Goal: Transaction & Acquisition: Purchase product/service

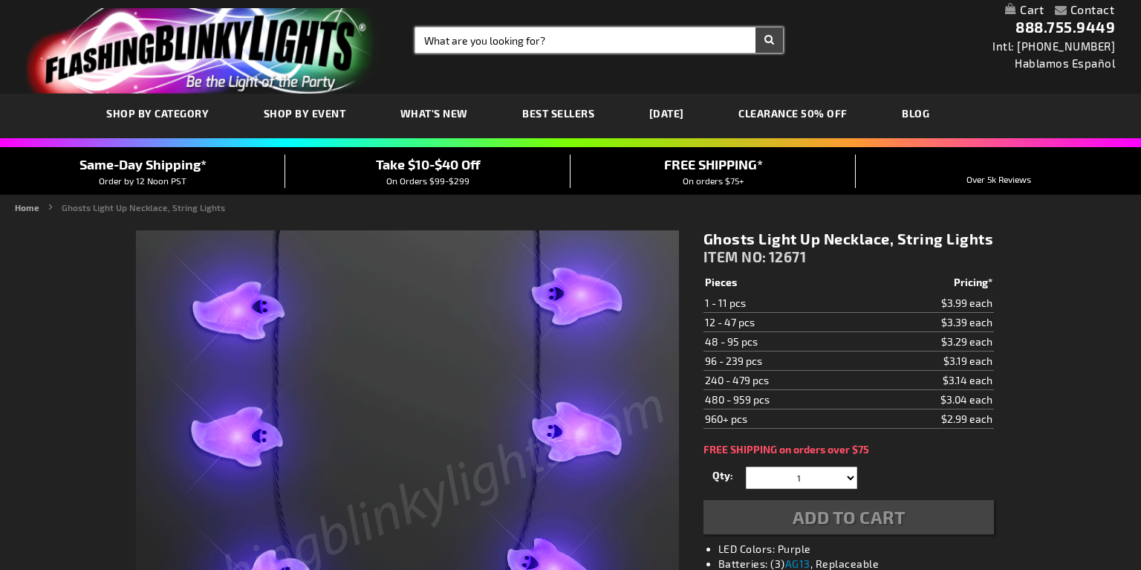
click at [607, 40] on input "Search" at bounding box center [599, 39] width 368 height 25
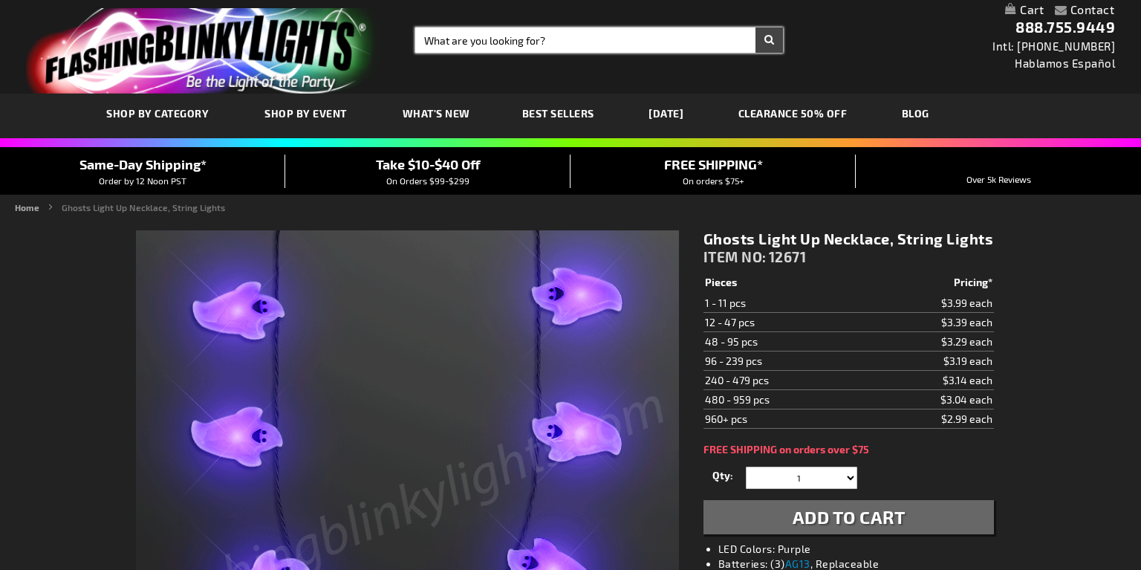
click at [607, 40] on input "Search" at bounding box center [599, 39] width 368 height 25
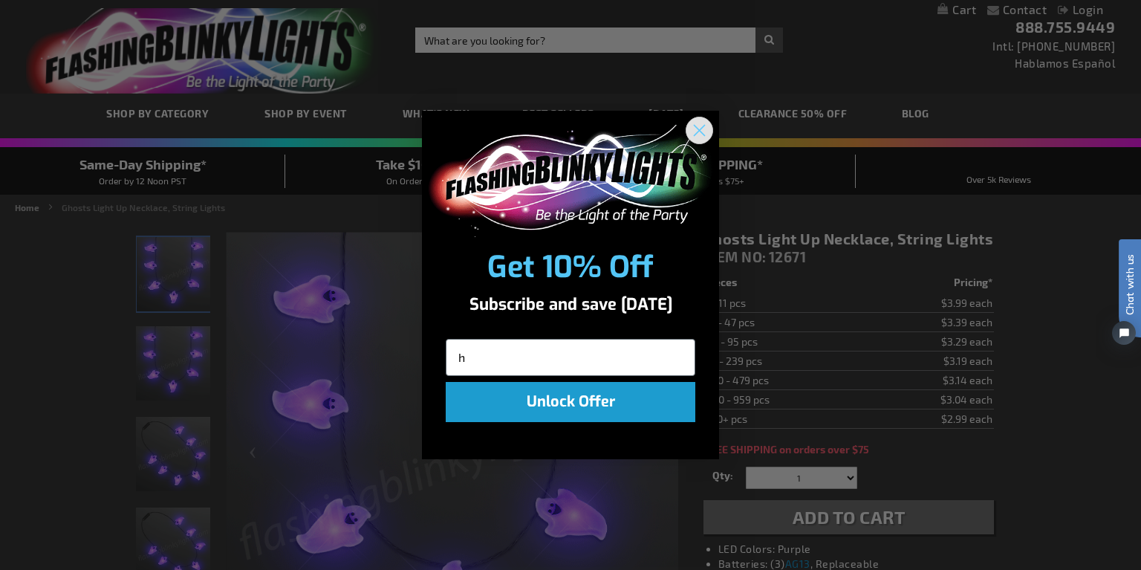
type input "h"
click at [701, 126] on circle "Close dialog" at bounding box center [699, 130] width 25 height 25
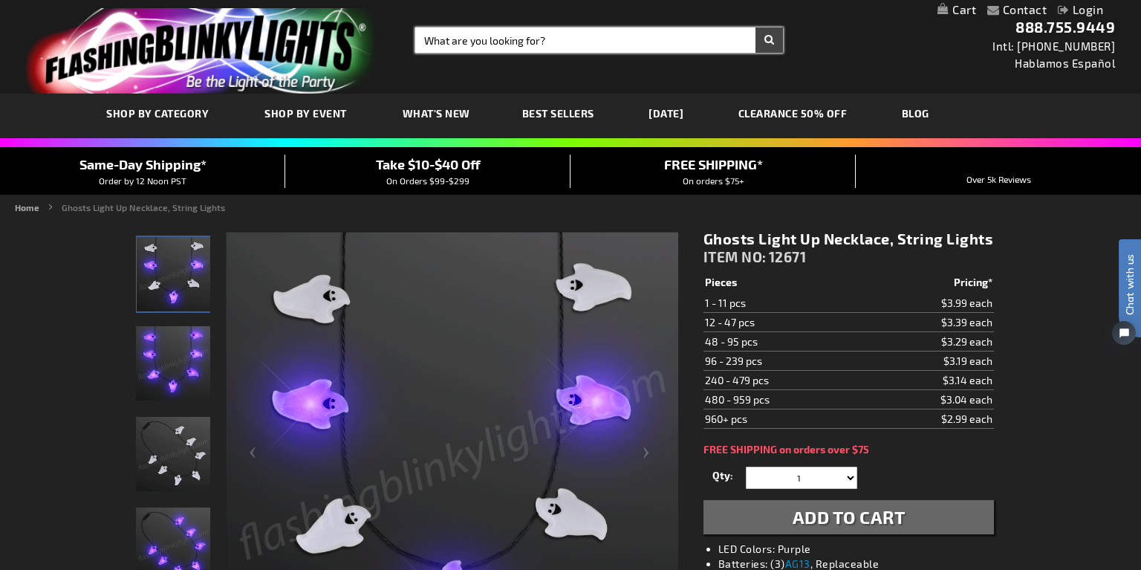
click at [558, 45] on input "Search" at bounding box center [599, 39] width 368 height 25
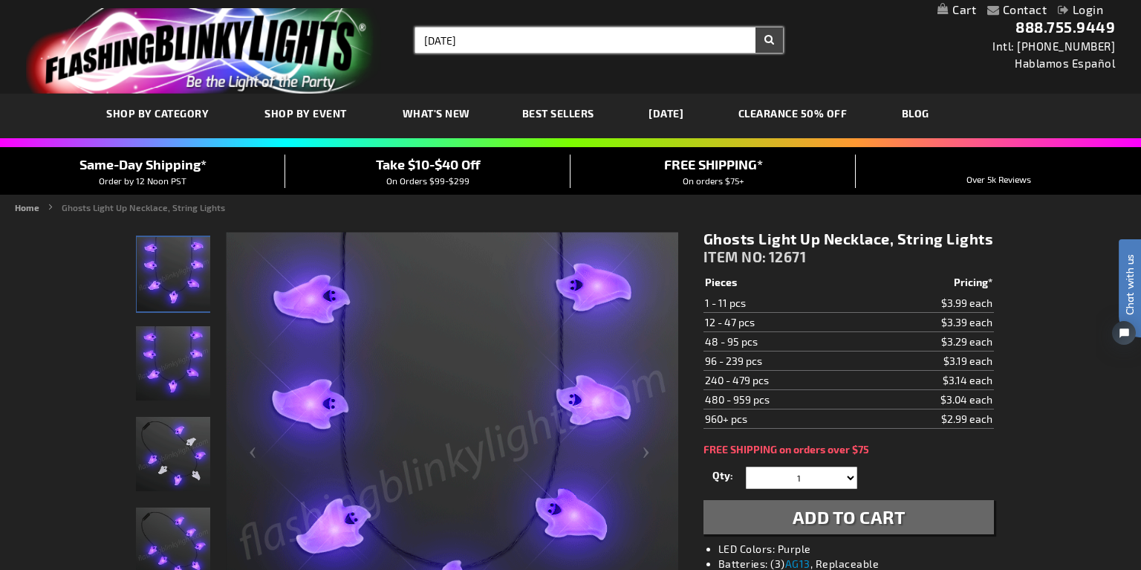
type input "halloween"
click at [756, 27] on button "Search" at bounding box center [769, 39] width 27 height 25
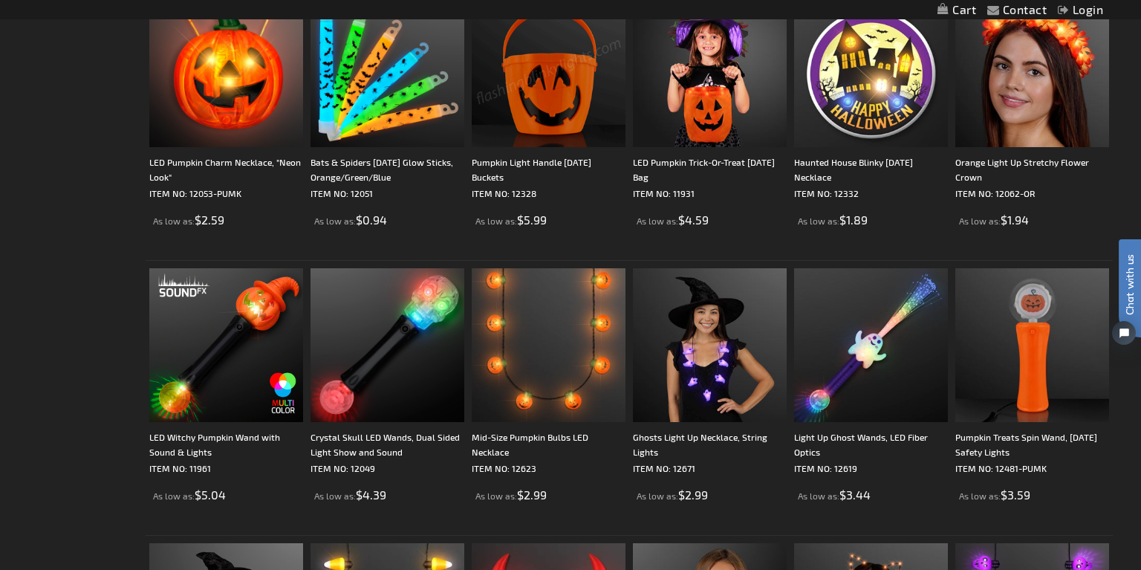
scroll to position [1043, 0]
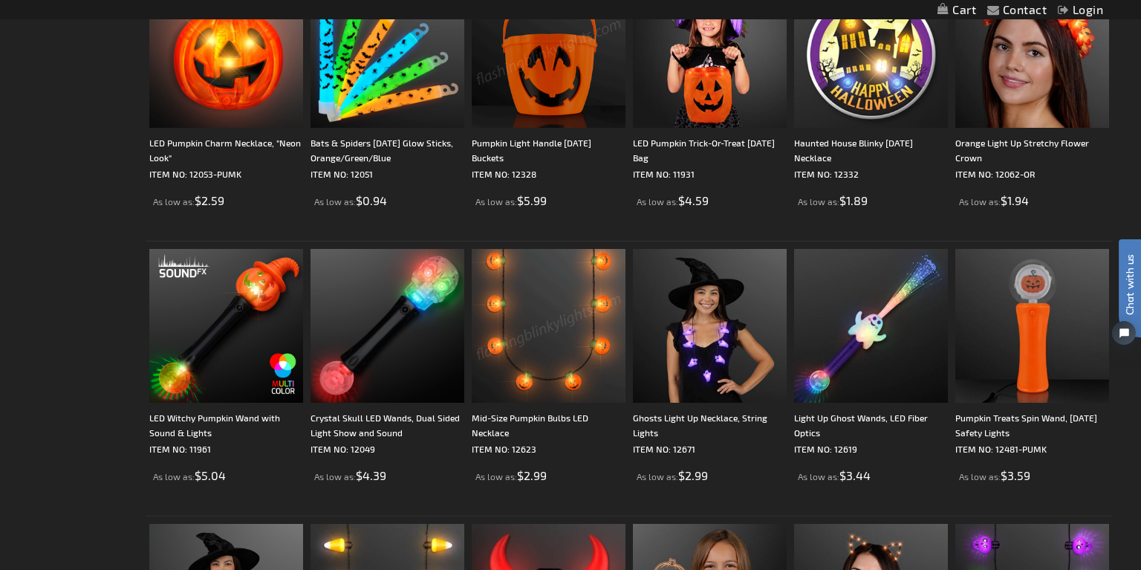
click at [557, 314] on img at bounding box center [549, 326] width 154 height 154
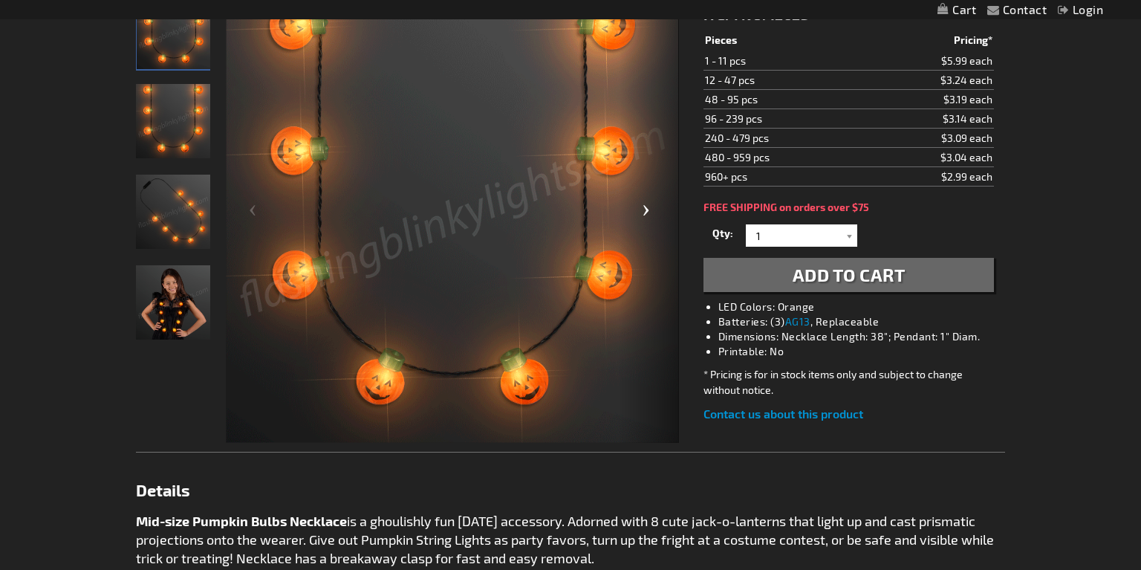
scroll to position [169, 0]
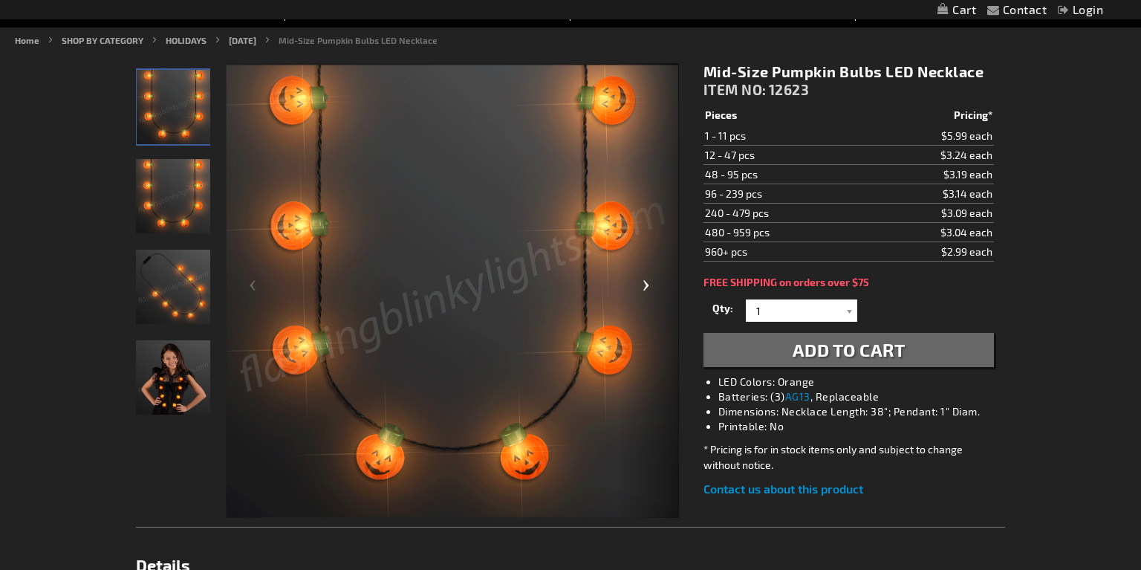
click at [642, 283] on div "Next" at bounding box center [649, 291] width 59 height 456
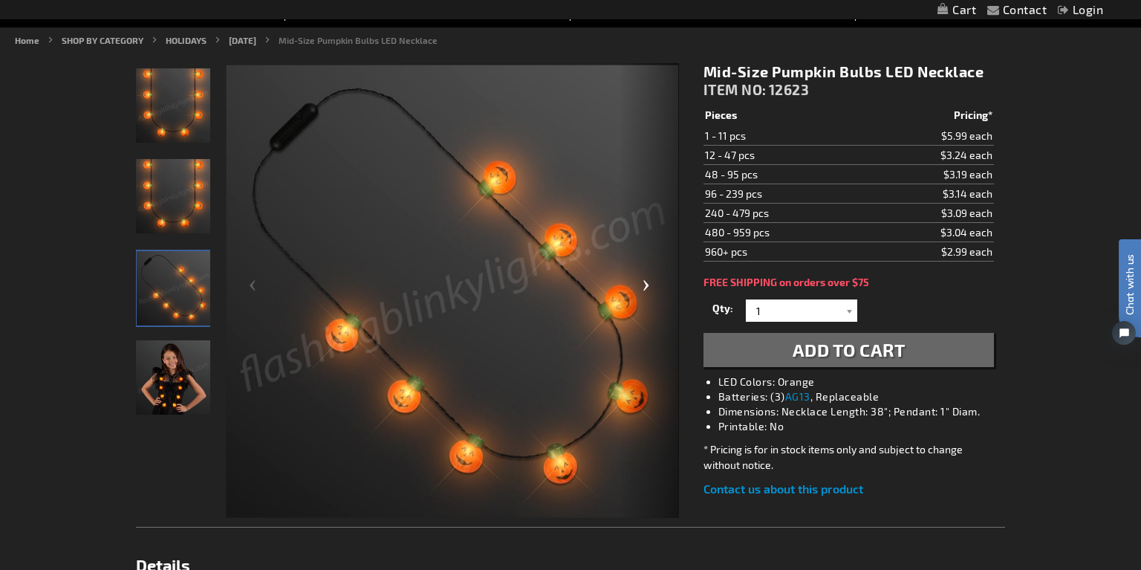
click at [642, 283] on div "Next" at bounding box center [649, 291] width 59 height 456
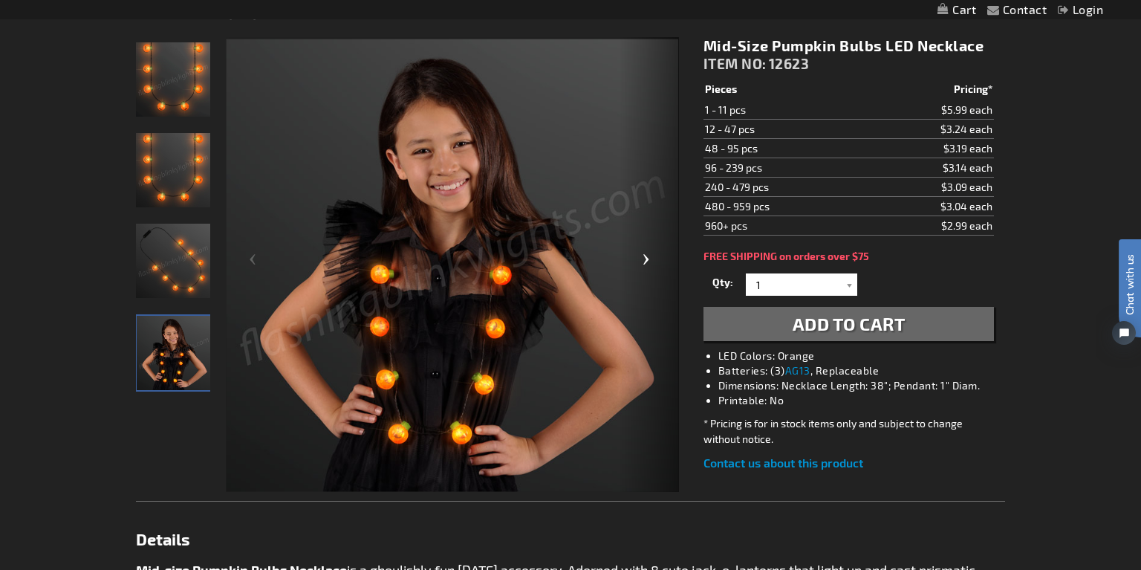
scroll to position [181, 0]
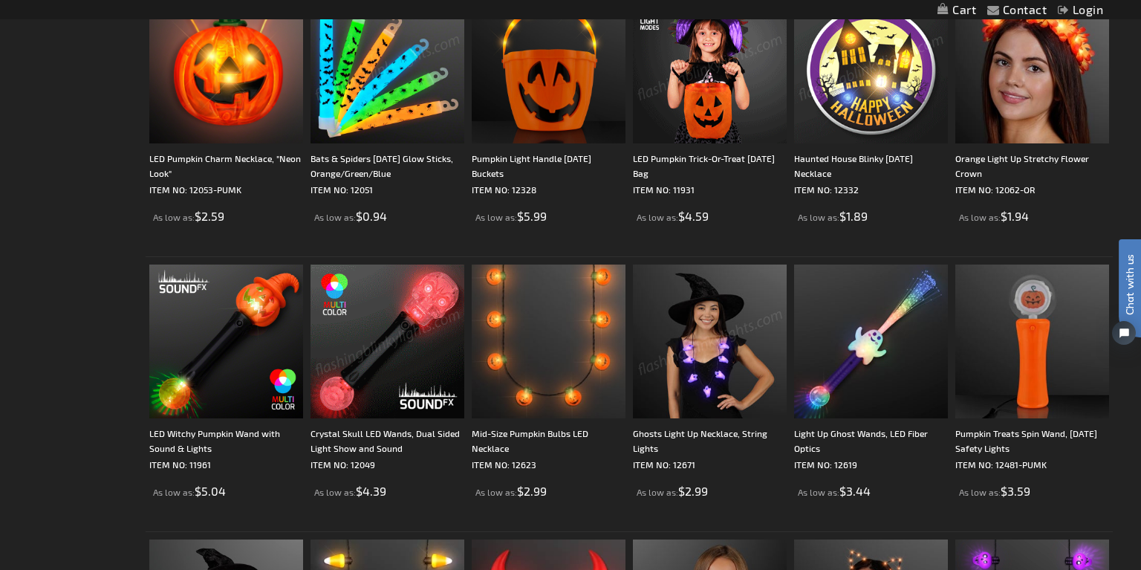
scroll to position [1112, 0]
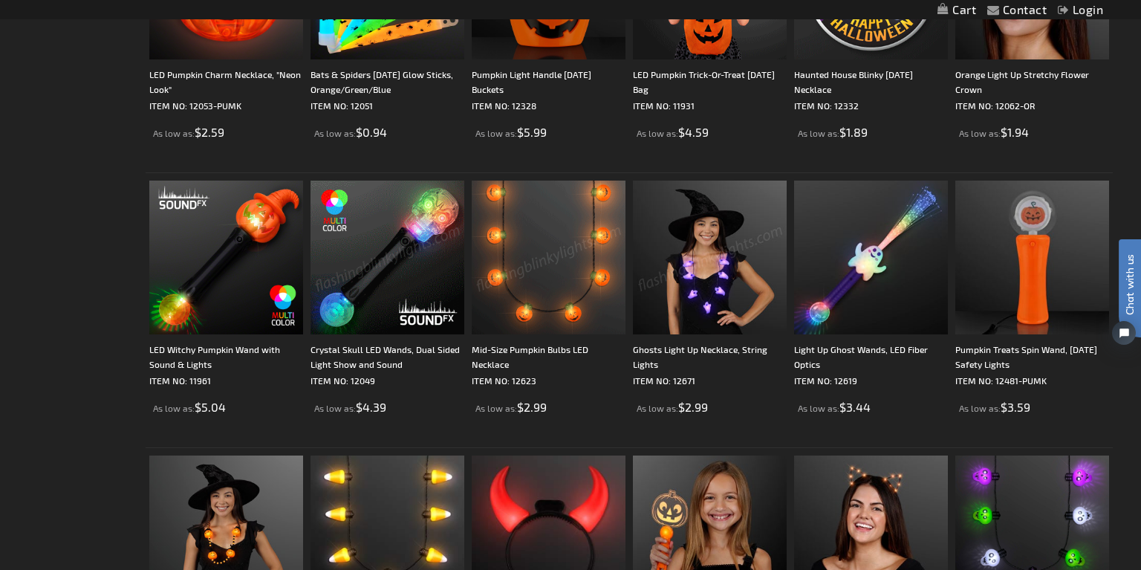
click at [583, 238] on img at bounding box center [549, 258] width 154 height 154
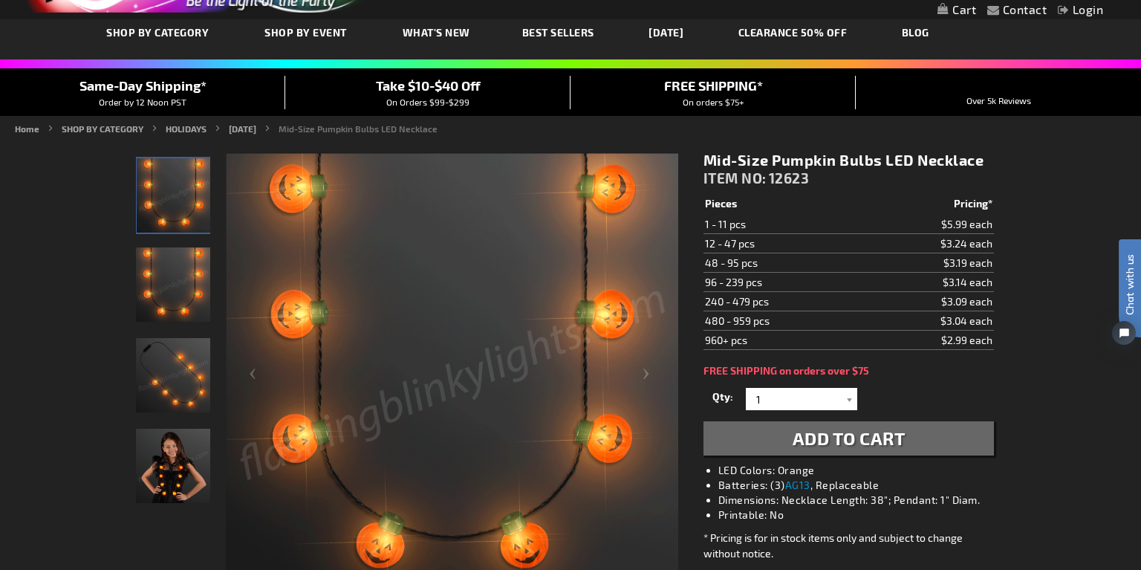
scroll to position [60, 0]
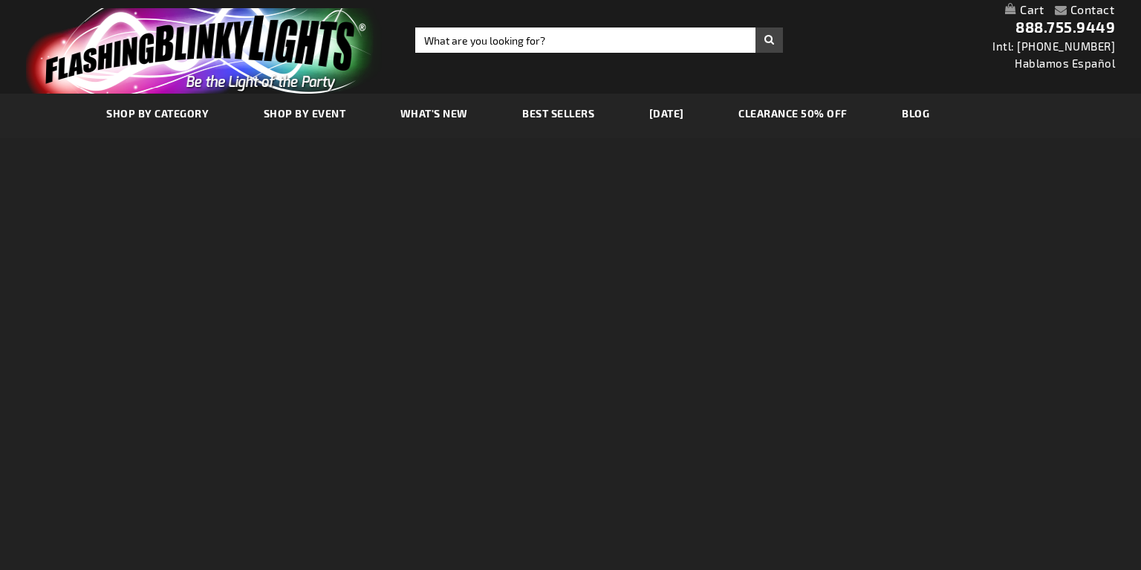
scroll to position [1215, 0]
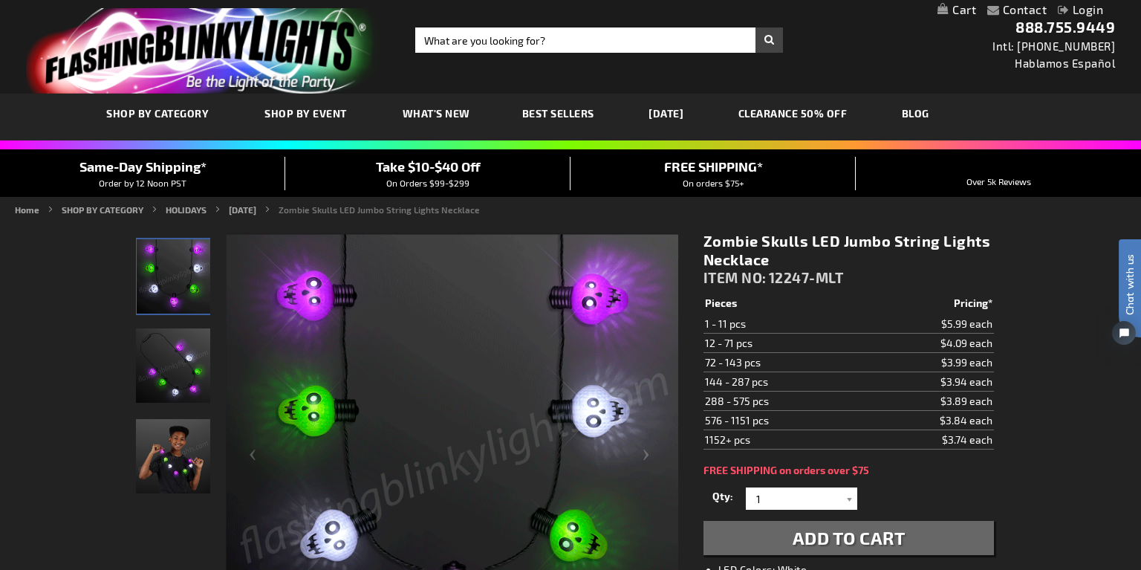
click at [168, 51] on img "store logo" at bounding box center [204, 50] width 356 height 85
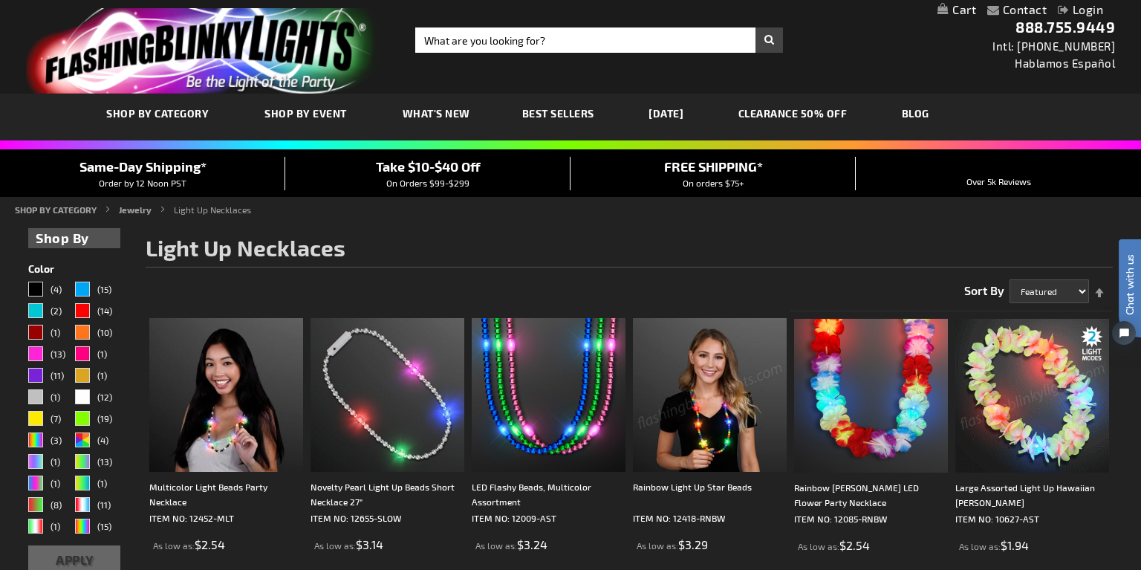
click at [201, 43] on img "store logo" at bounding box center [204, 50] width 356 height 85
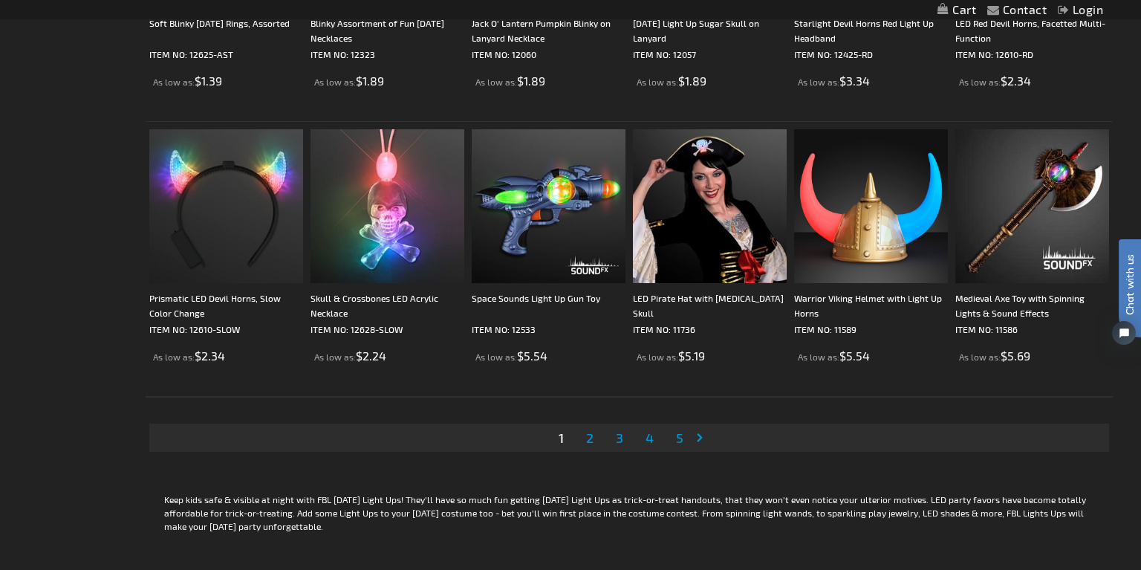
scroll to position [2824, 0]
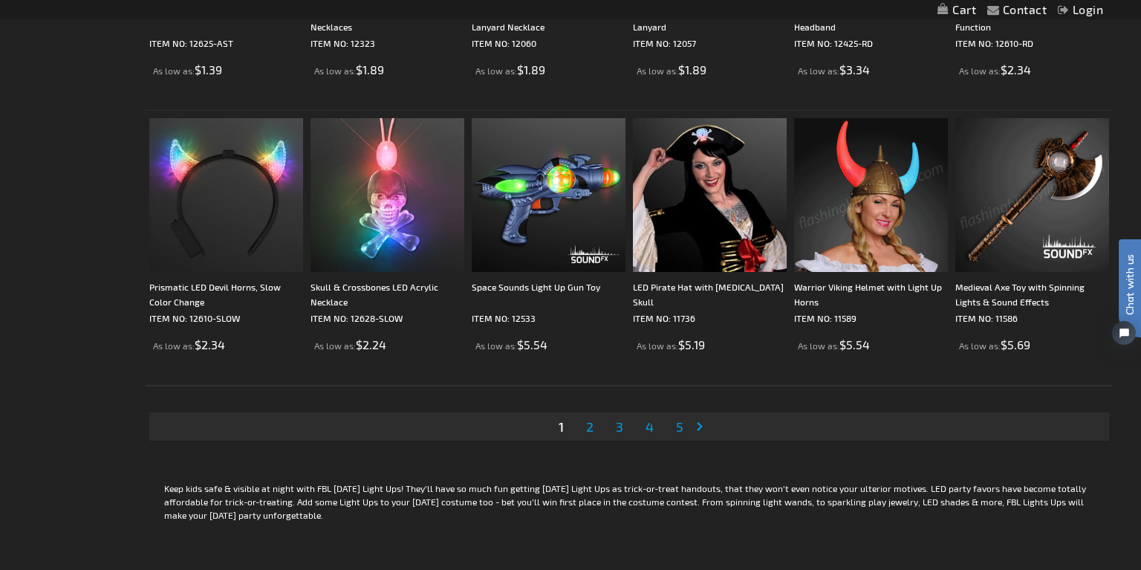
click at [590, 424] on span "2" at bounding box center [589, 426] width 7 height 16
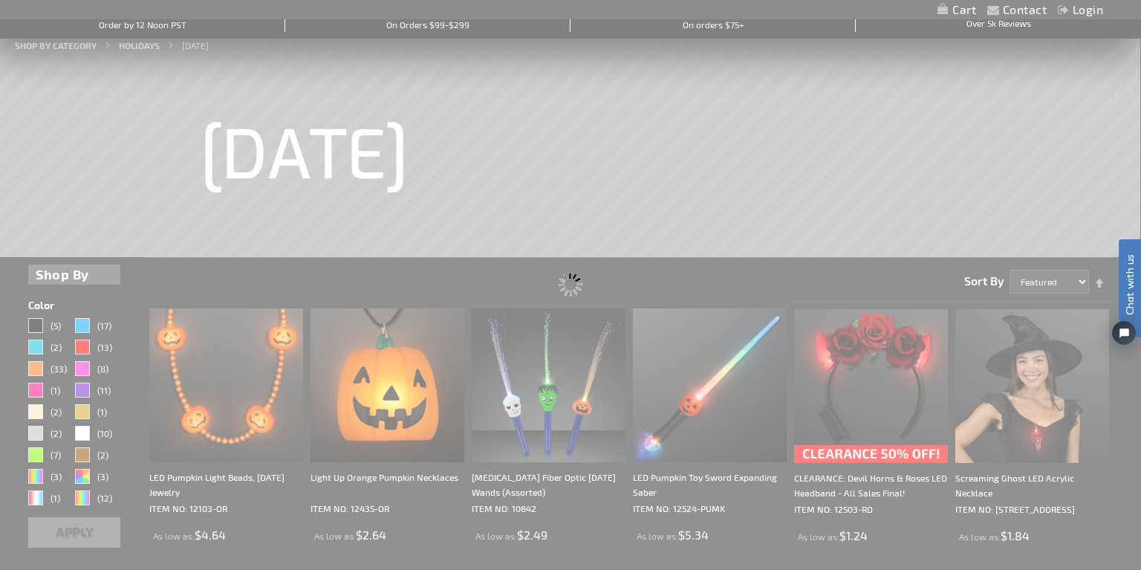
scroll to position [0, 0]
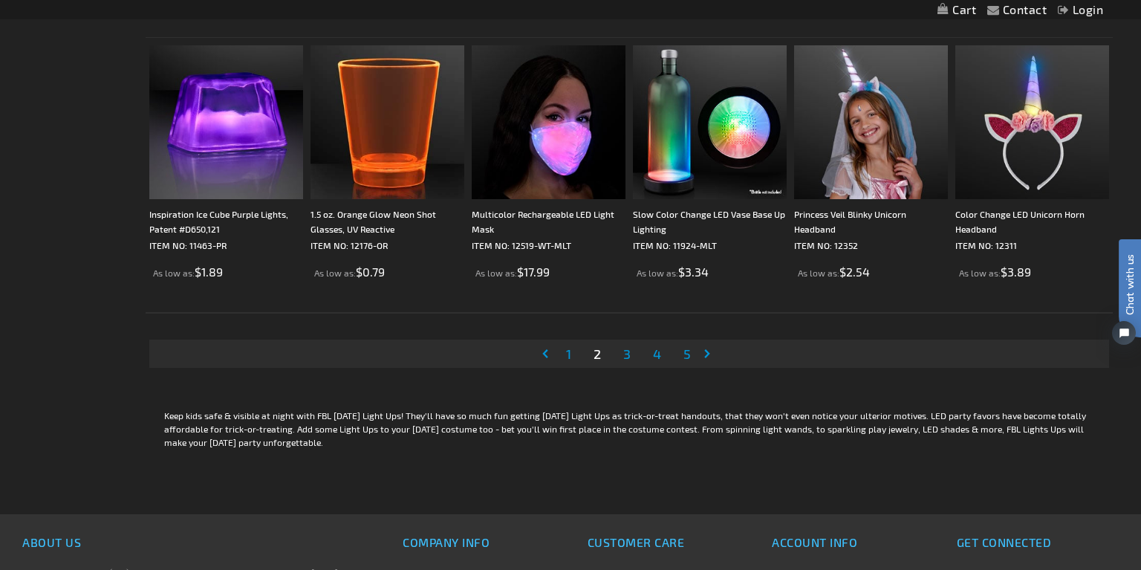
scroll to position [3078, 0]
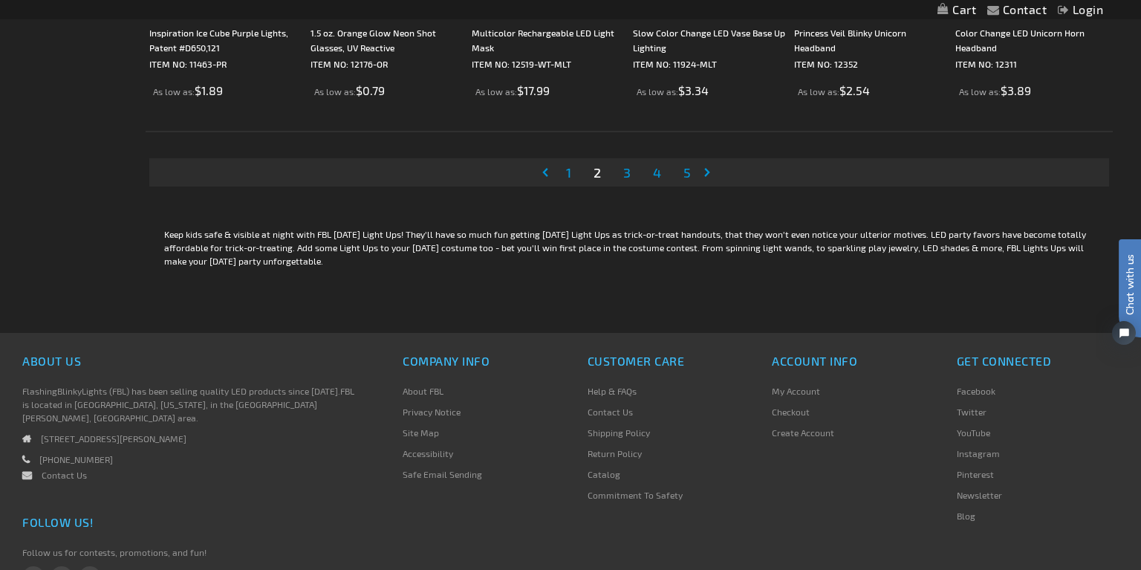
click at [628, 171] on span "3" at bounding box center [626, 172] width 7 height 16
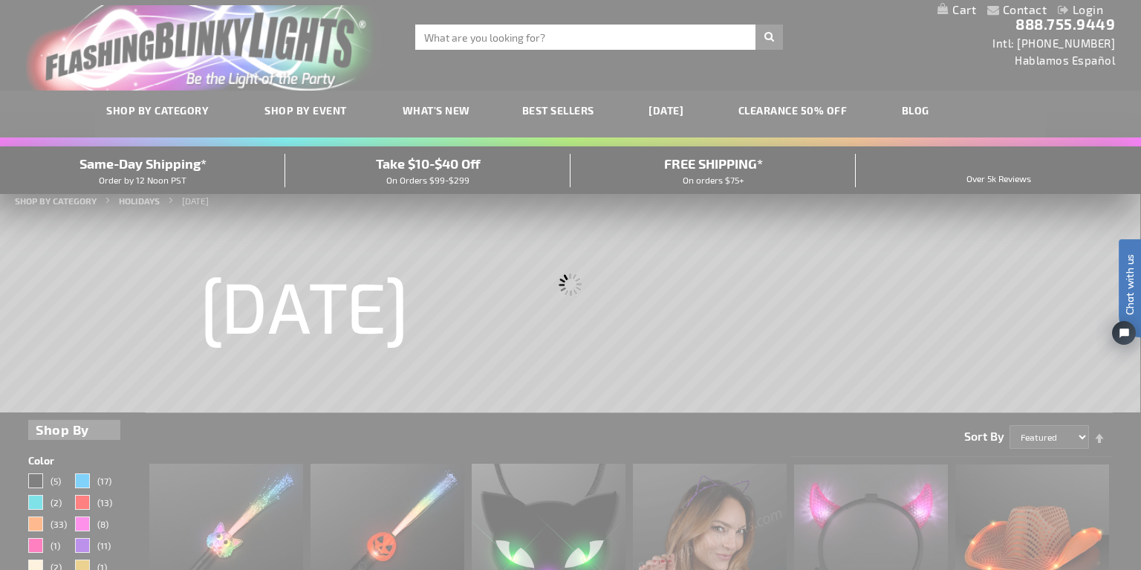
scroll to position [0, 0]
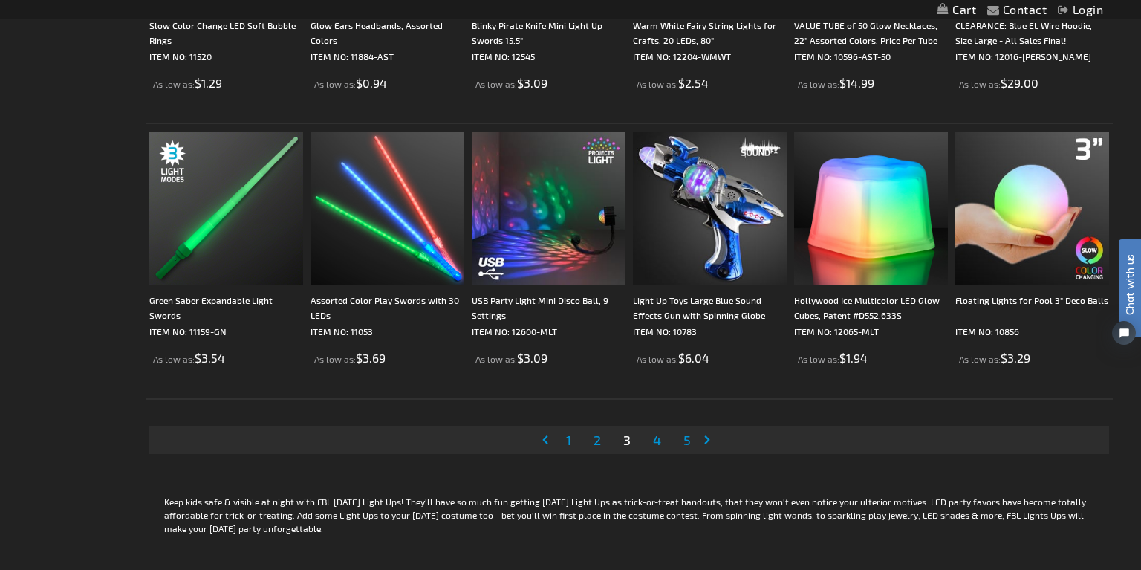
scroll to position [2821, 0]
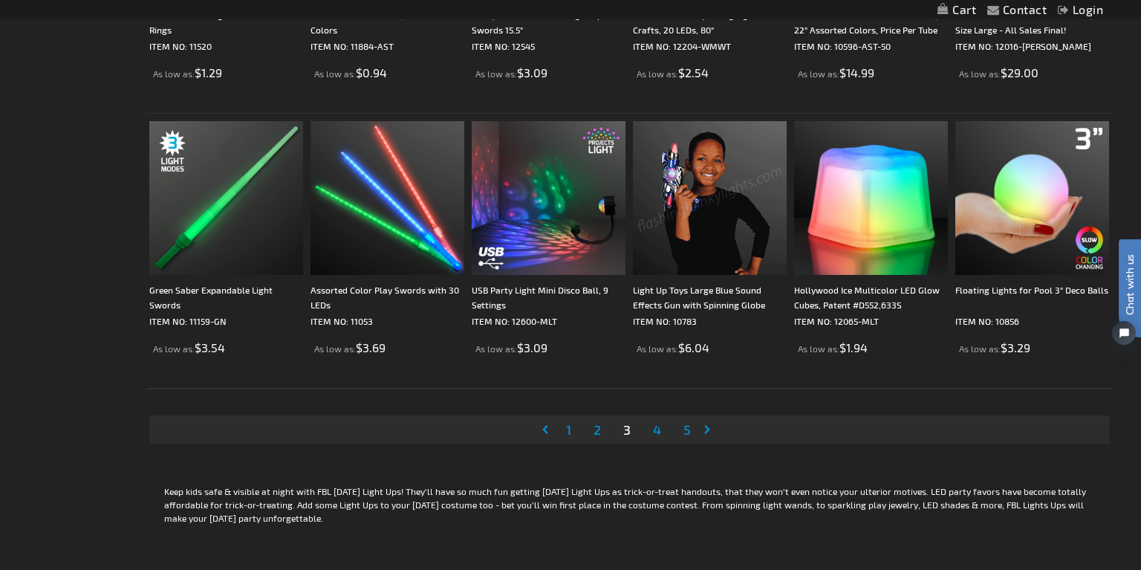
click at [658, 429] on span "4" at bounding box center [657, 429] width 8 height 16
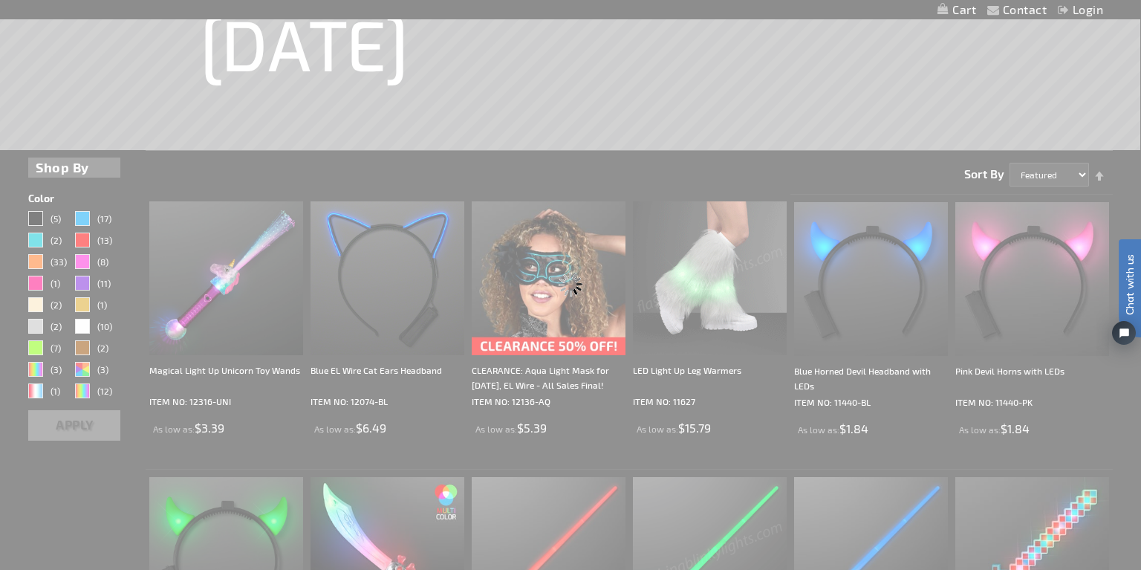
scroll to position [0, 0]
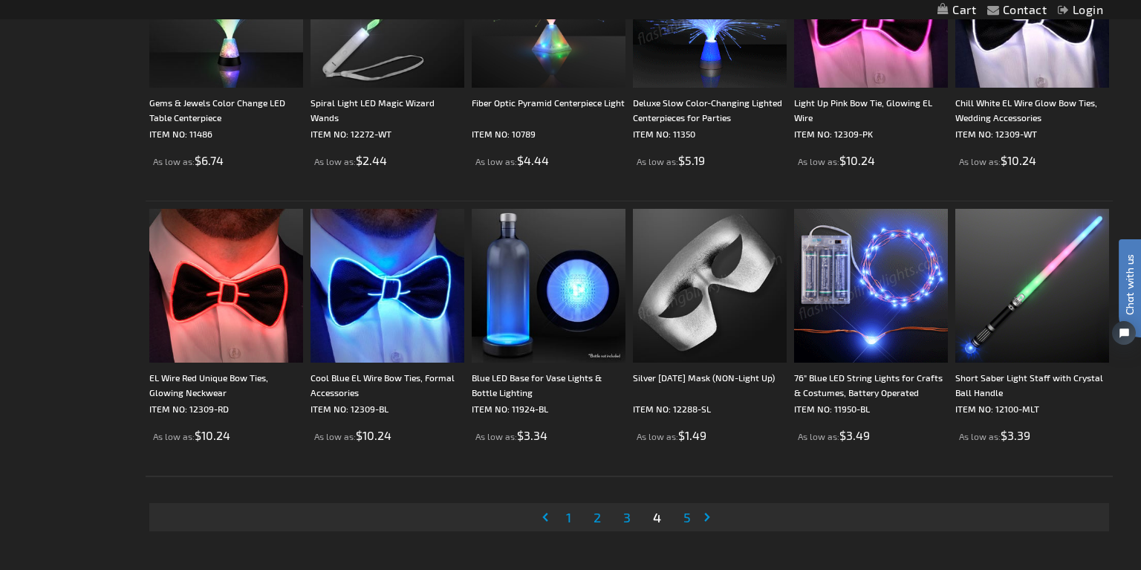
scroll to position [2743, 0]
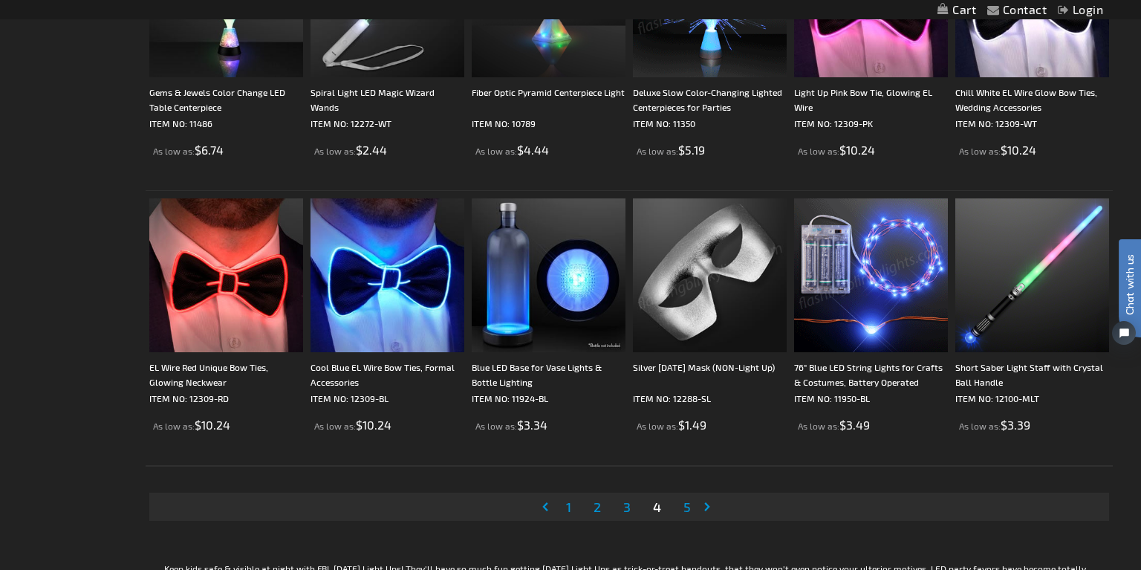
click at [687, 505] on span "5" at bounding box center [687, 507] width 7 height 16
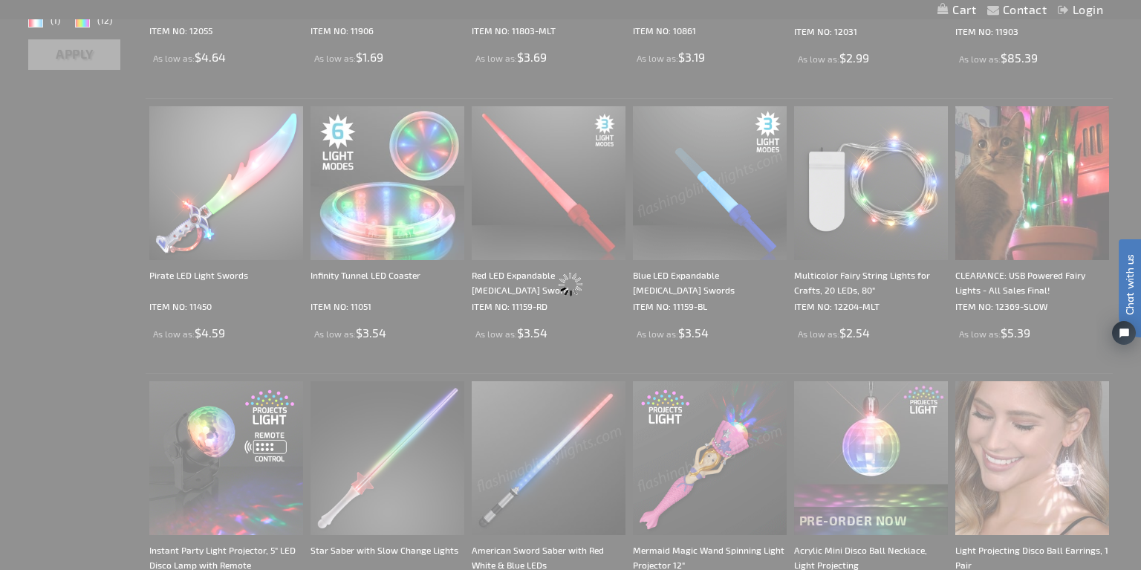
scroll to position [389, 0]
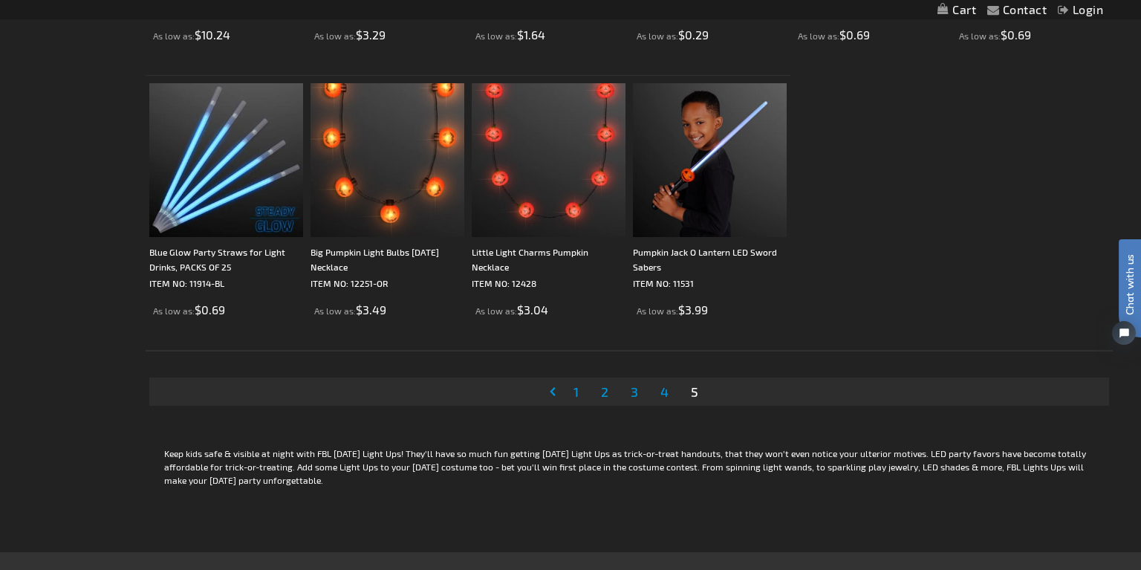
scroll to position [1783, 0]
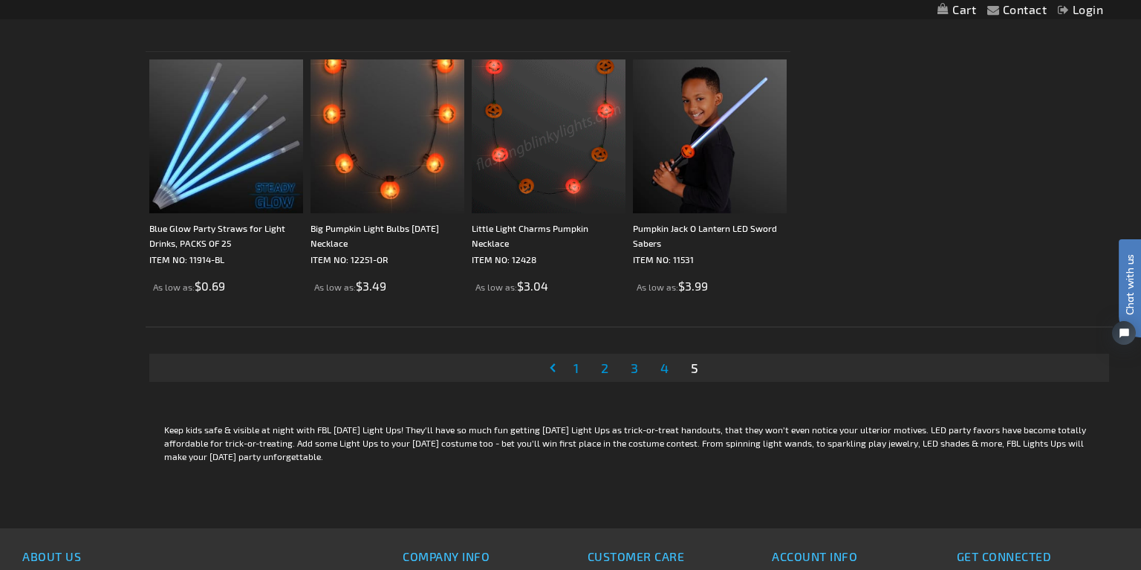
click at [558, 177] on img at bounding box center [549, 136] width 154 height 154
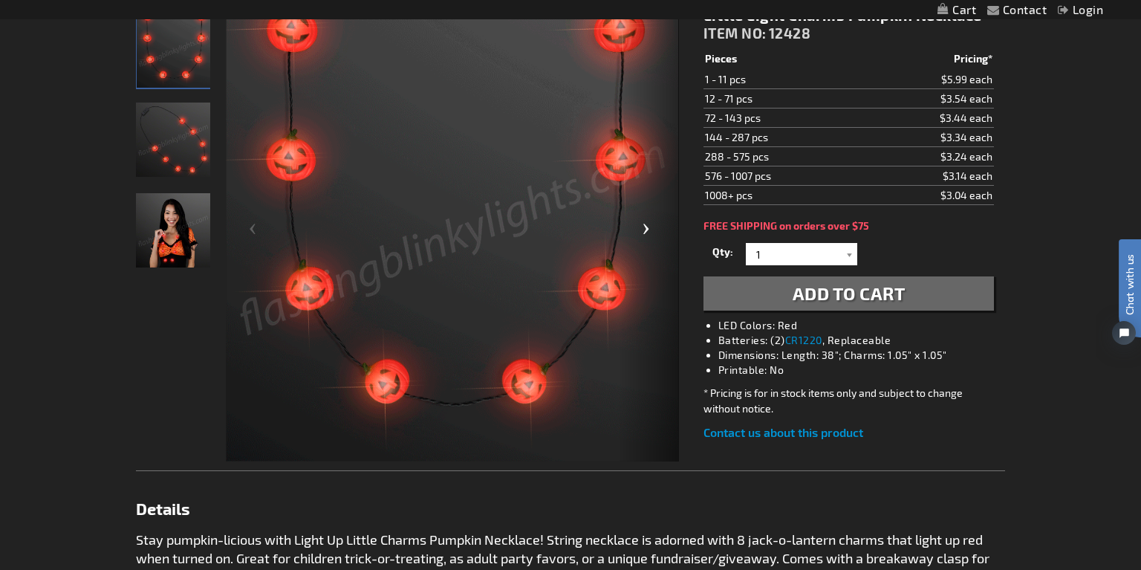
click at [651, 226] on div "Next" at bounding box center [649, 235] width 59 height 456
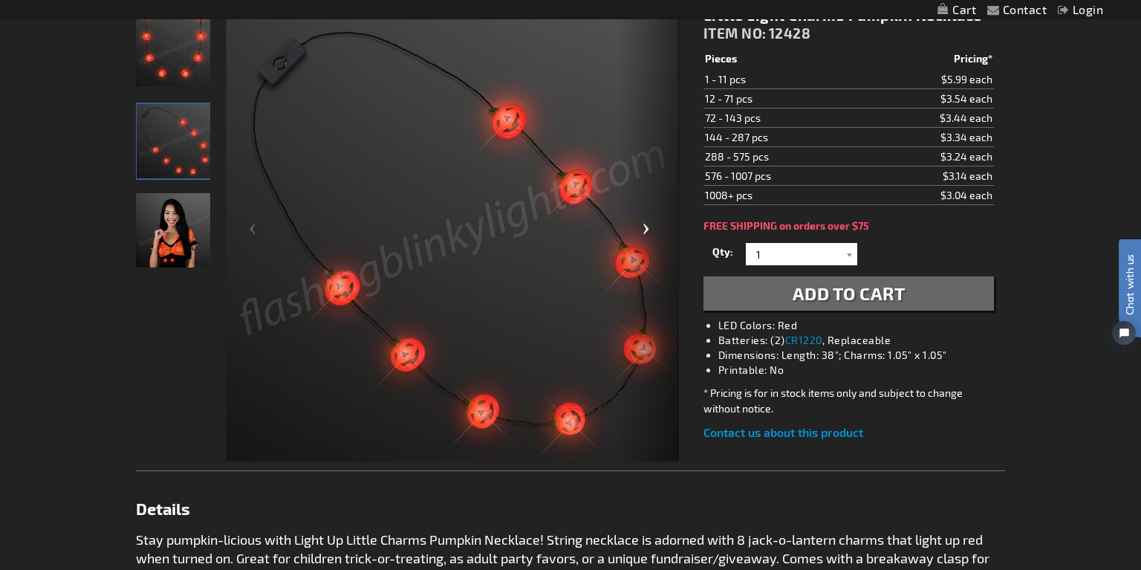
click at [647, 227] on div "Next" at bounding box center [649, 235] width 59 height 456
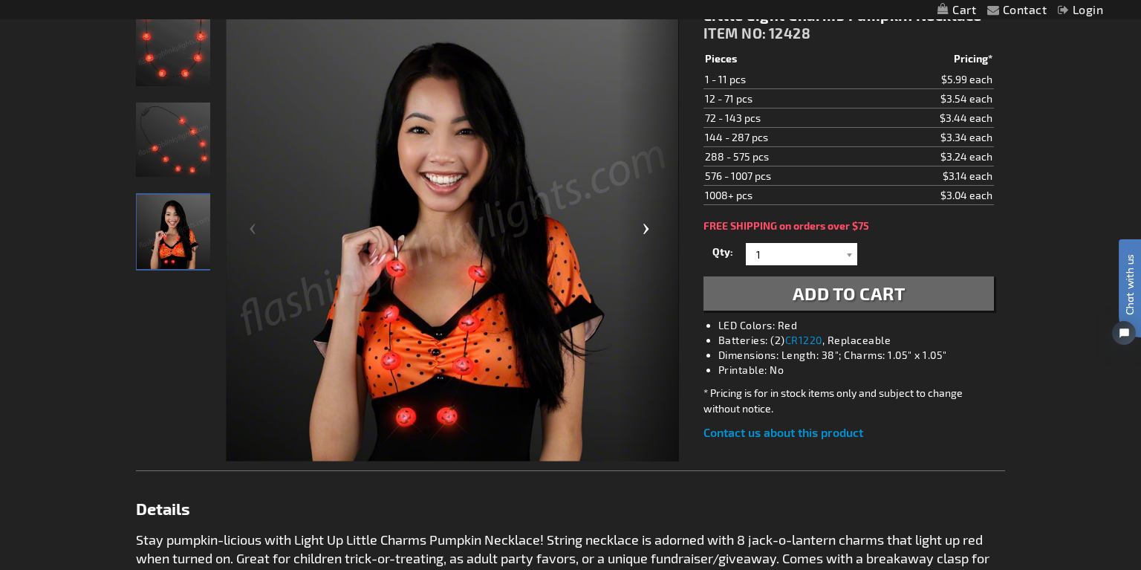
click at [647, 227] on div "Next" at bounding box center [649, 235] width 59 height 456
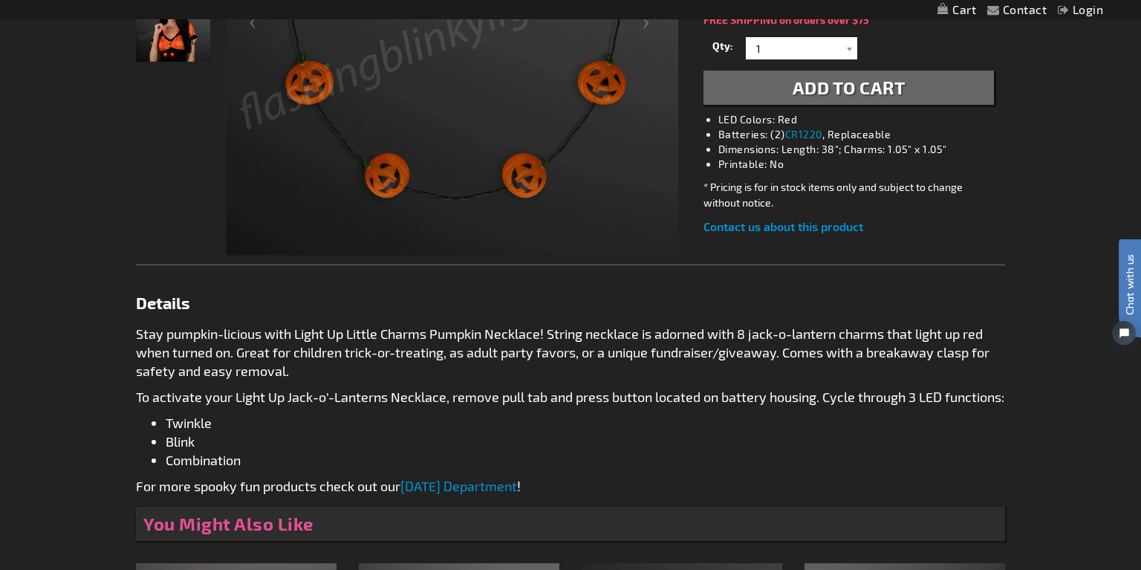
scroll to position [430, 0]
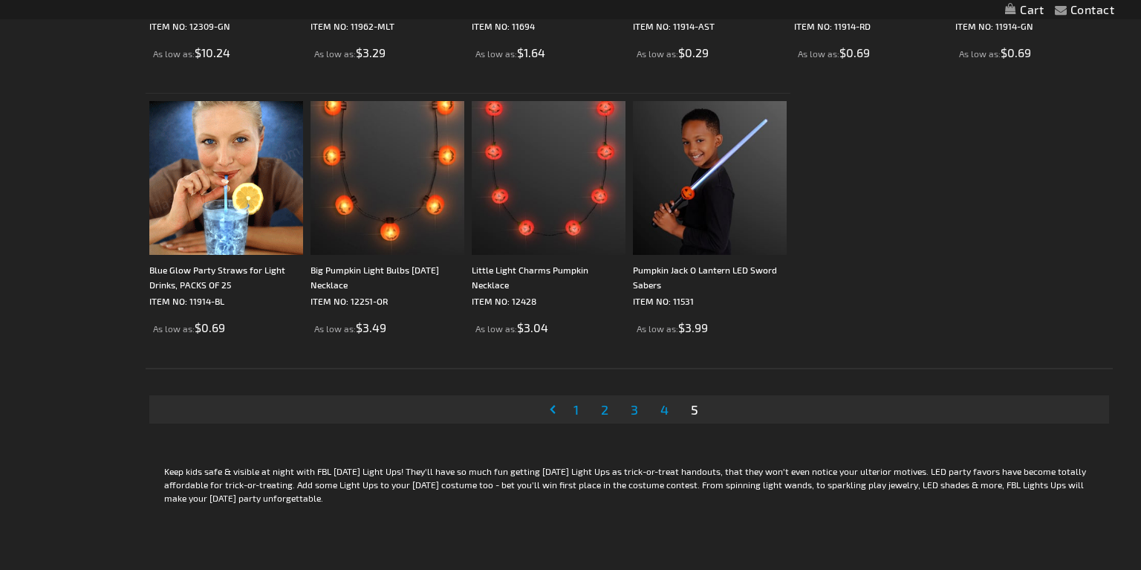
click at [577, 405] on span "1" at bounding box center [576, 409] width 5 height 16
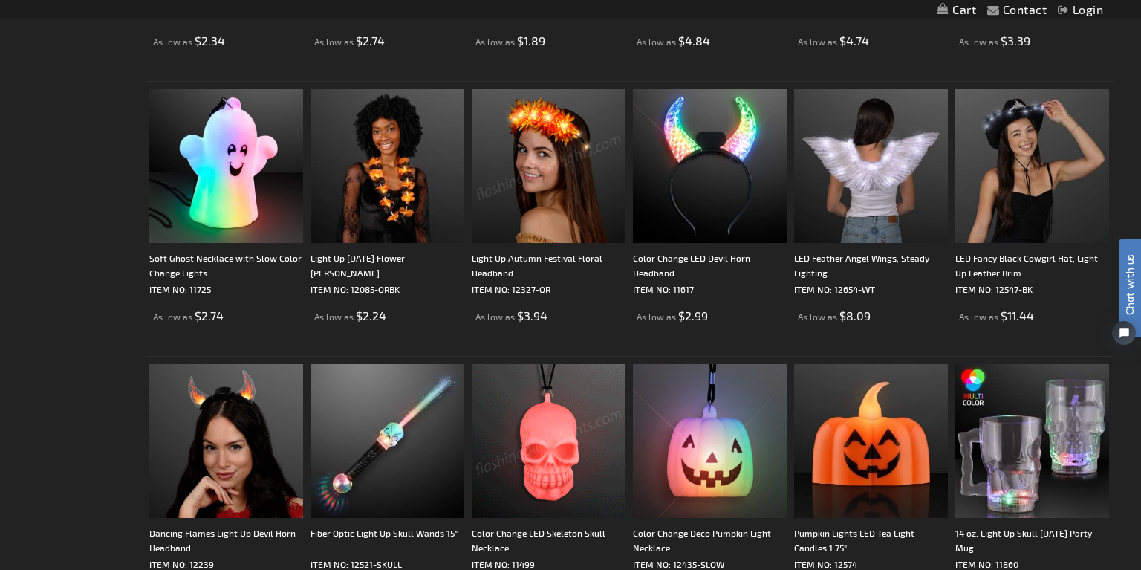
scroll to position [2027, 0]
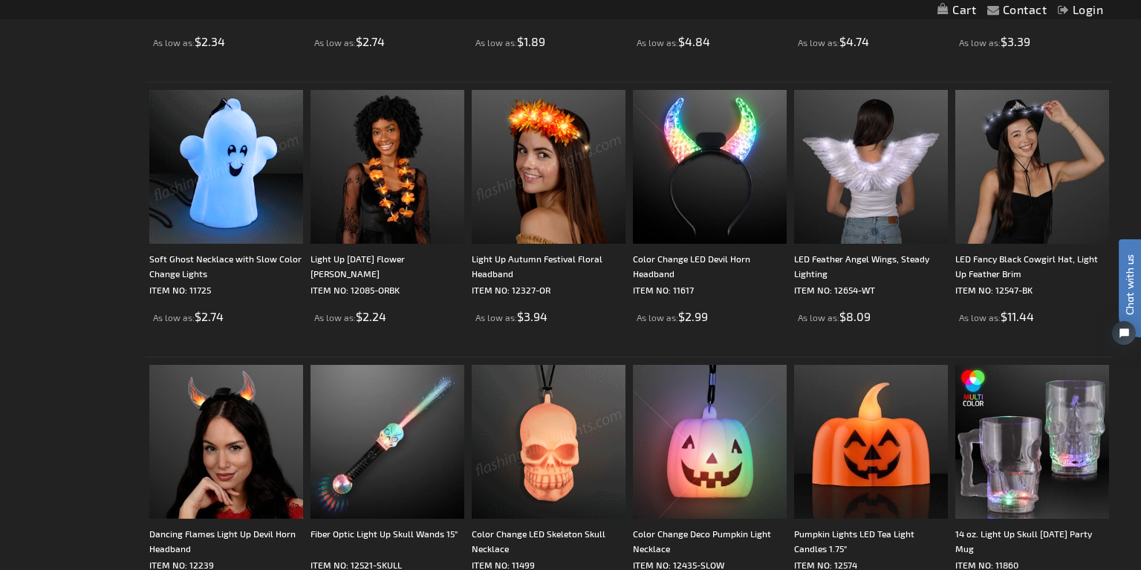
click at [201, 215] on img at bounding box center [226, 167] width 154 height 154
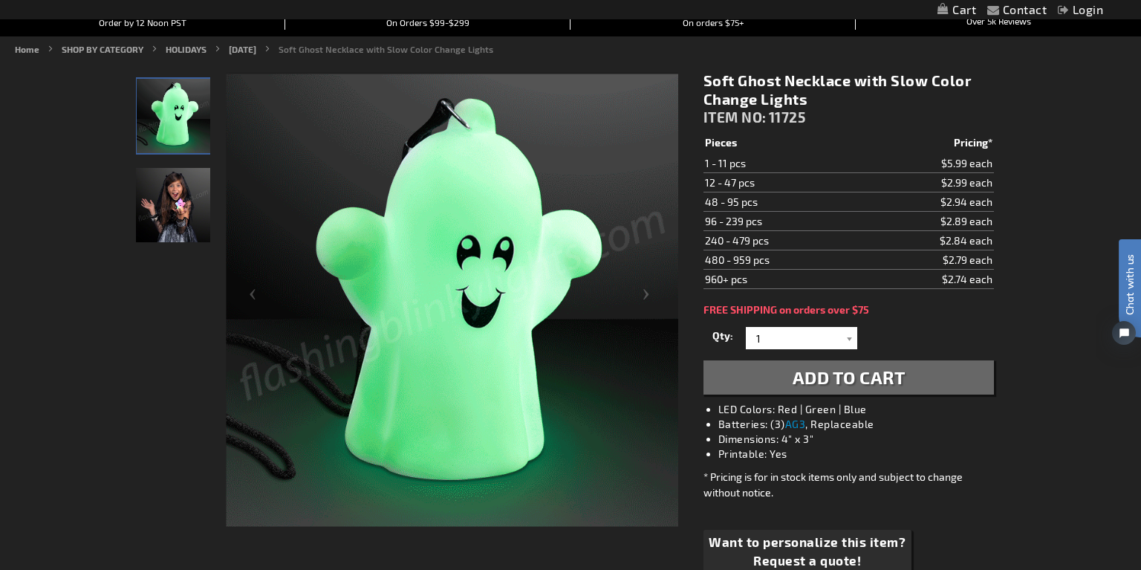
click at [189, 216] on img "Female displaying Slow Color Changing Soft LED Ghost Necklace" at bounding box center [173, 205] width 74 height 74
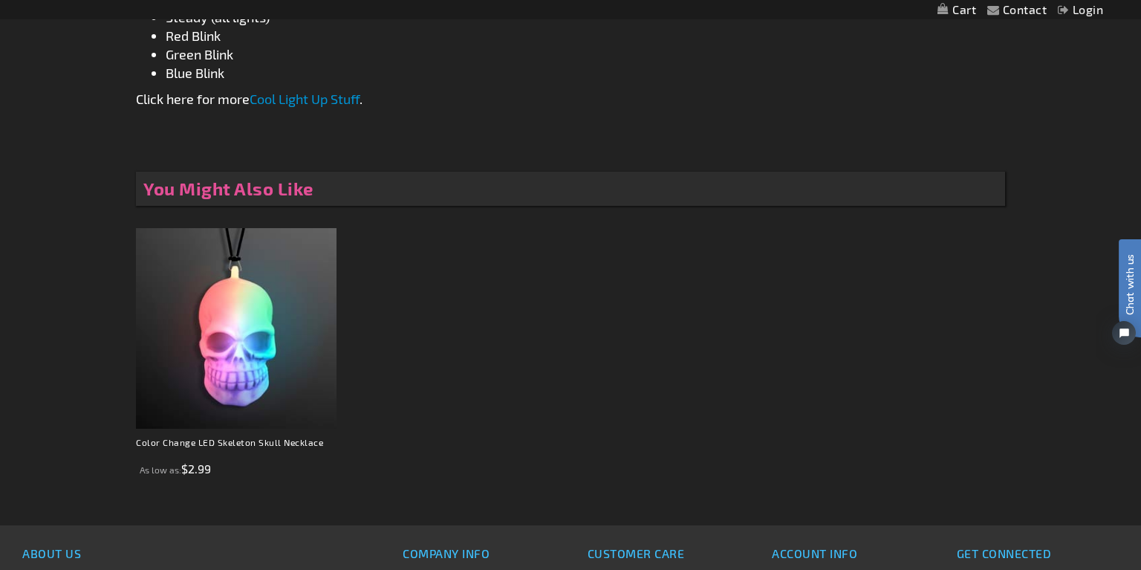
scroll to position [1192, 0]
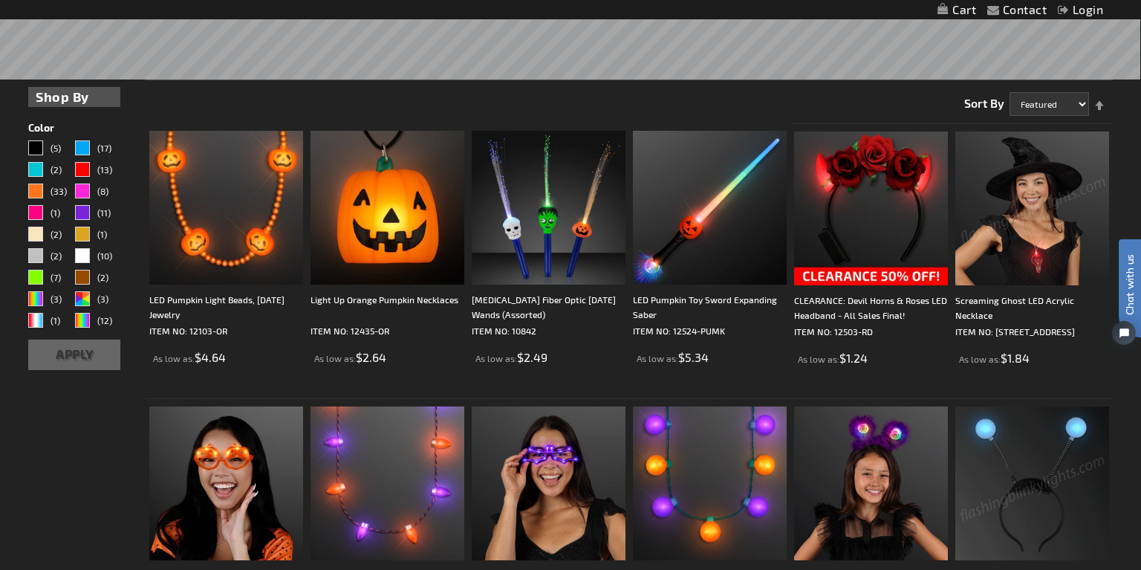
scroll to position [446, 0]
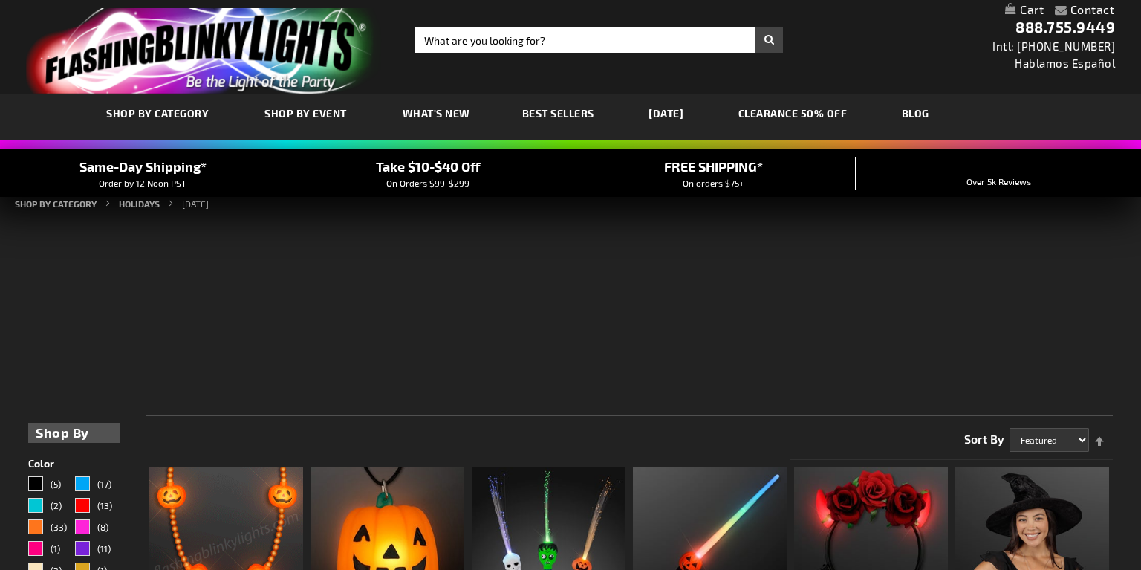
scroll to position [187, 0]
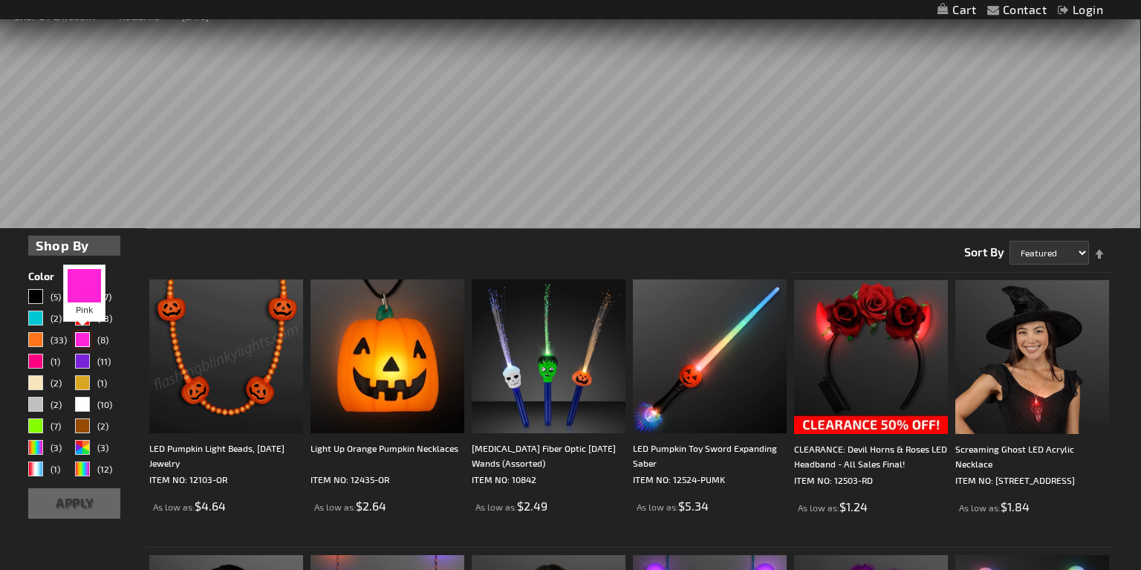
click at [81, 338] on div "Pink" at bounding box center [82, 339] width 15 height 15
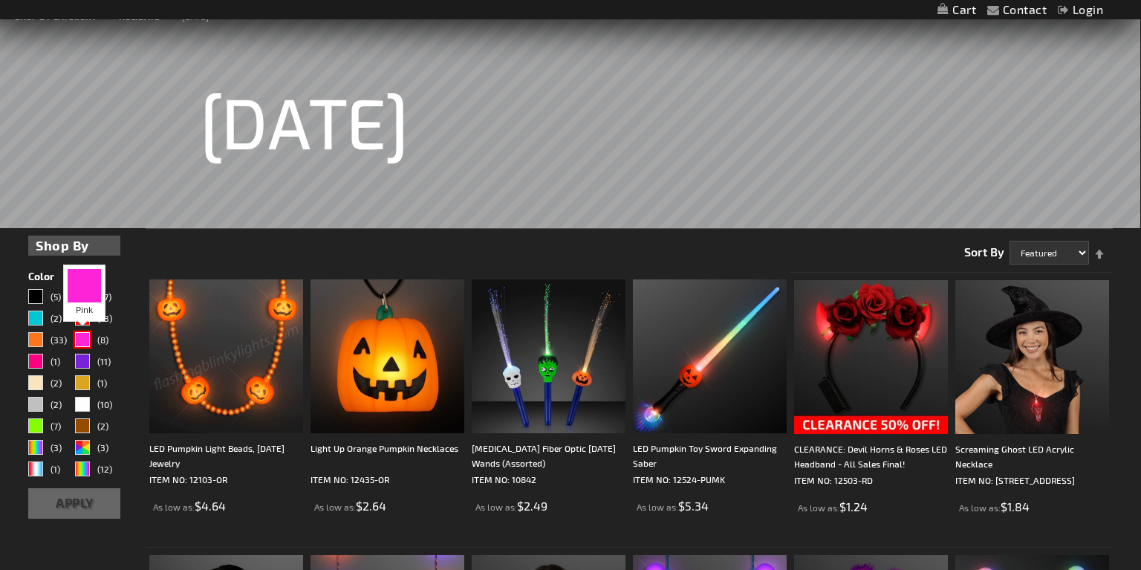
scroll to position [0, 0]
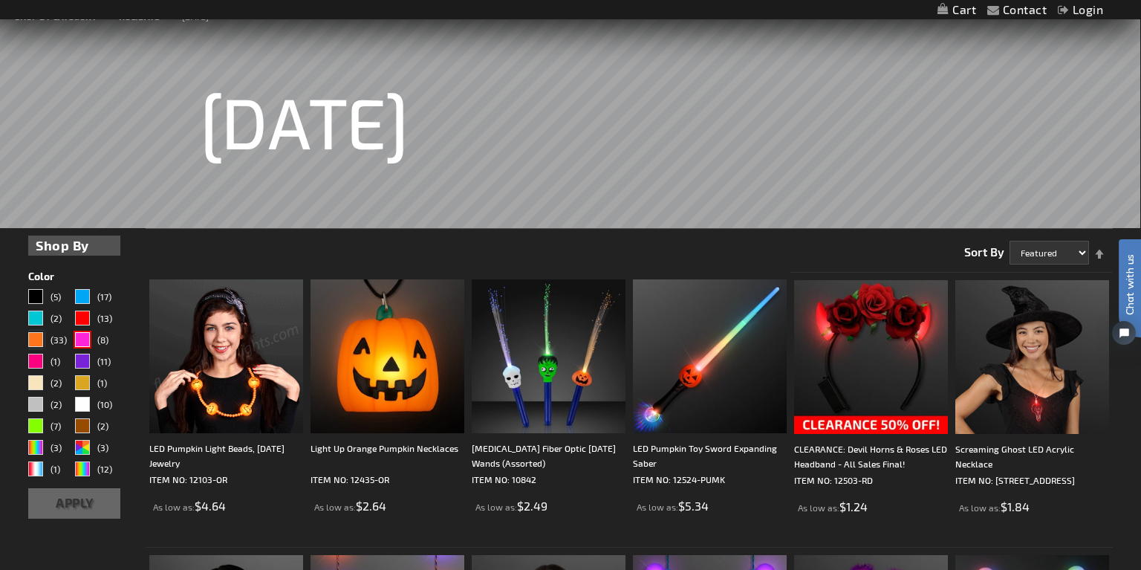
click at [43, 334] on link "(33)" at bounding box center [50, 341] width 45 height 18
click at [77, 496] on button "Apply" at bounding box center [74, 503] width 92 height 30
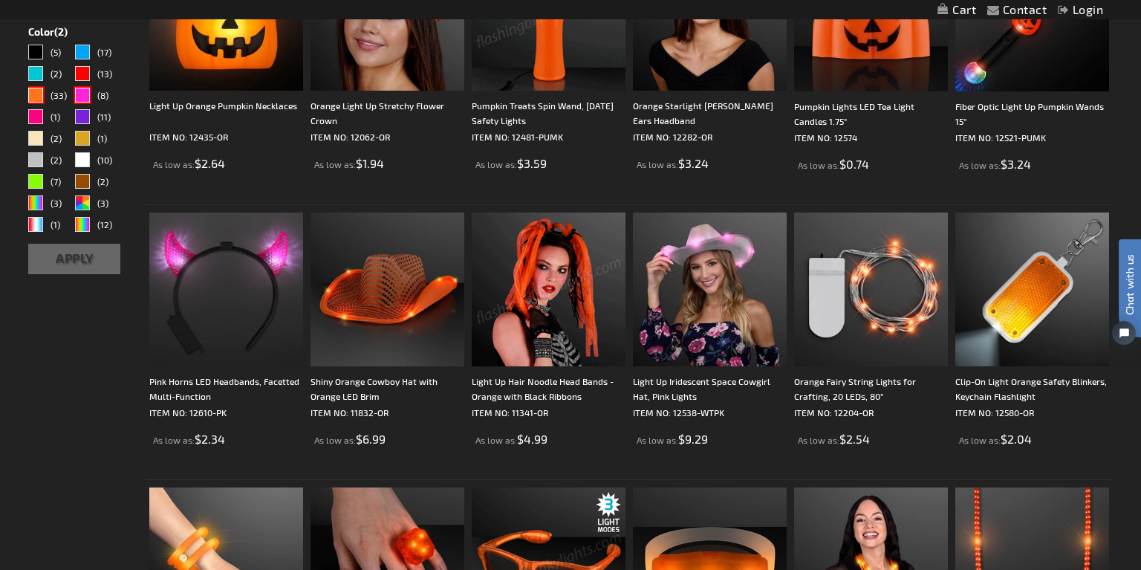
scroll to position [316, 0]
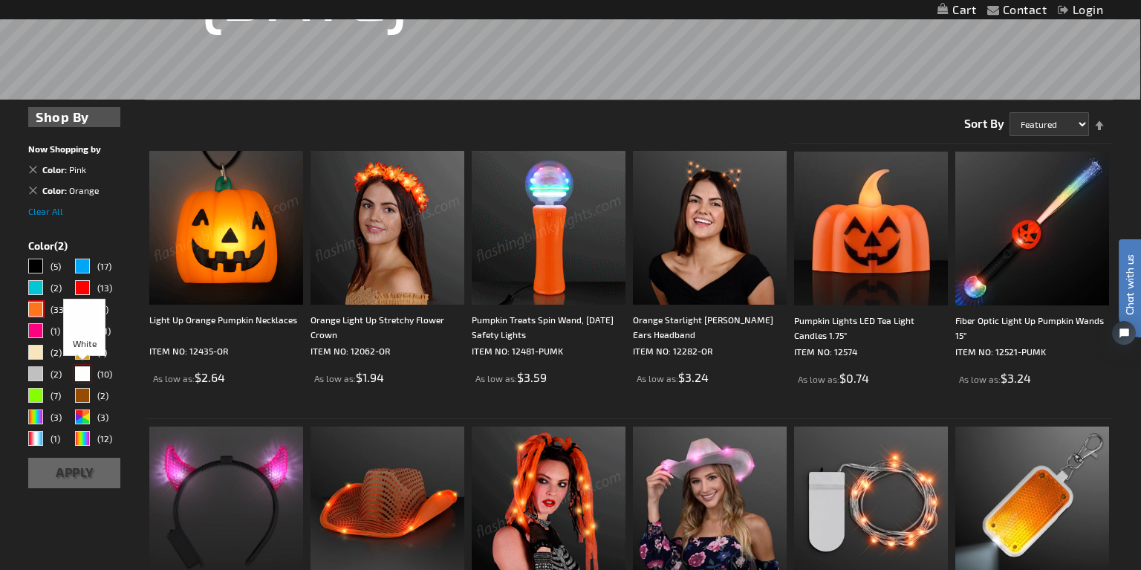
click at [84, 374] on div "White" at bounding box center [82, 373] width 15 height 15
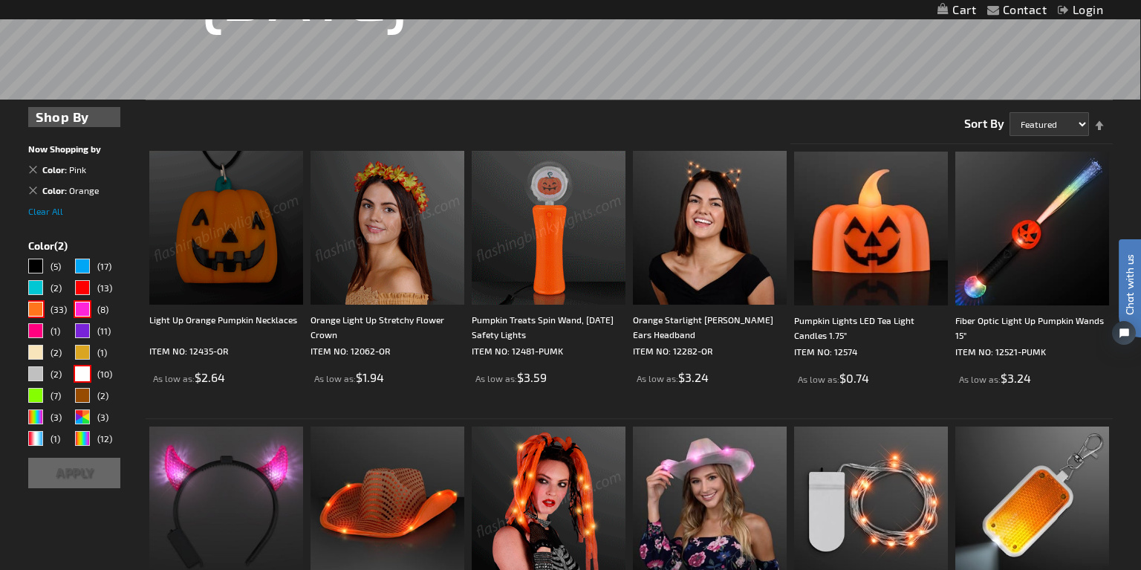
click at [75, 470] on button "Apply" at bounding box center [74, 473] width 92 height 30
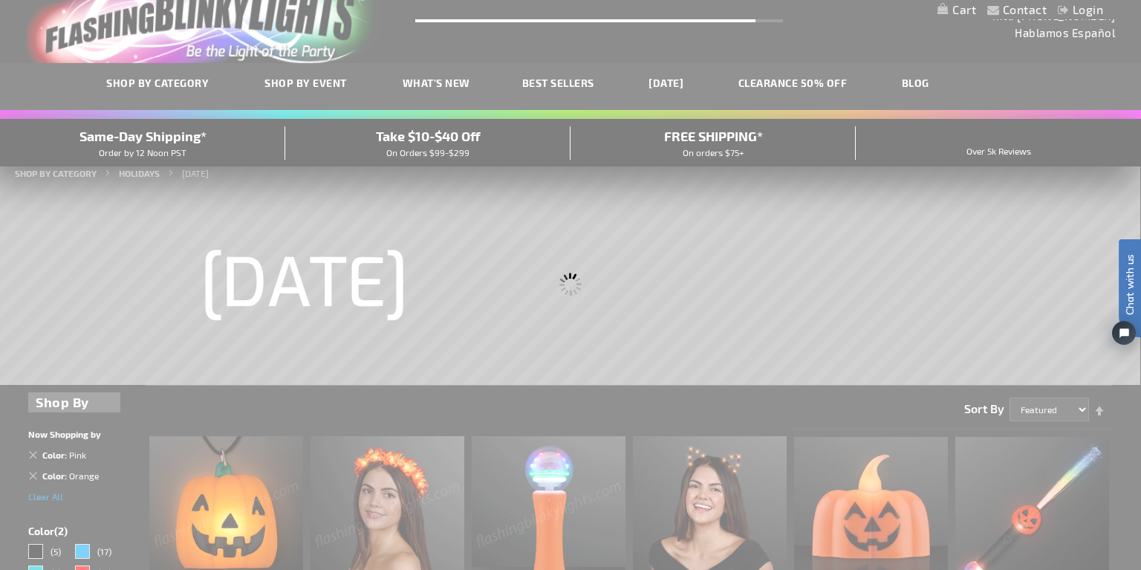
scroll to position [0, 0]
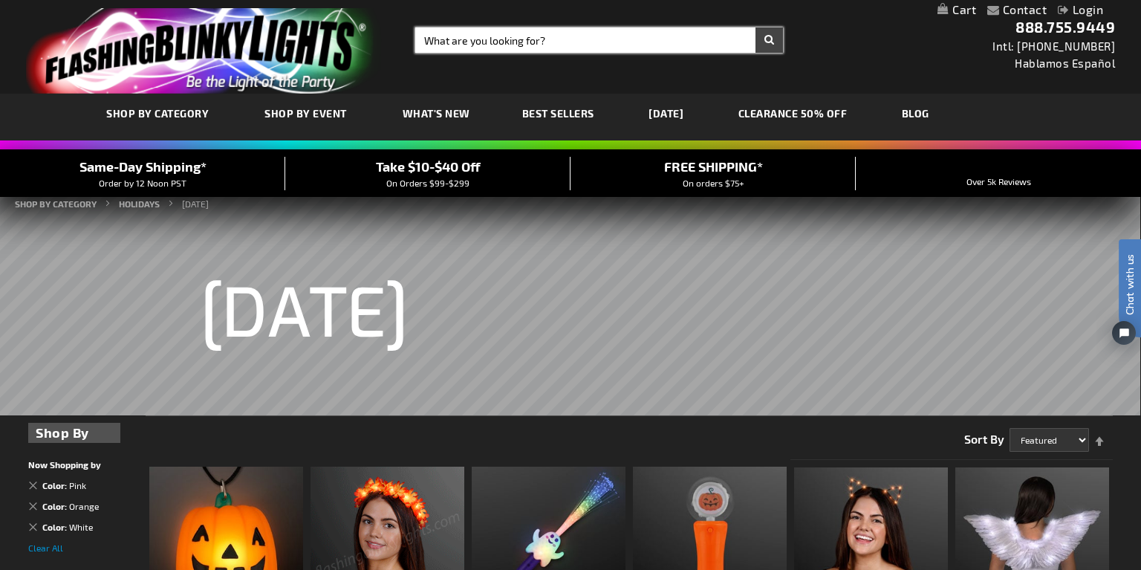
click at [508, 42] on input "Search" at bounding box center [599, 39] width 368 height 25
type input "ghosts"
click at [756, 27] on button "Search" at bounding box center [769, 39] width 27 height 25
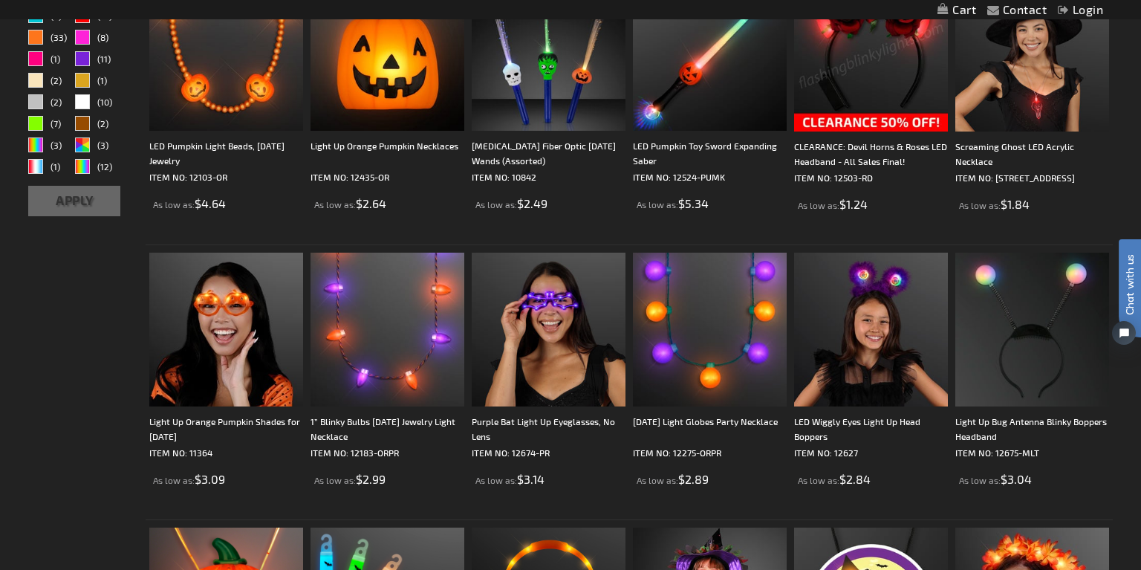
scroll to position [549, 0]
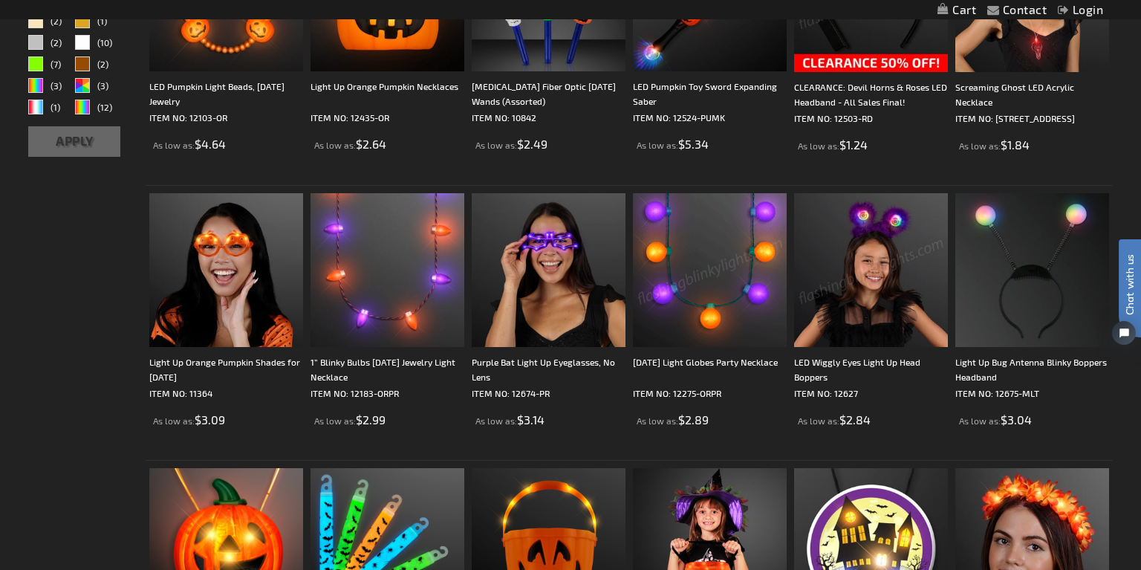
click at [713, 268] on img at bounding box center [710, 270] width 154 height 154
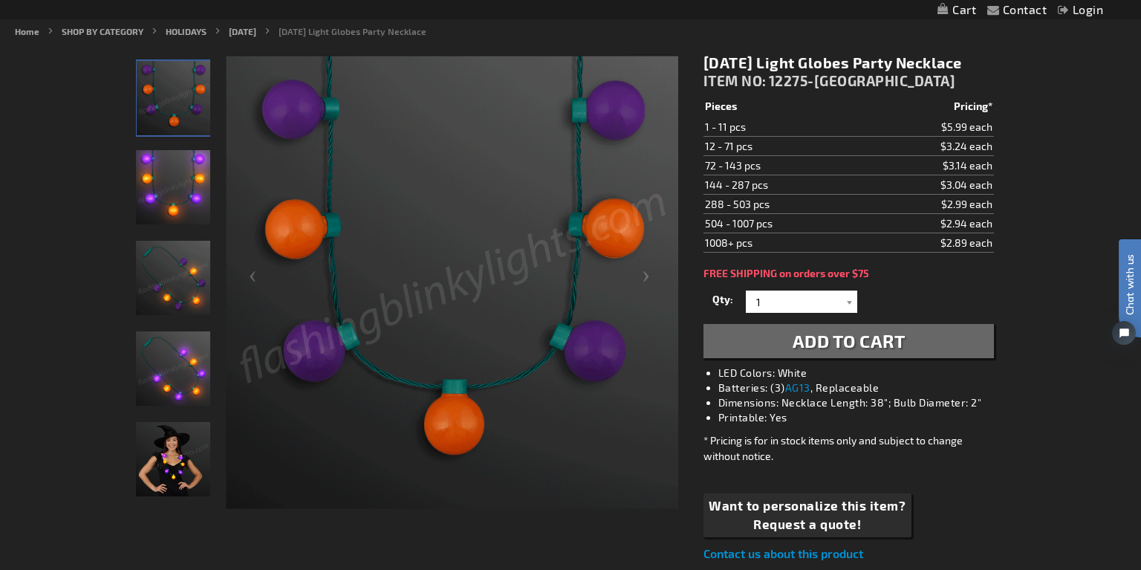
click at [169, 452] on img "Woman wearing Halloween Light Globes Party Necklace" at bounding box center [173, 459] width 74 height 74
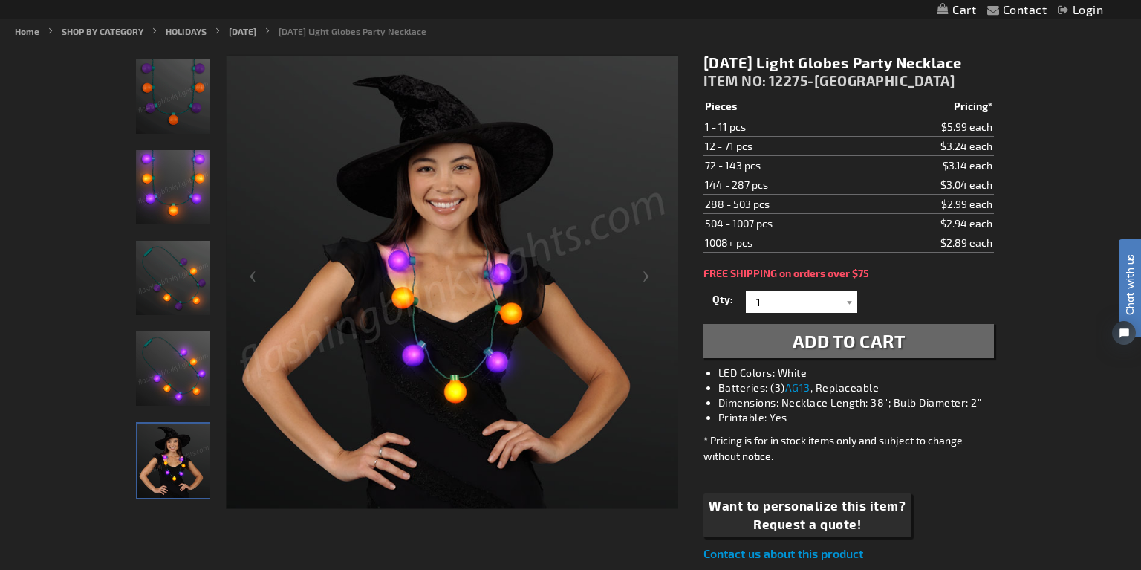
click at [178, 368] on img "Halloween Light Globes Party Necklace" at bounding box center [173, 368] width 74 height 74
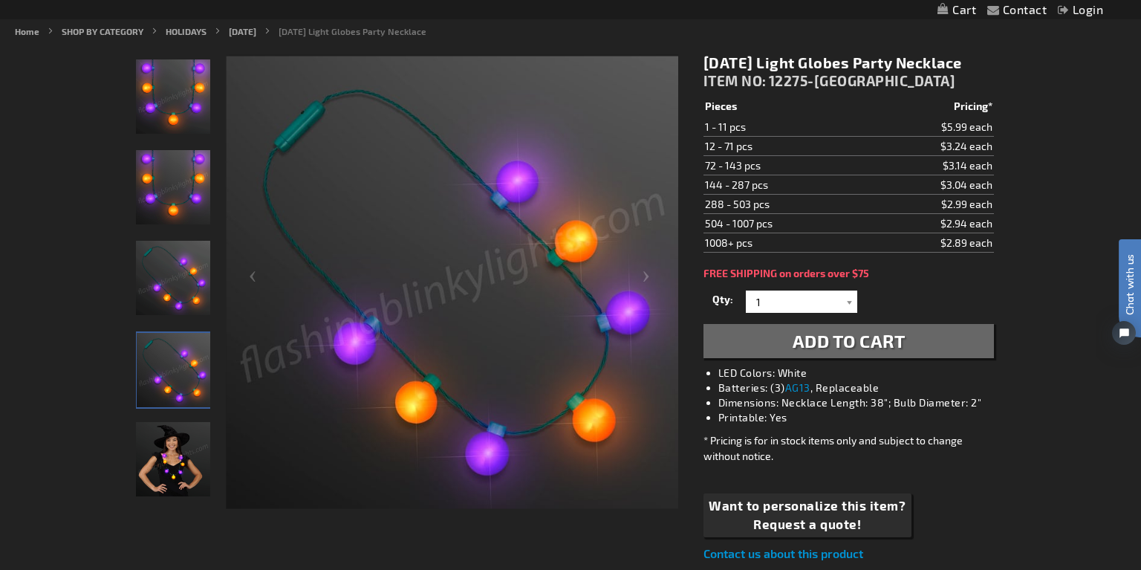
click at [190, 445] on img "Woman wearing Halloween Light Globes Party Necklace" at bounding box center [173, 459] width 74 height 74
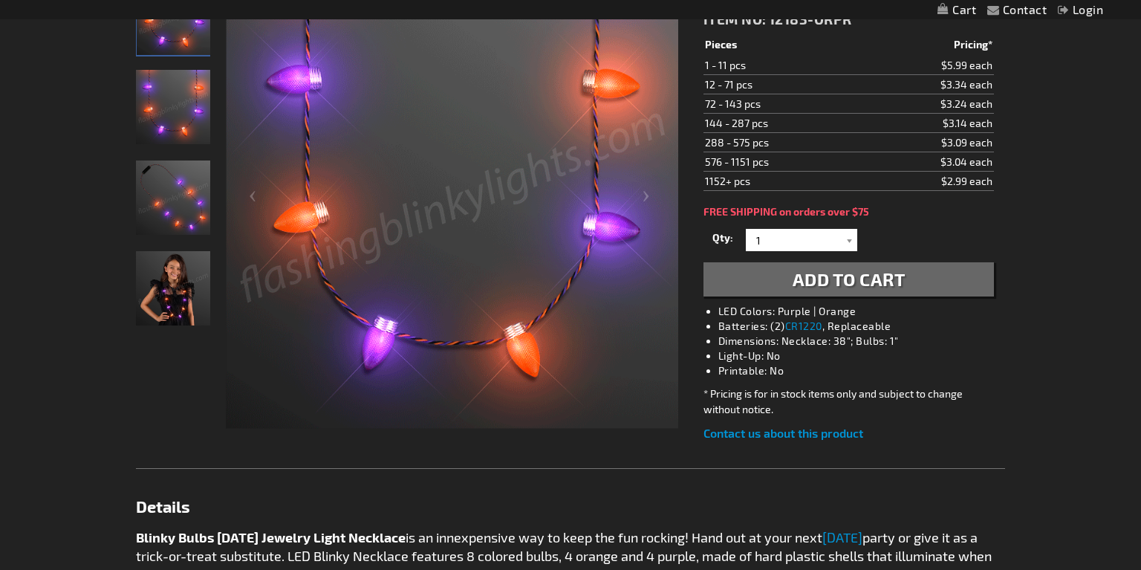
scroll to position [216, 0]
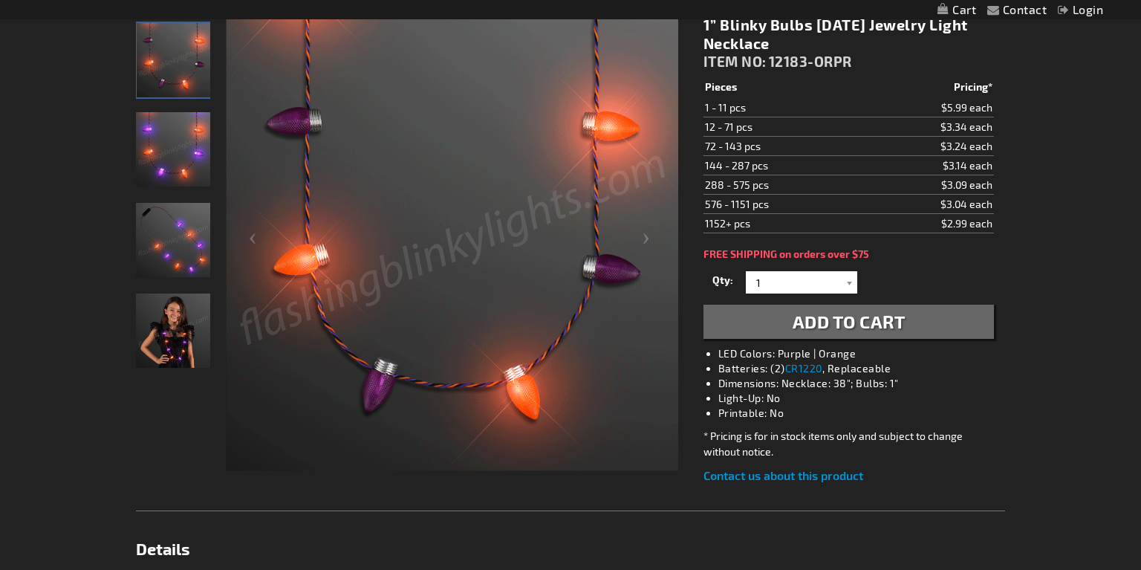
click at [181, 334] on img "Girl wearing 1” Blinky Bulbs Halloween Jewelry Light Necklace" at bounding box center [173, 331] width 74 height 74
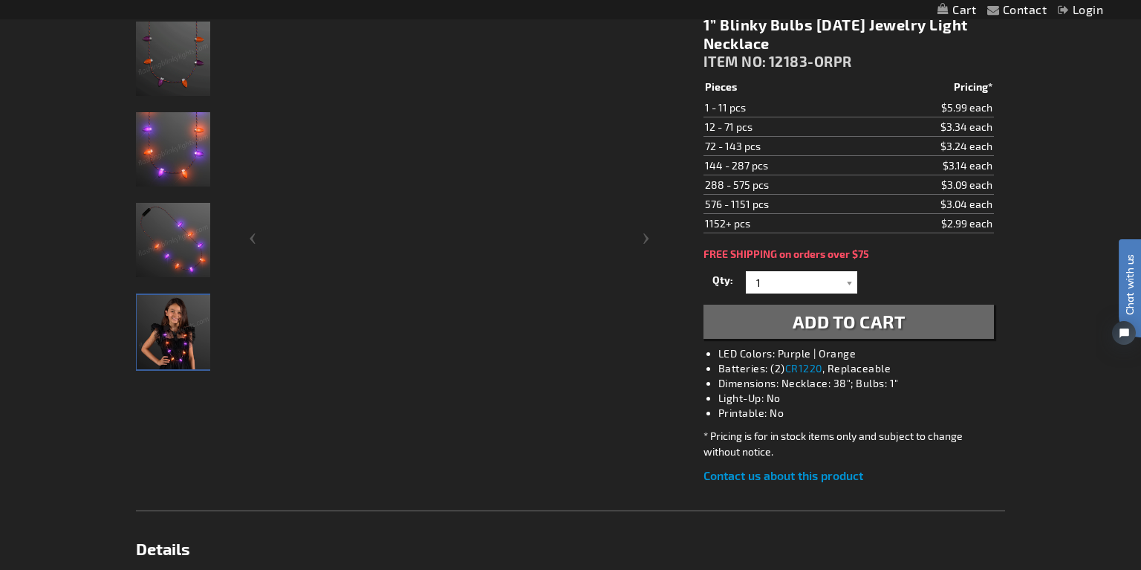
scroll to position [0, 0]
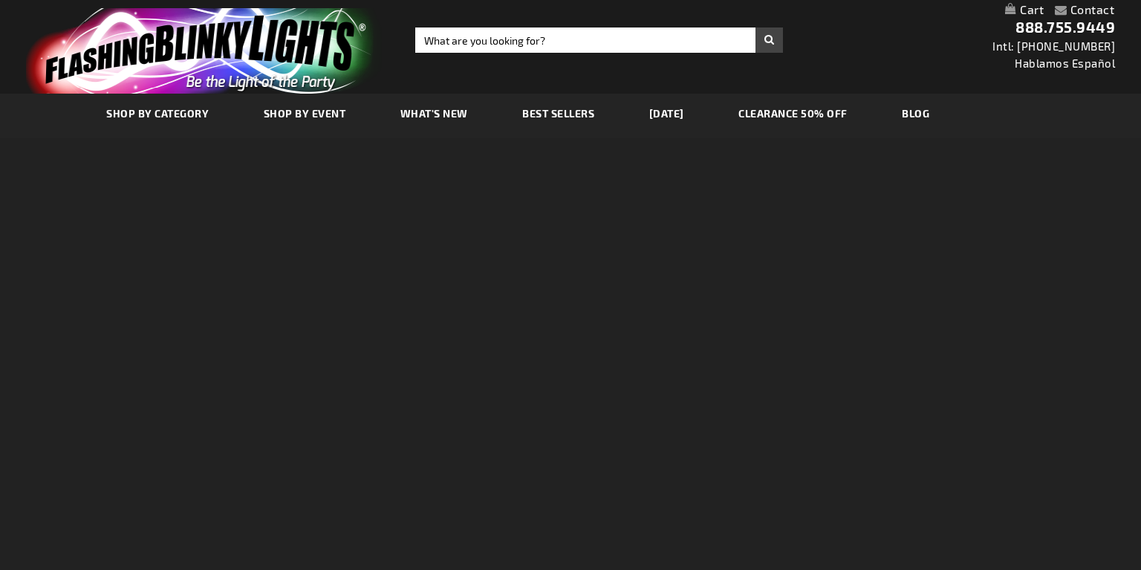
scroll to position [651, 0]
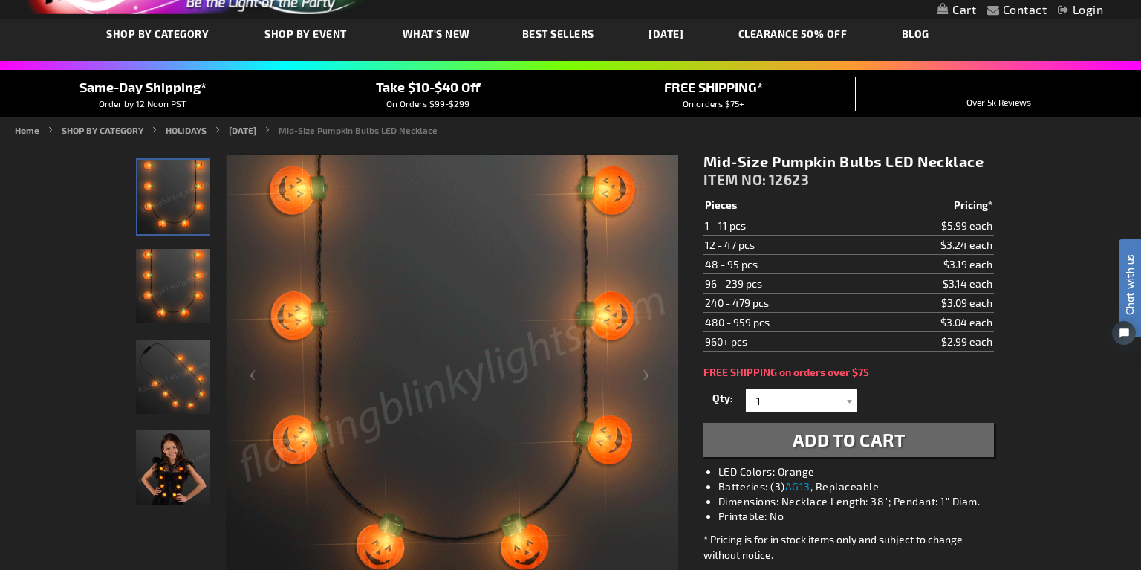
scroll to position [175, 0]
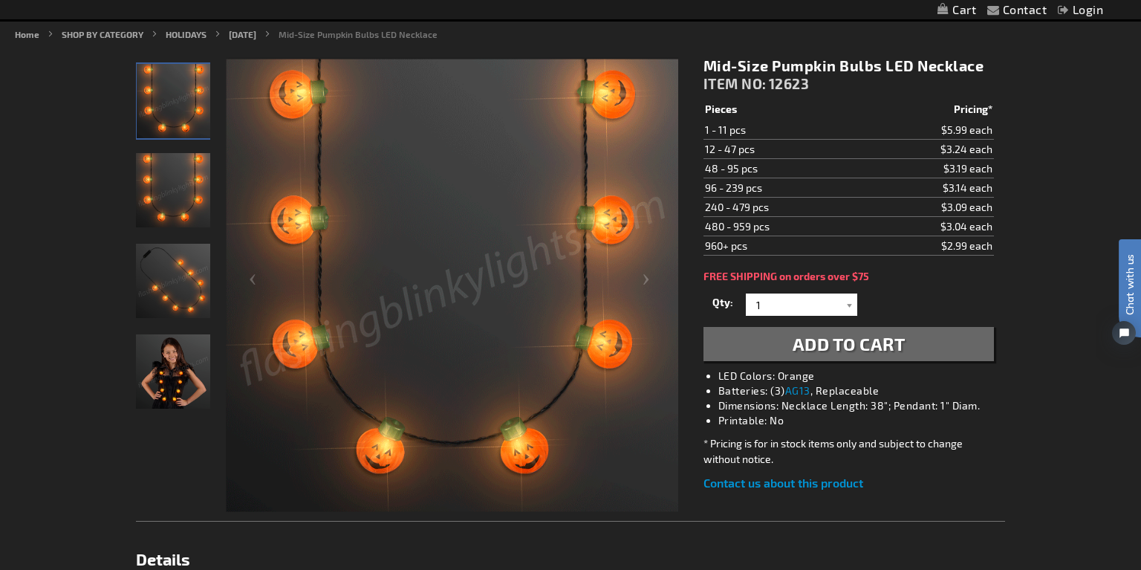
click at [181, 392] on img "Girl wearing Mid-Size Pumpkin Bulbs LED Necklace" at bounding box center [173, 371] width 74 height 74
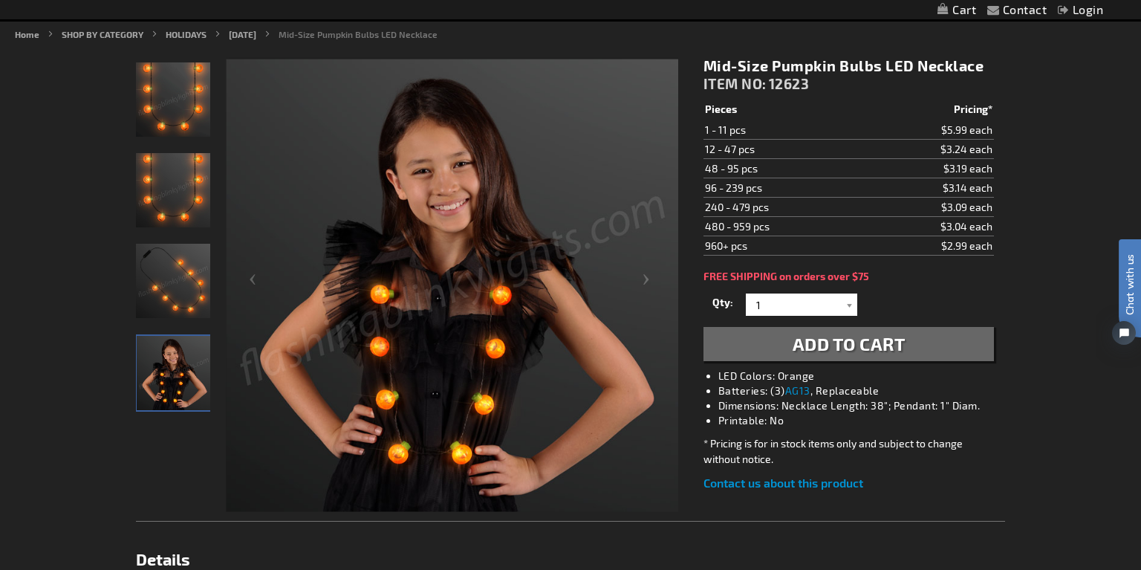
click at [177, 115] on img "Mid-Size Pumpkin Bulbs LED Necklace" at bounding box center [173, 99] width 74 height 74
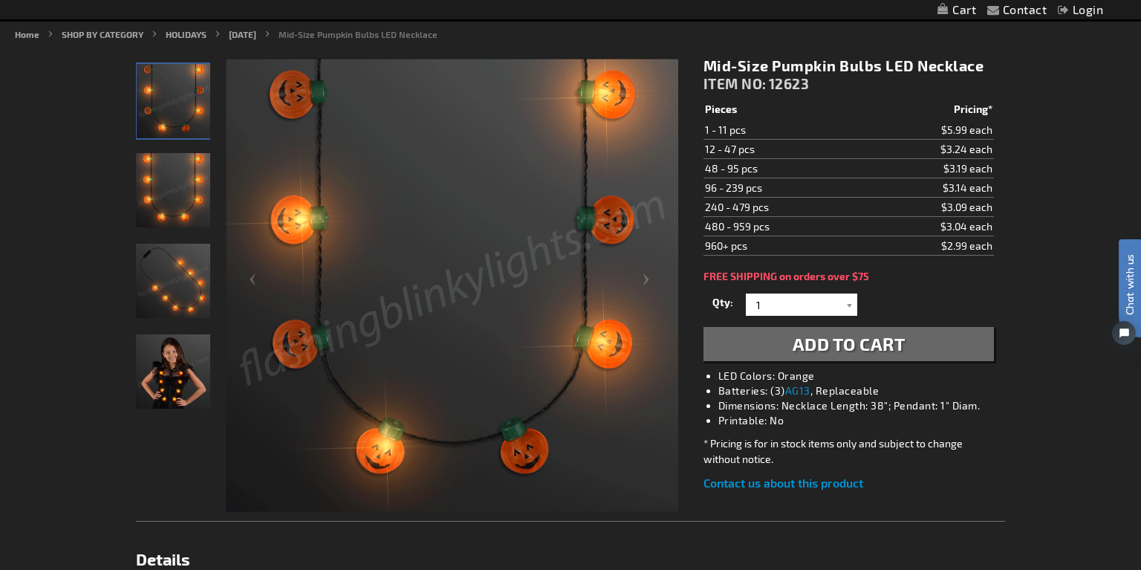
click at [175, 370] on img "Girl wearing Mid-Size Pumpkin Bulbs LED Necklace" at bounding box center [173, 371] width 74 height 74
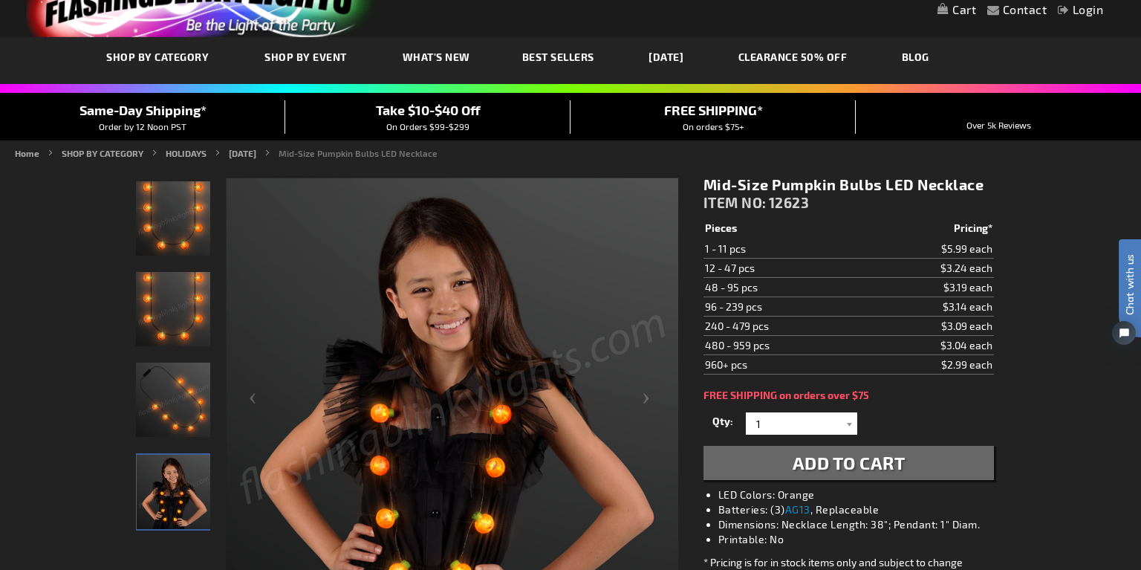
scroll to position [64, 0]
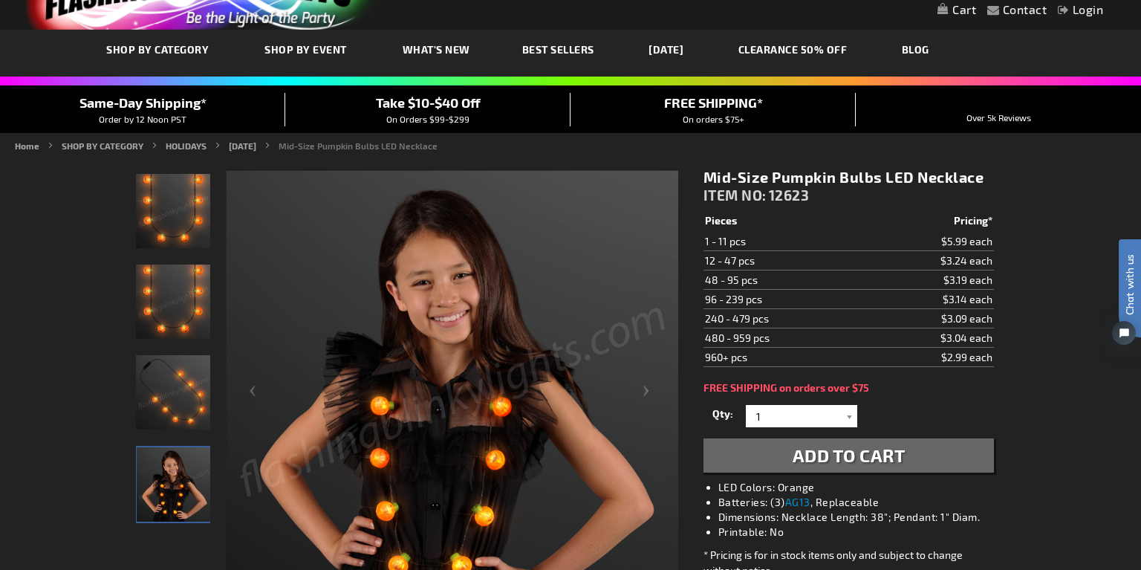
click at [483, 401] on img at bounding box center [452, 397] width 453 height 453
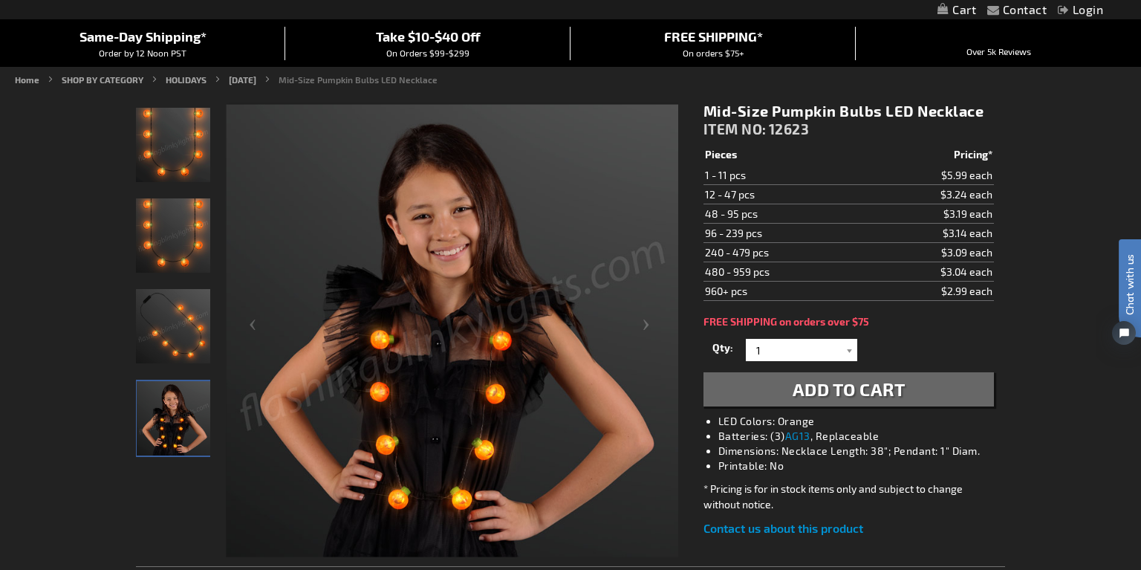
click at [176, 331] on img "Mid-Size Pumpkin Bulbs LED Necklace" at bounding box center [173, 326] width 74 height 74
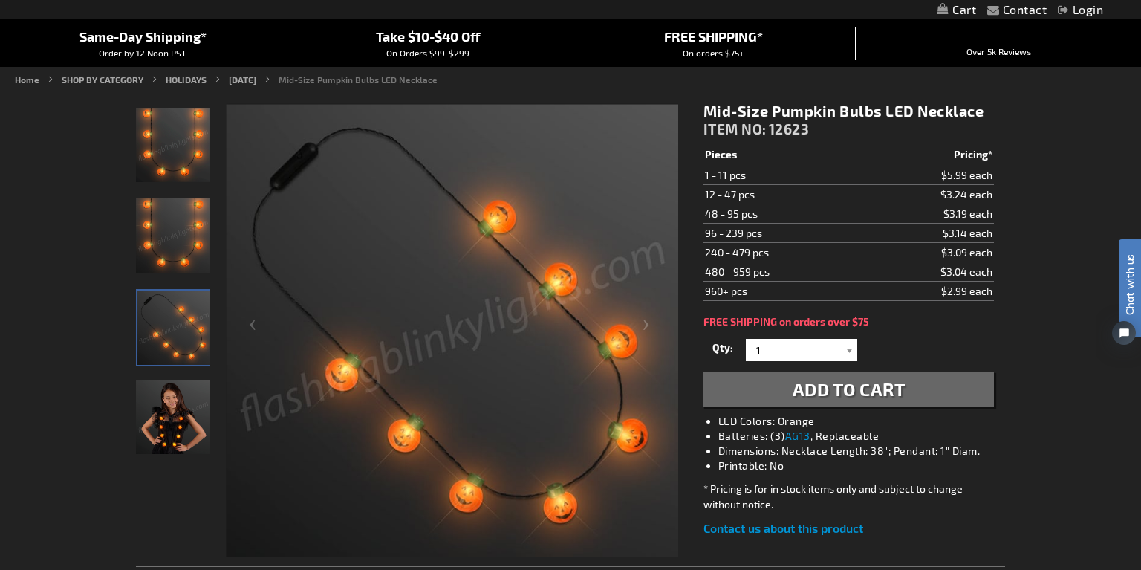
click at [178, 412] on img "Girl wearing Mid-Size Pumpkin Bulbs LED Necklace" at bounding box center [173, 417] width 74 height 74
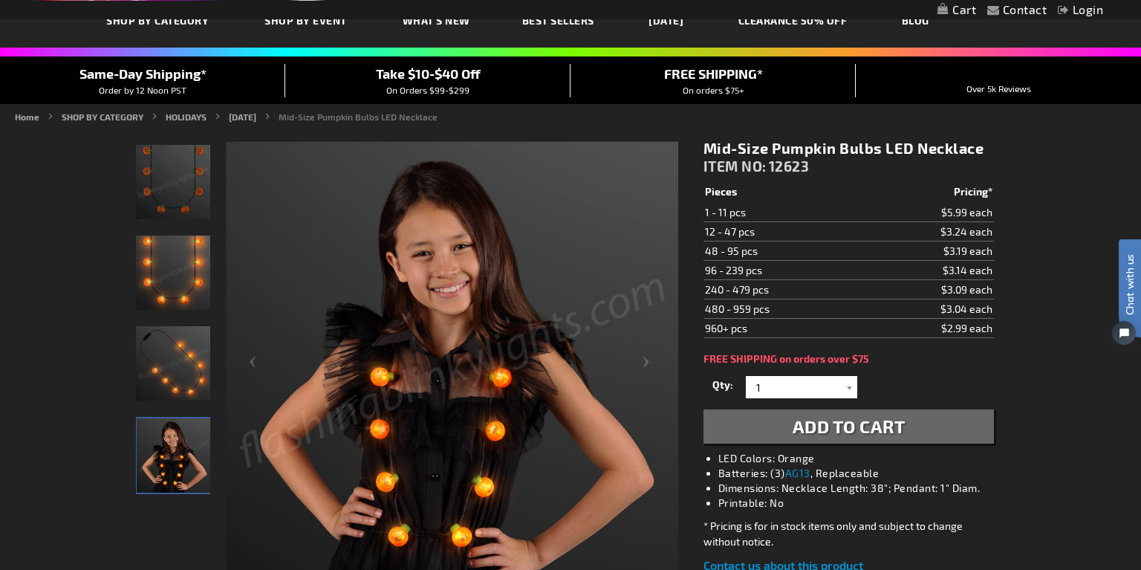
scroll to position [92, 0]
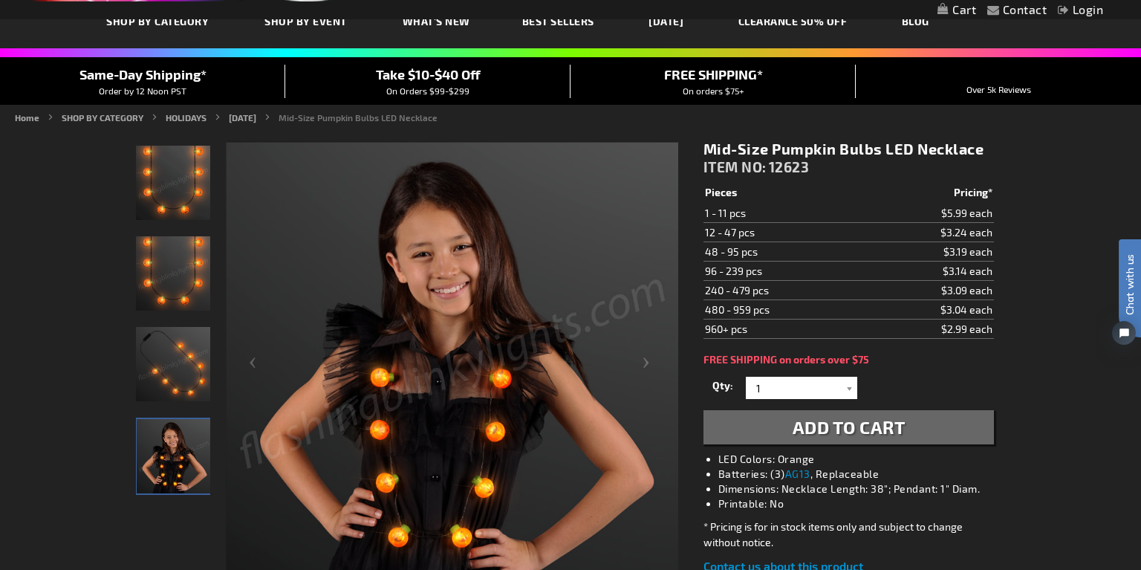
click at [155, 180] on img "Mid-Size Pumpkin Bulbs LED Necklace" at bounding box center [173, 183] width 74 height 74
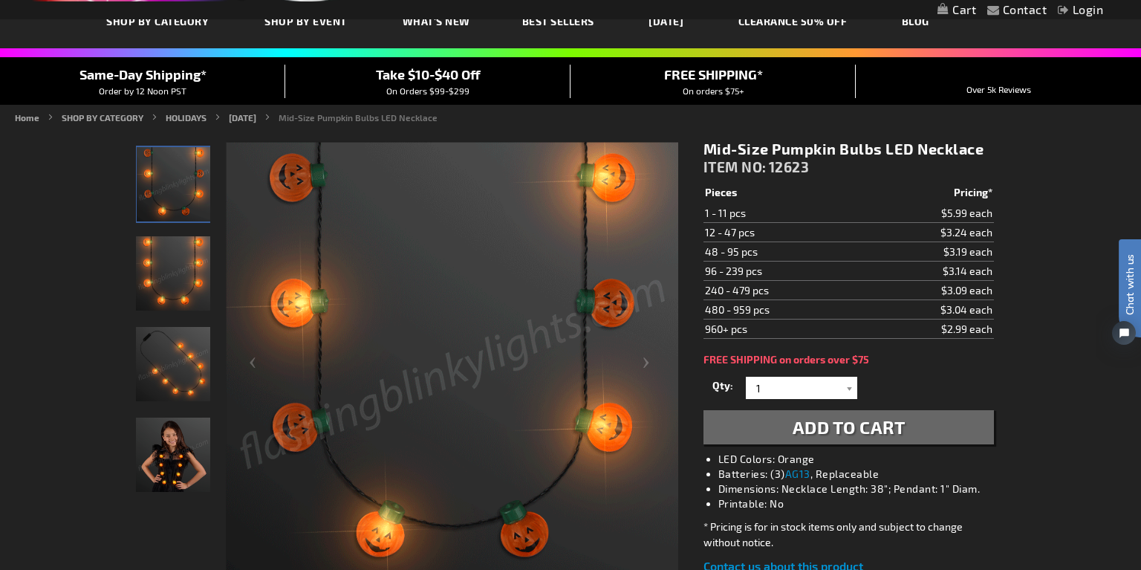
click at [172, 456] on img "Girl wearing Mid-Size Pumpkin Bulbs LED Necklace" at bounding box center [173, 455] width 74 height 74
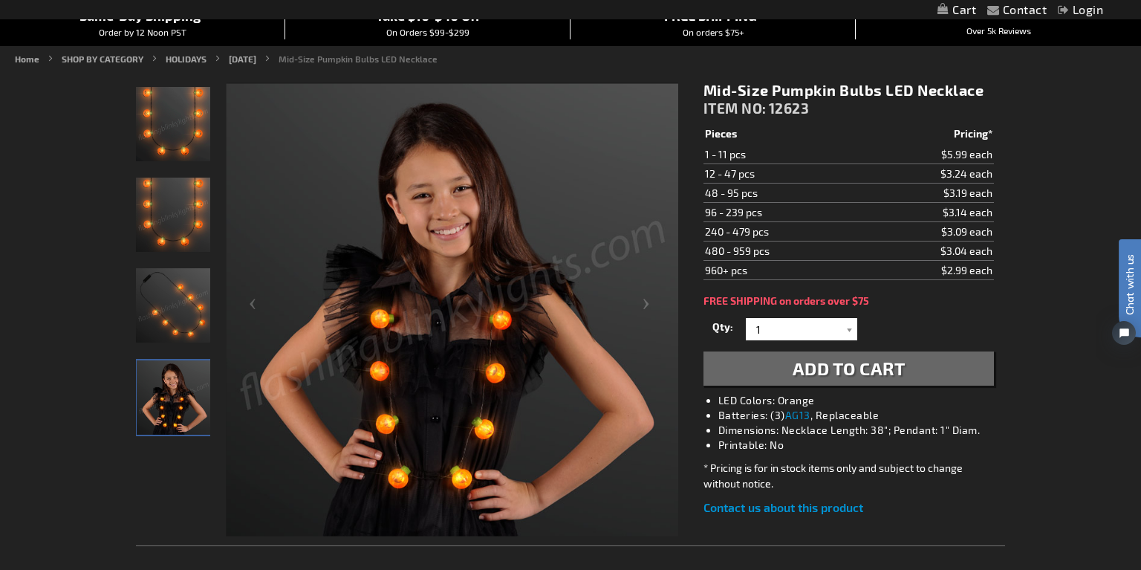
scroll to position [120, 0]
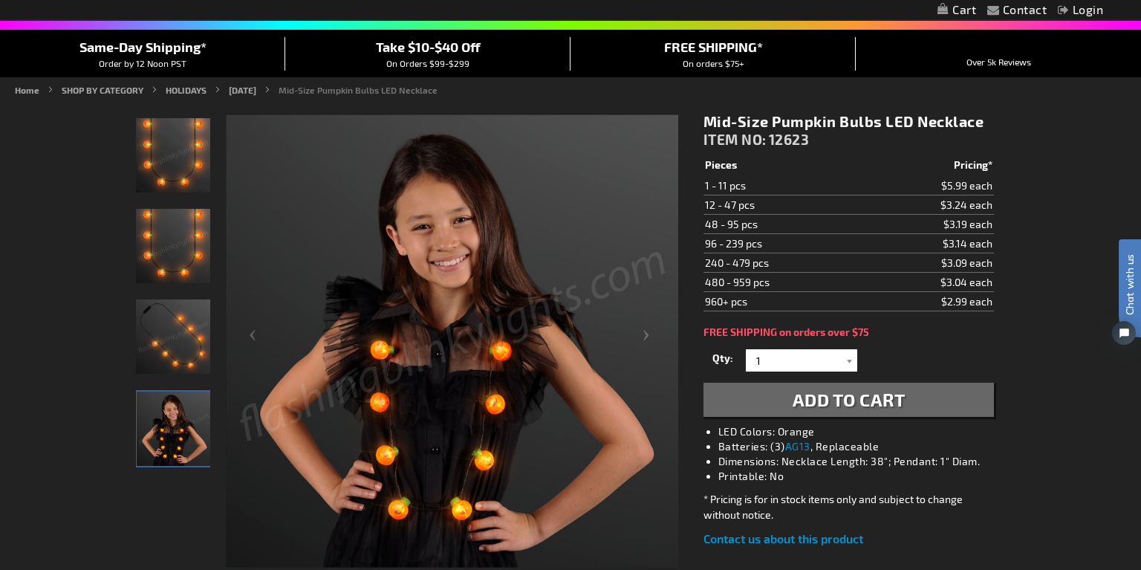
click at [161, 183] on img "Mid-Size Pumpkin Bulbs LED Necklace" at bounding box center [173, 155] width 74 height 74
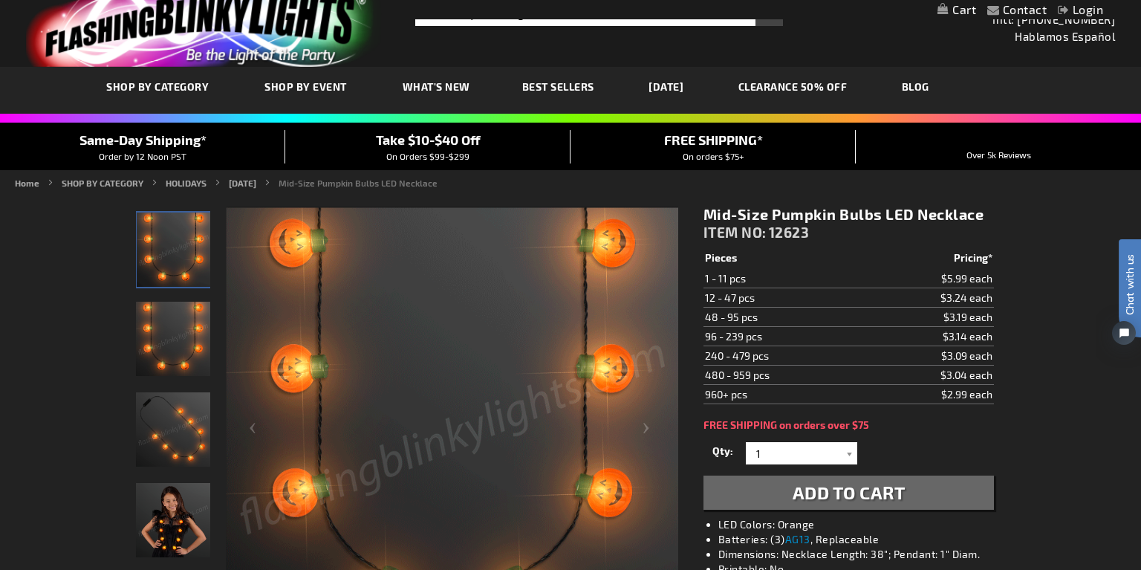
scroll to position [0, 0]
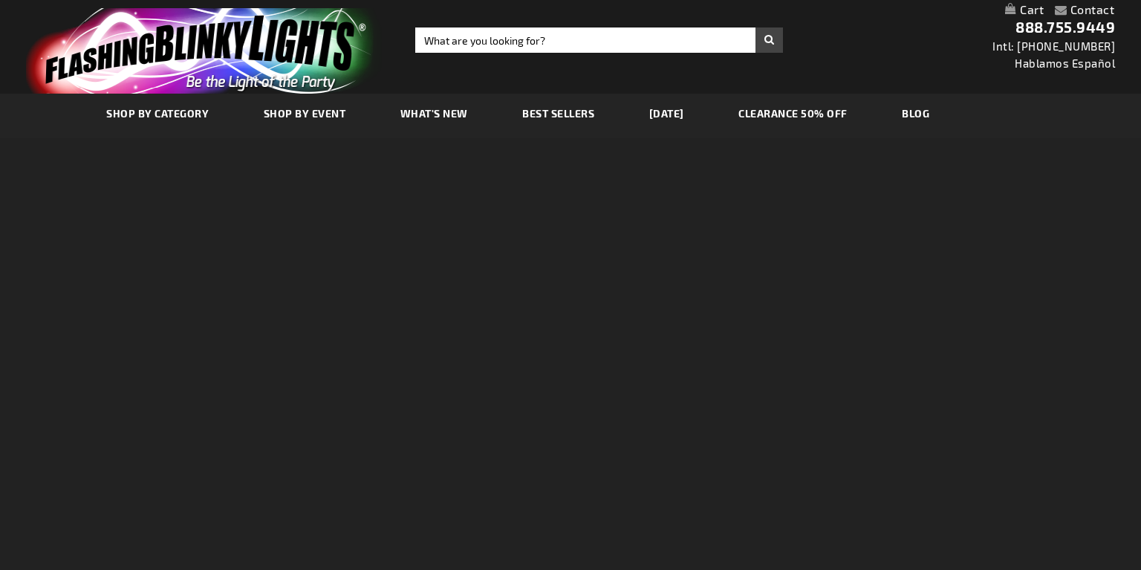
scroll to position [1100, 0]
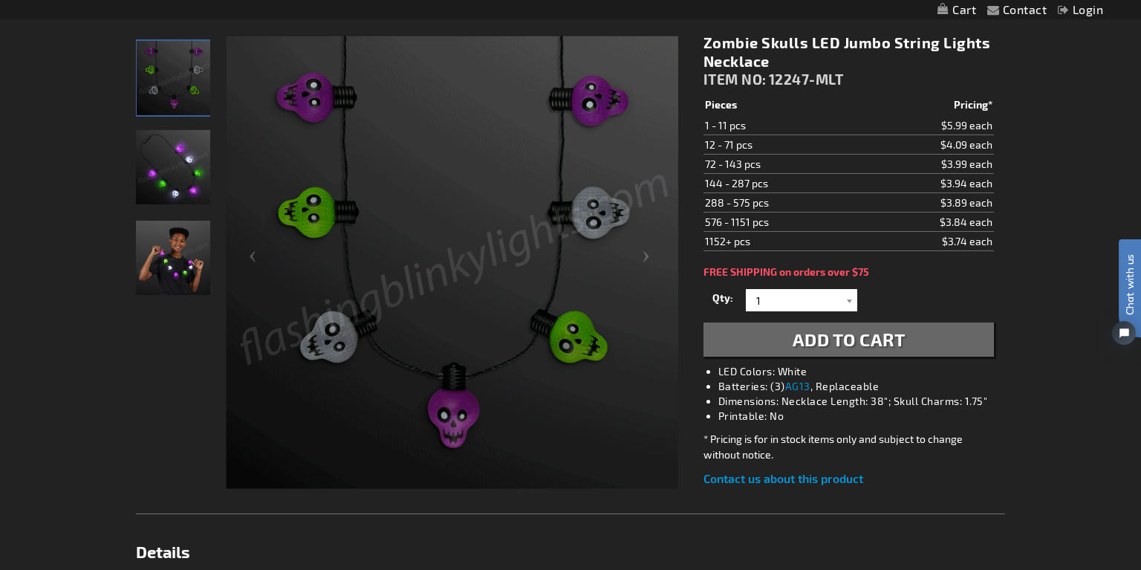
click at [172, 266] on img "Boy wearing Zombie Skulls String Lights Necklace" at bounding box center [173, 258] width 74 height 74
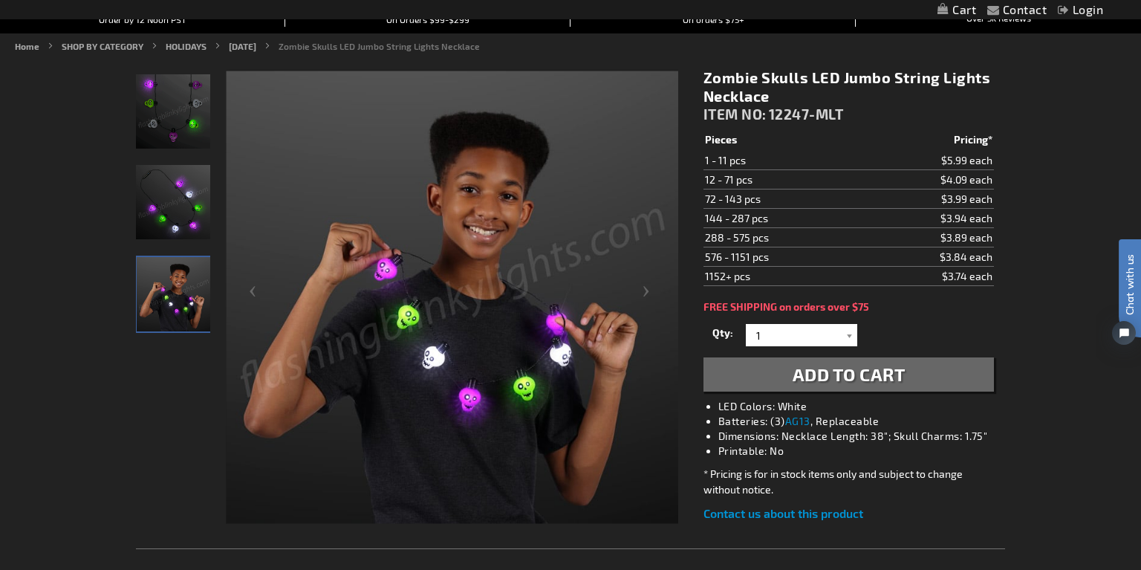
scroll to position [161, 0]
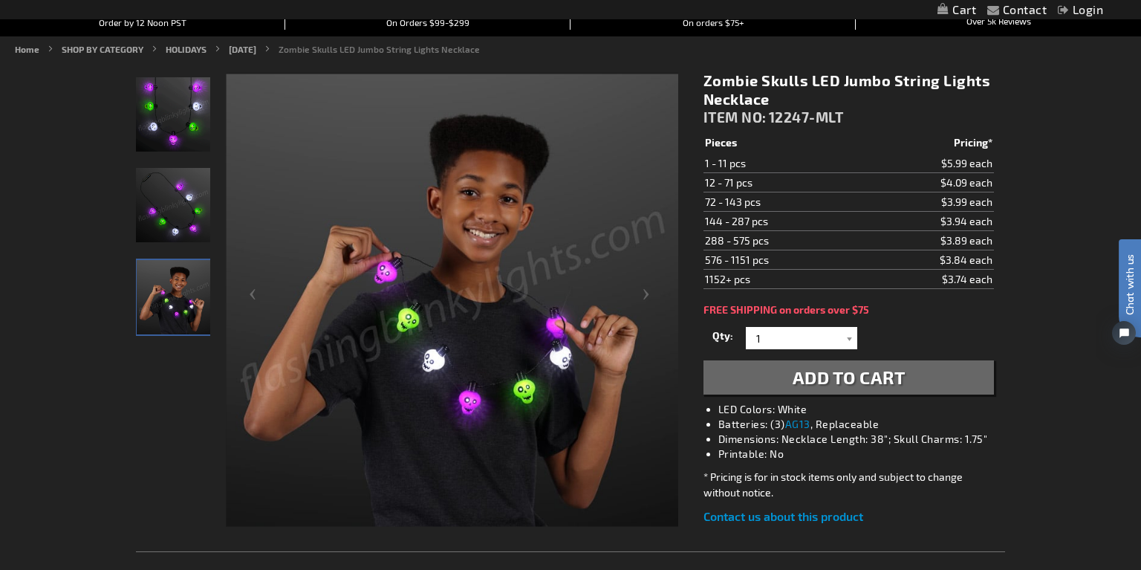
click at [165, 111] on img "Zombie Skulls String Lights Necklace" at bounding box center [173, 114] width 74 height 74
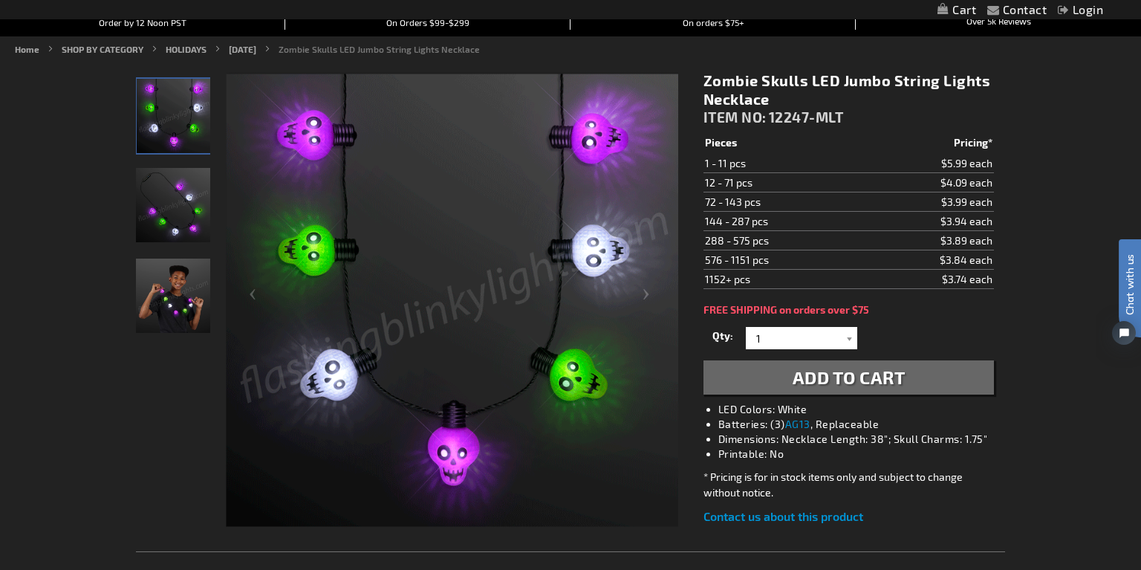
click at [171, 306] on img "Boy wearing Zombie Skulls String Lights Necklace" at bounding box center [173, 296] width 74 height 74
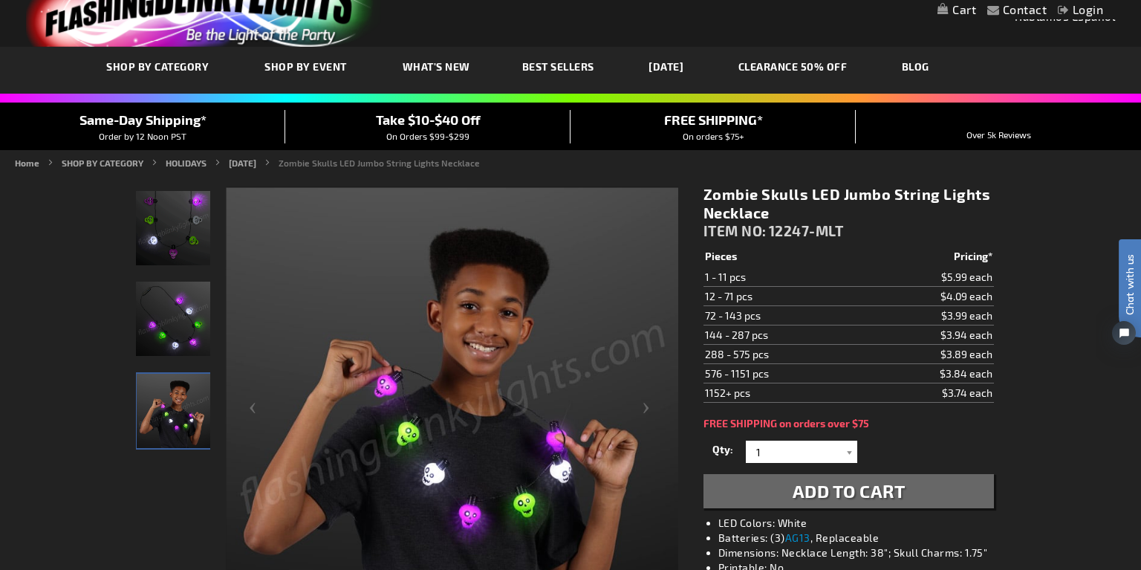
scroll to position [57, 0]
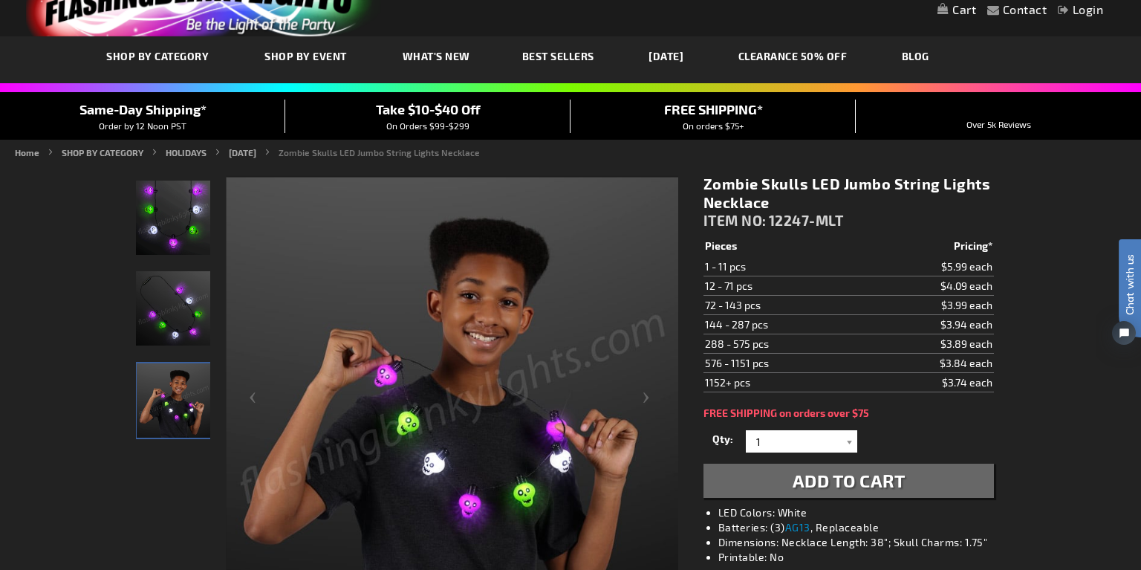
click at [171, 213] on img "Zombie Skulls String Lights Necklace" at bounding box center [173, 218] width 74 height 74
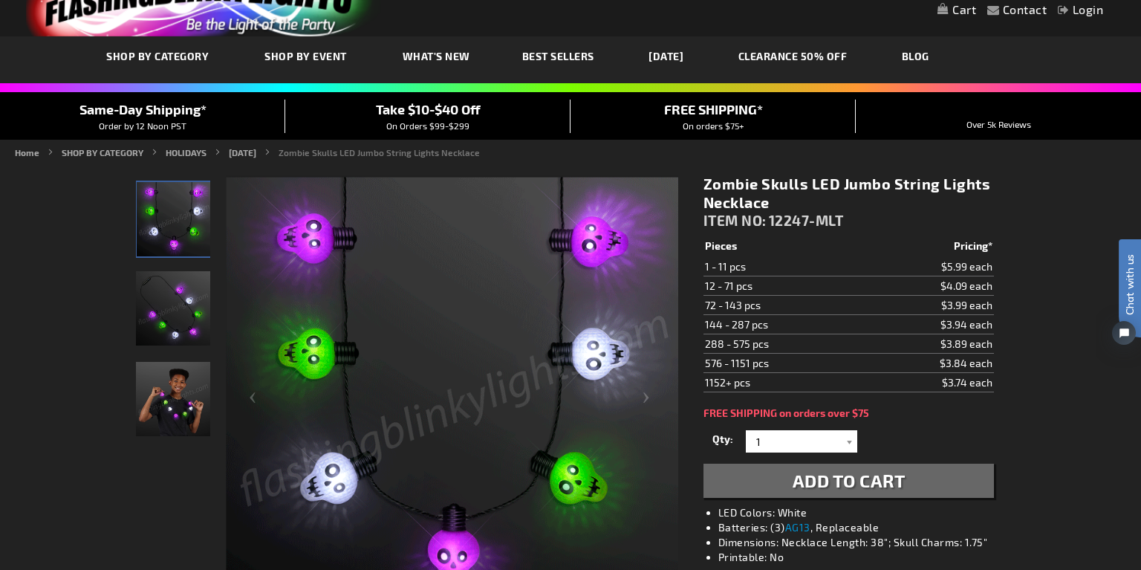
click at [174, 384] on img "Boy wearing Zombie Skulls String Lights Necklace" at bounding box center [173, 399] width 74 height 74
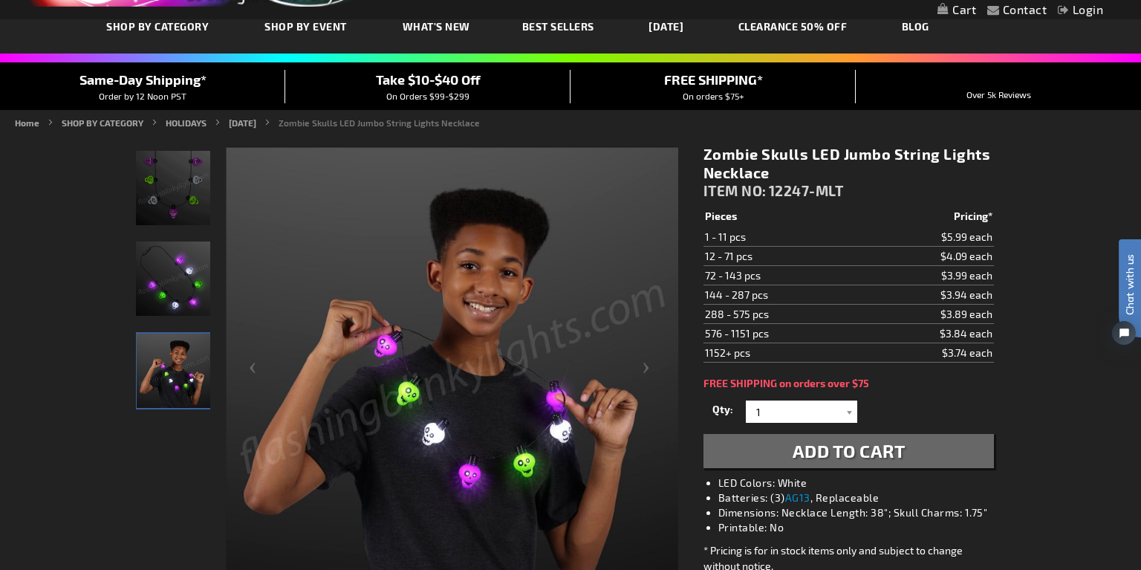
scroll to position [114, 0]
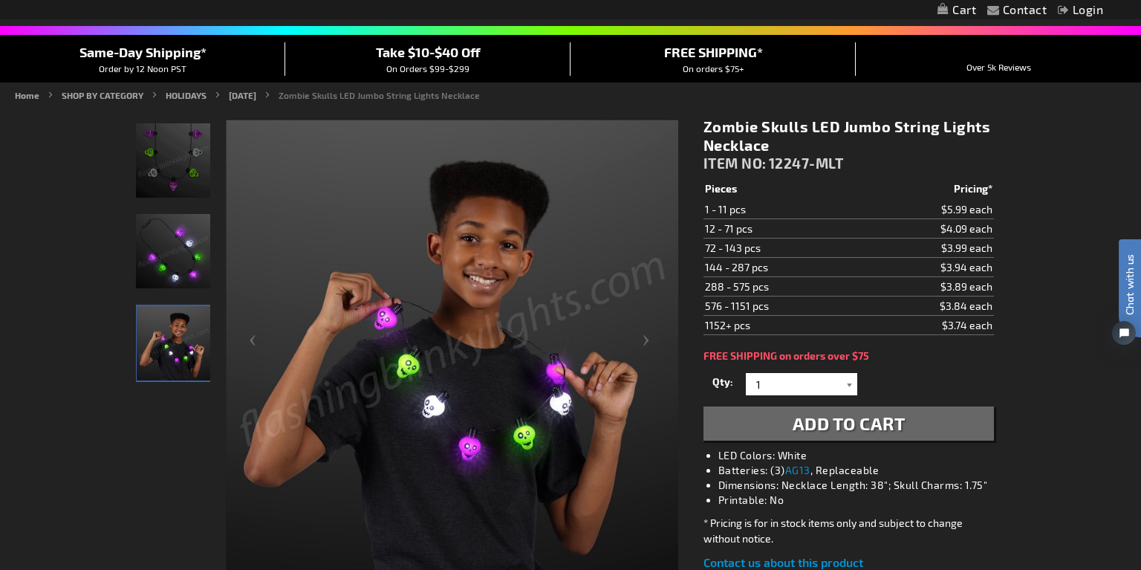
click at [848, 383] on div at bounding box center [850, 384] width 15 height 22
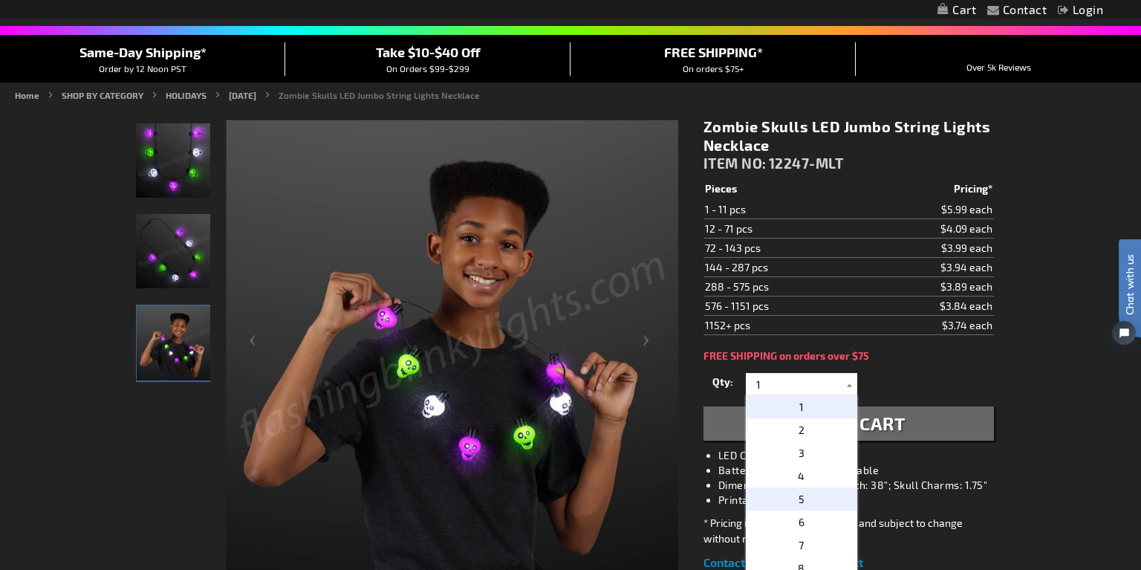
click at [803, 493] on span "5" at bounding box center [802, 499] width 6 height 13
type input "5"
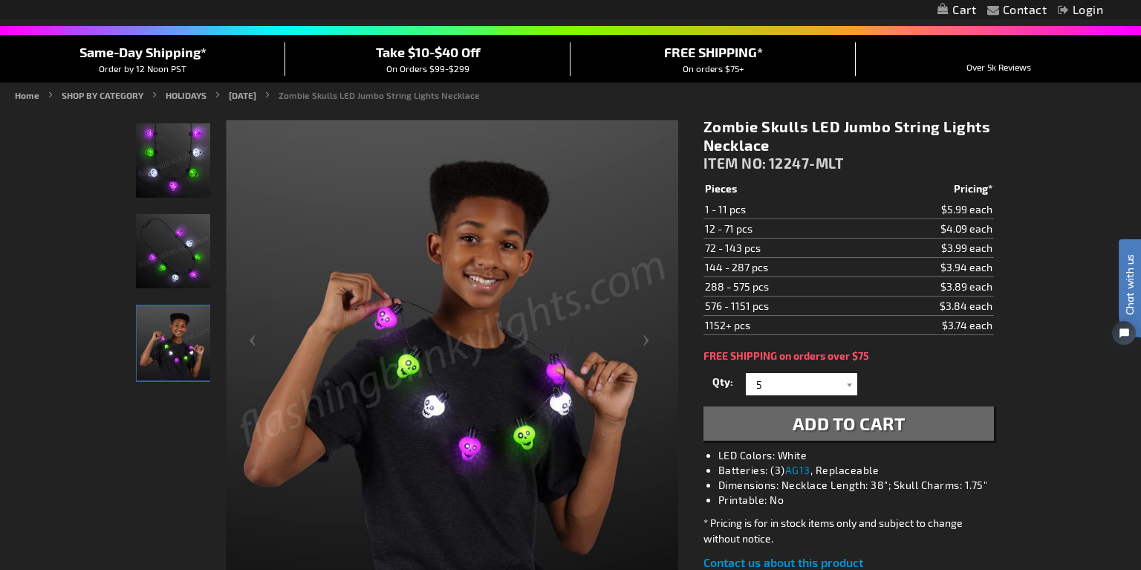
click at [881, 421] on span "Add to Cart" at bounding box center [849, 423] width 113 height 22
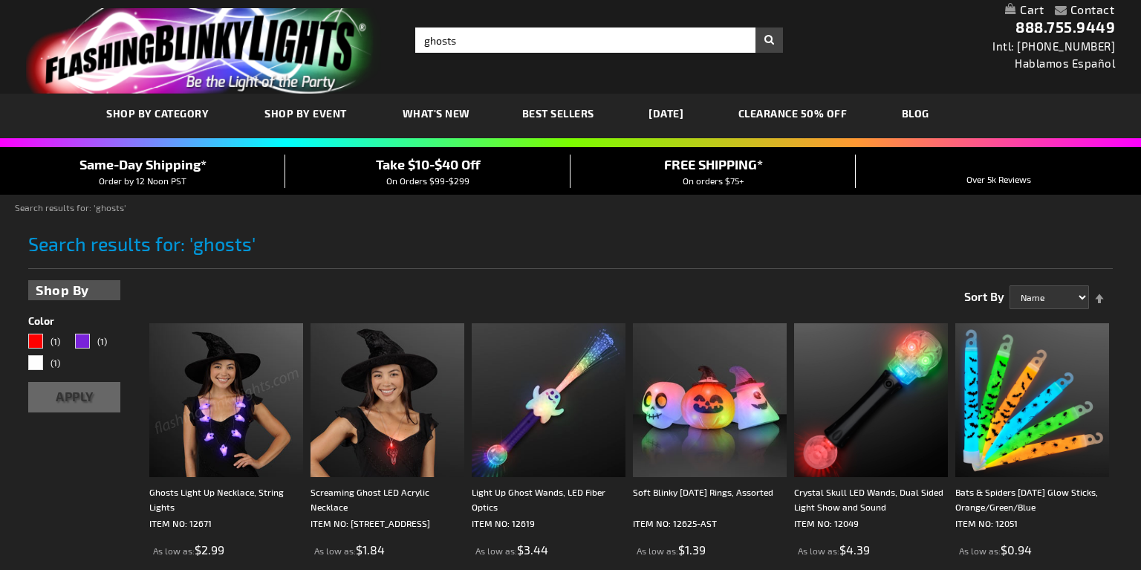
click at [226, 444] on img at bounding box center [226, 400] width 154 height 154
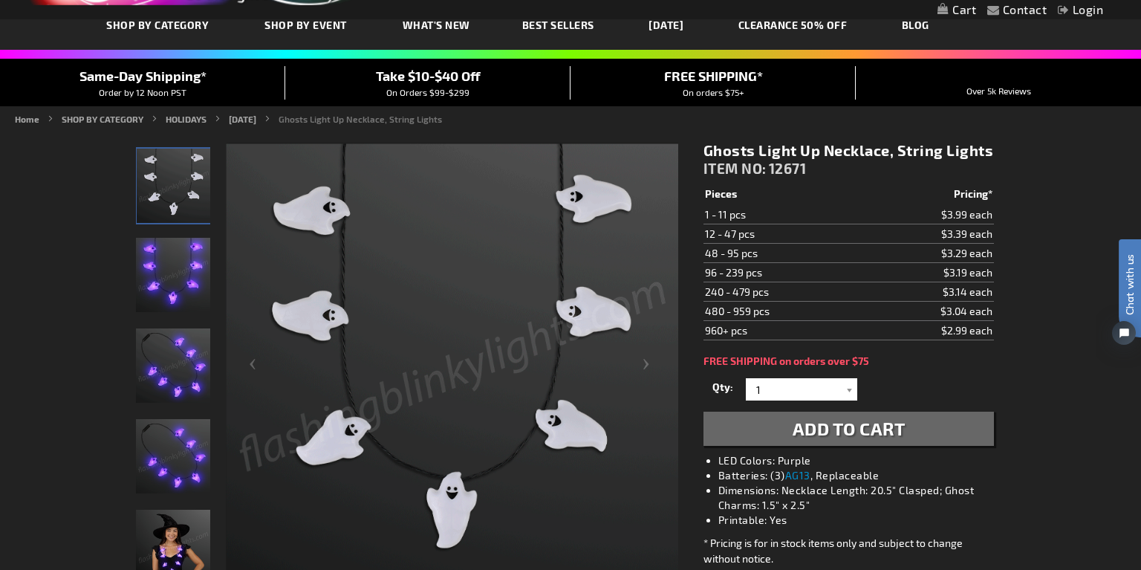
click at [162, 542] on img "Woman wearing Ghosts Light Up Necklace" at bounding box center [173, 547] width 74 height 74
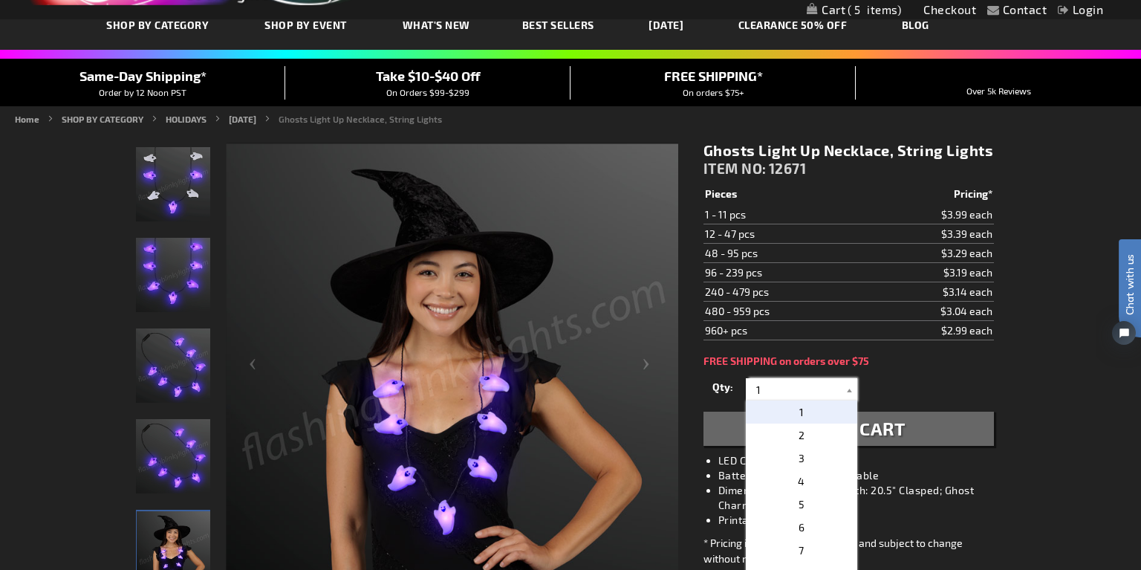
click at [790, 389] on input "1" at bounding box center [804, 389] width 108 height 22
type input "1"
type input "4"
click at [869, 430] on span "Add to Cart" at bounding box center [849, 429] width 113 height 22
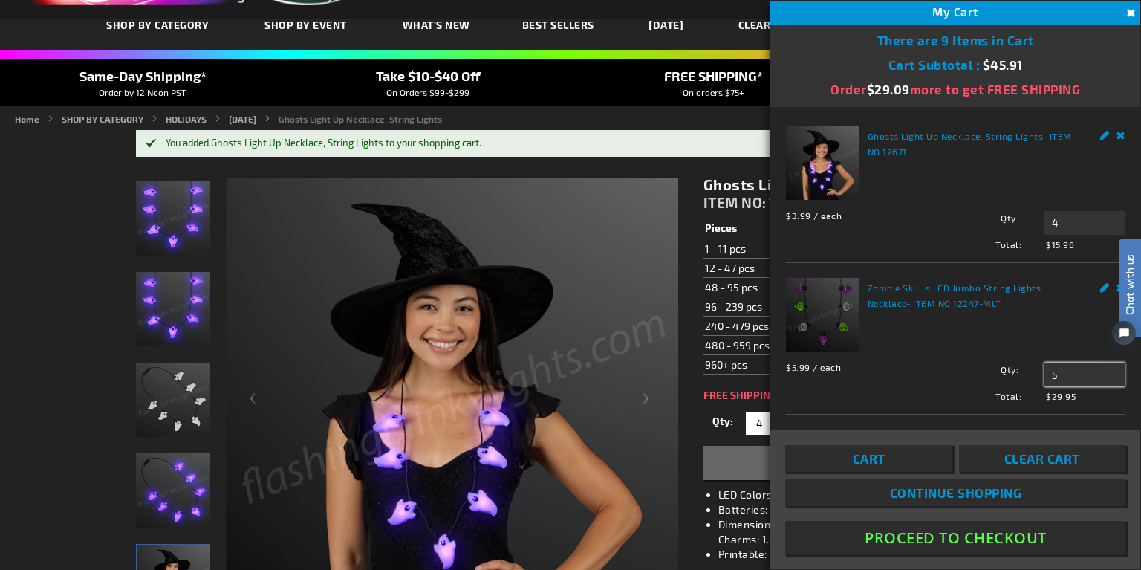
click at [1065, 378] on input "5" at bounding box center [1085, 375] width 80 height 24
type input "4"
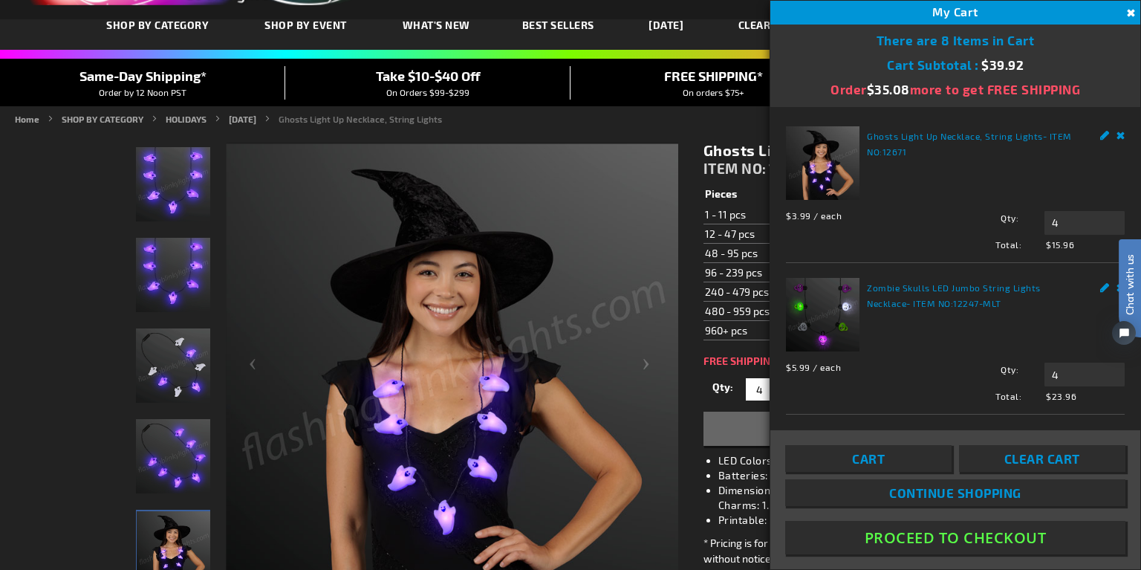
click at [970, 496] on span "Continue Shopping" at bounding box center [955, 492] width 132 height 15
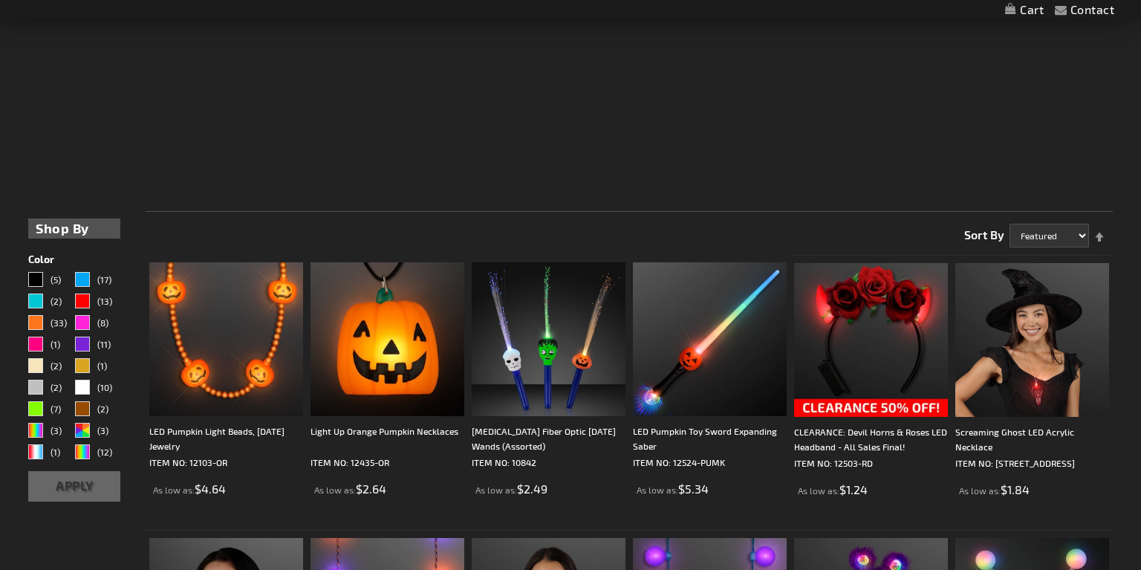
scroll to position [288, 0]
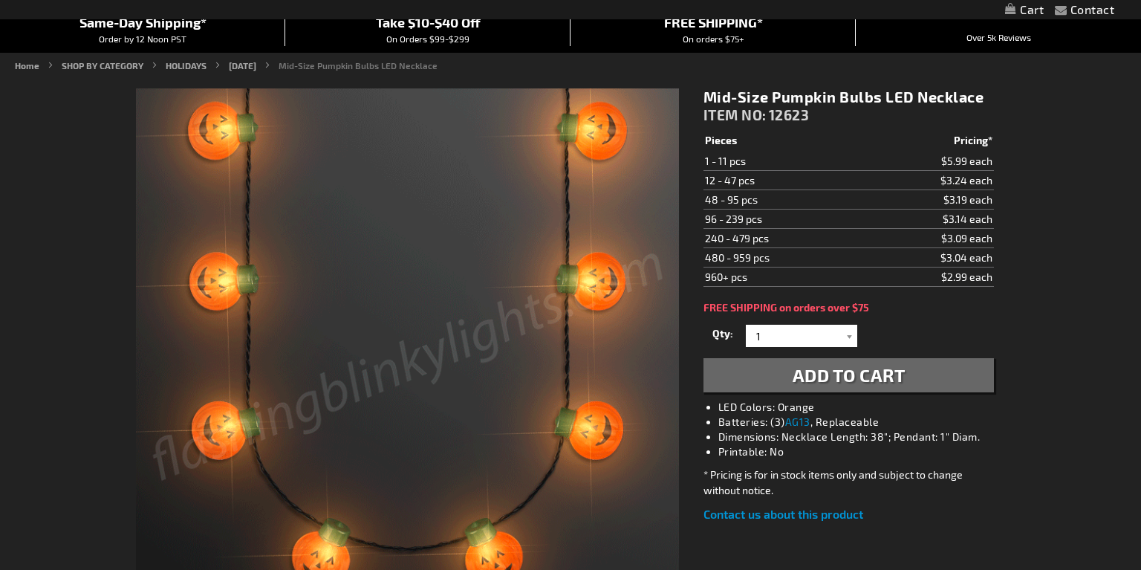
scroll to position [189, 0]
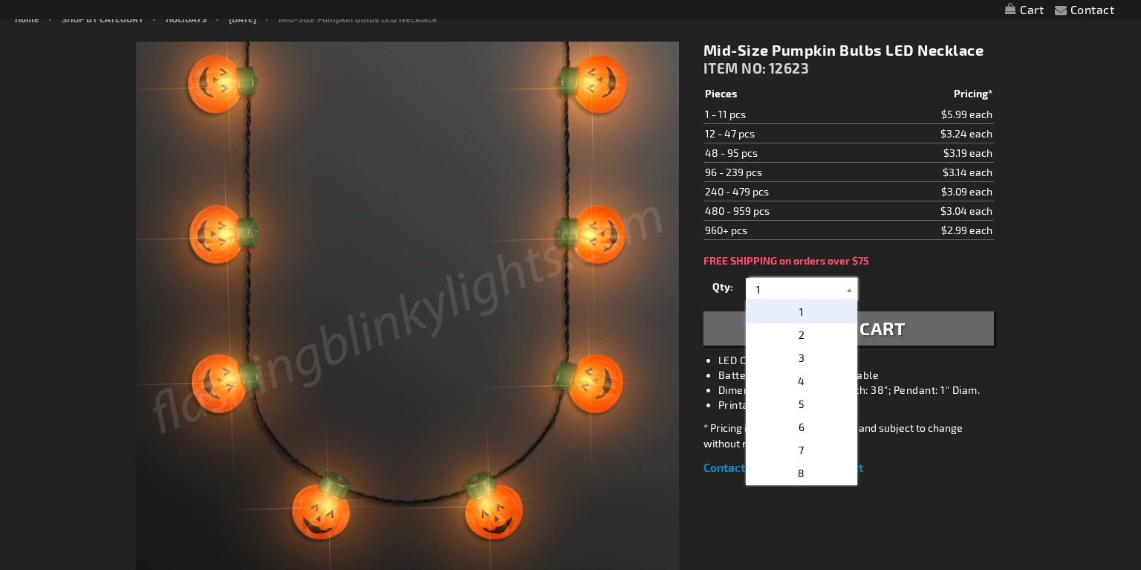
click at [779, 283] on input "1" at bounding box center [804, 289] width 108 height 22
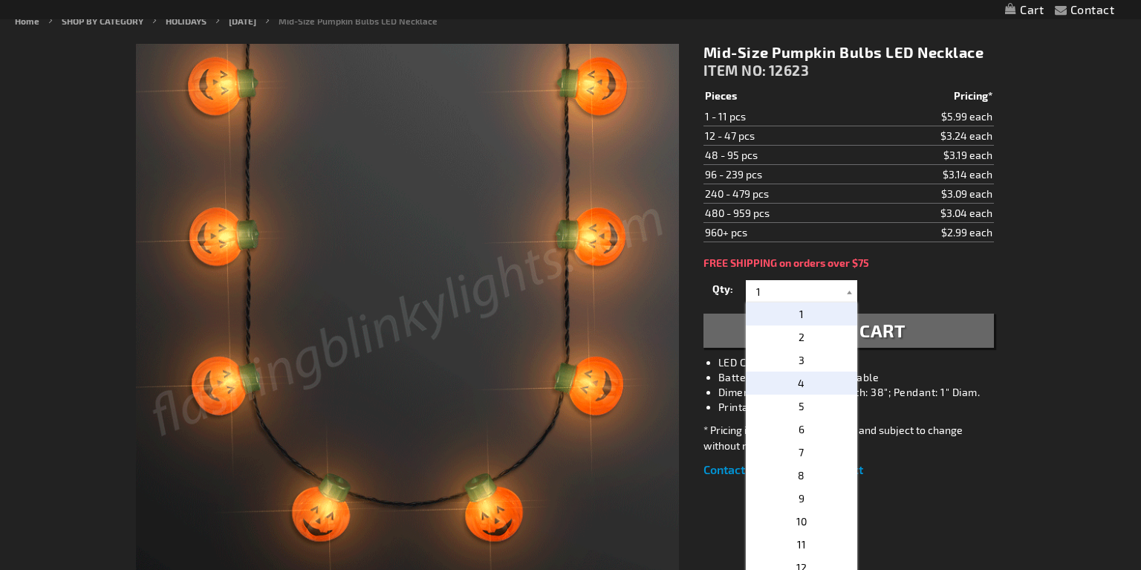
click at [801, 380] on span "4" at bounding box center [801, 383] width 7 height 13
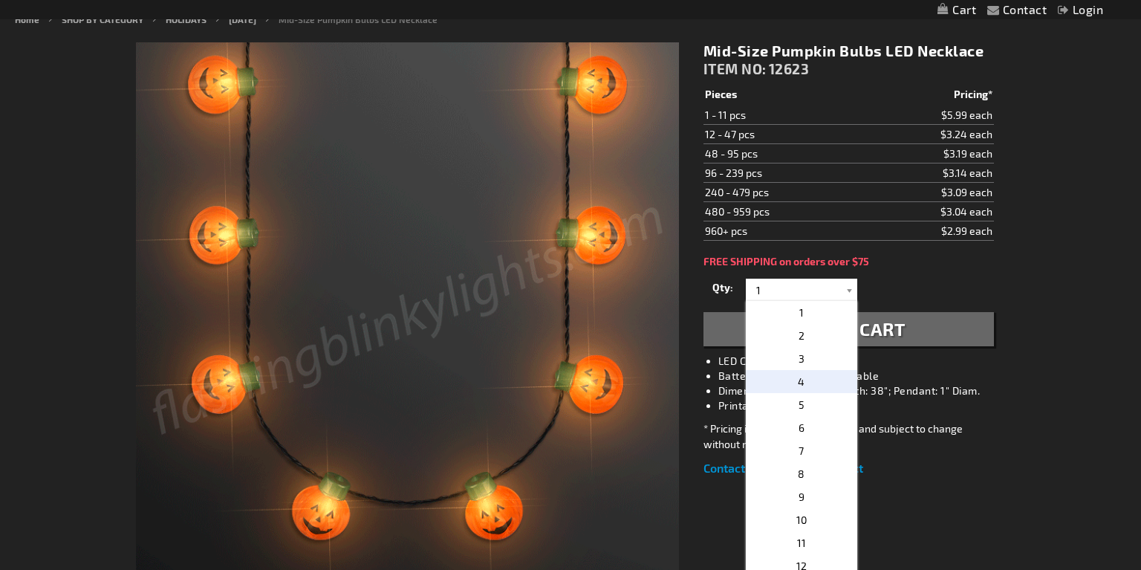
type input "4"
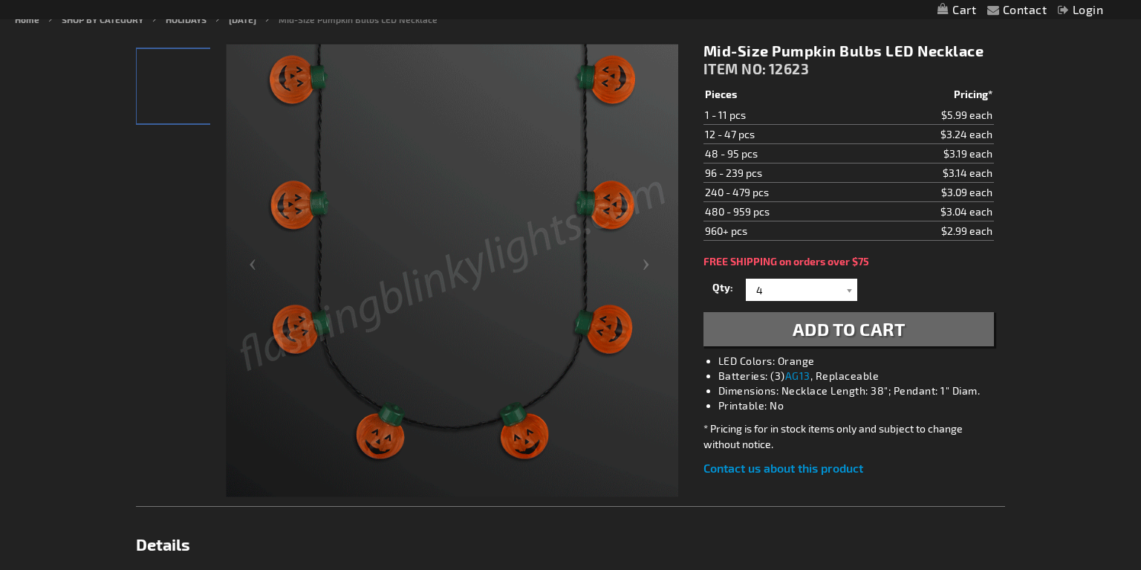
click at [866, 334] on span "Add to Cart" at bounding box center [849, 329] width 113 height 22
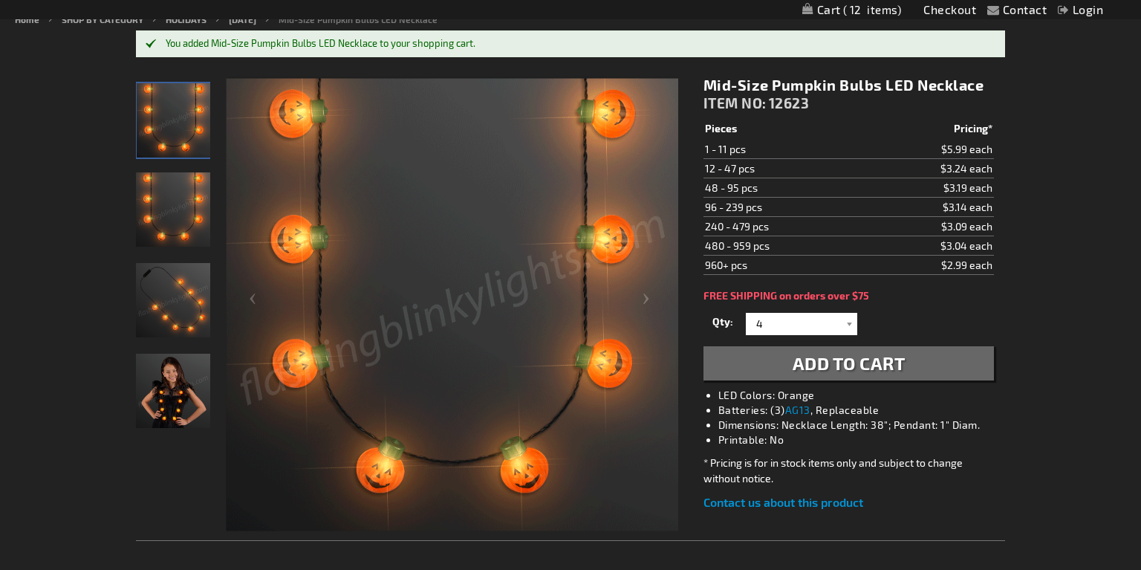
scroll to position [0, 0]
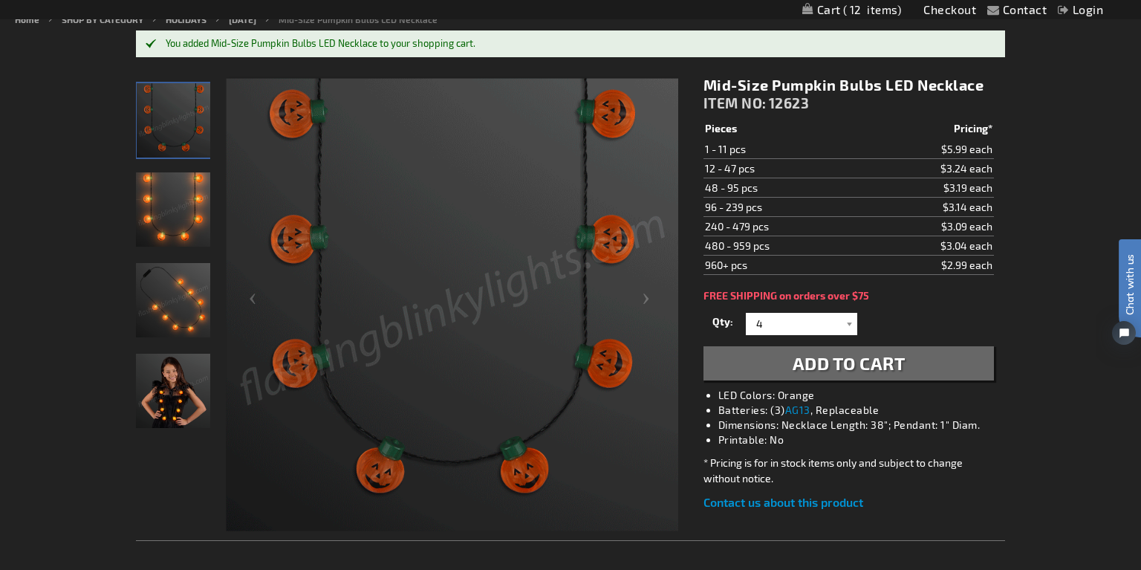
click at [950, 8] on link "Checkout" at bounding box center [950, 9] width 53 height 14
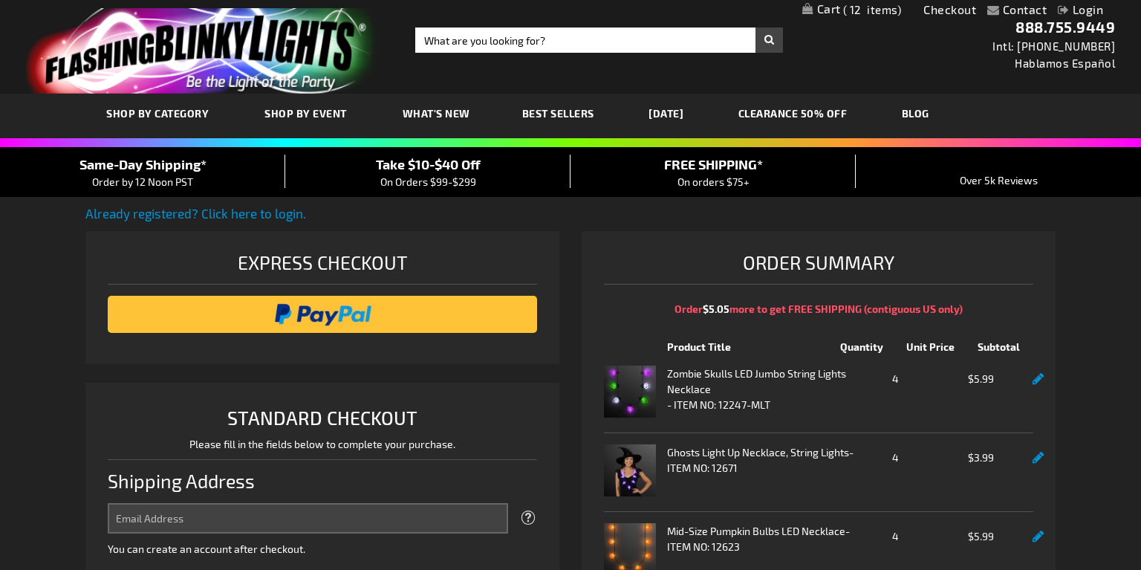
select select "US"
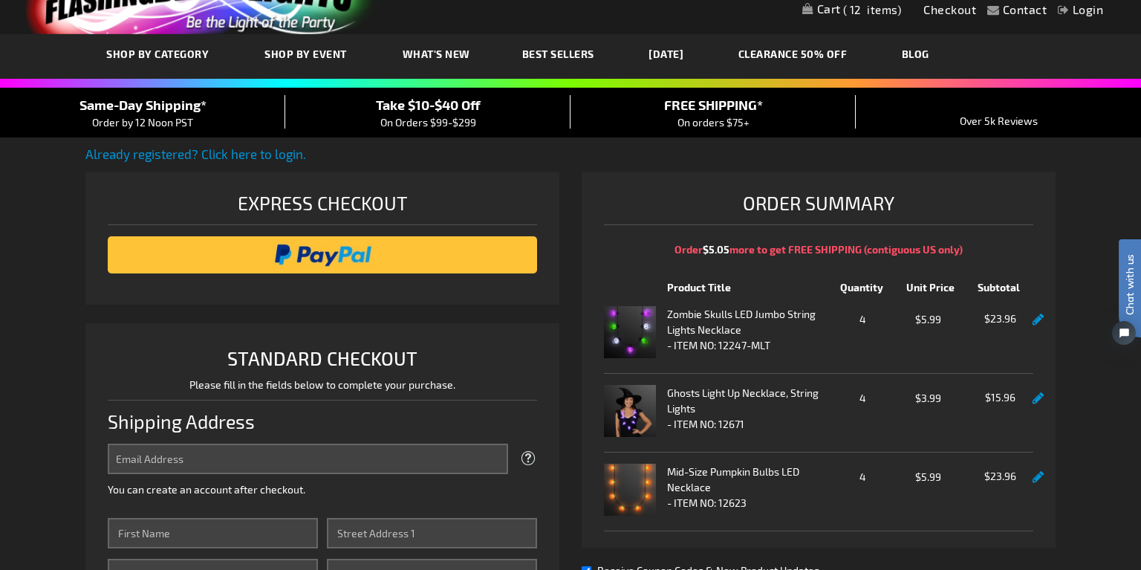
scroll to position [219, 0]
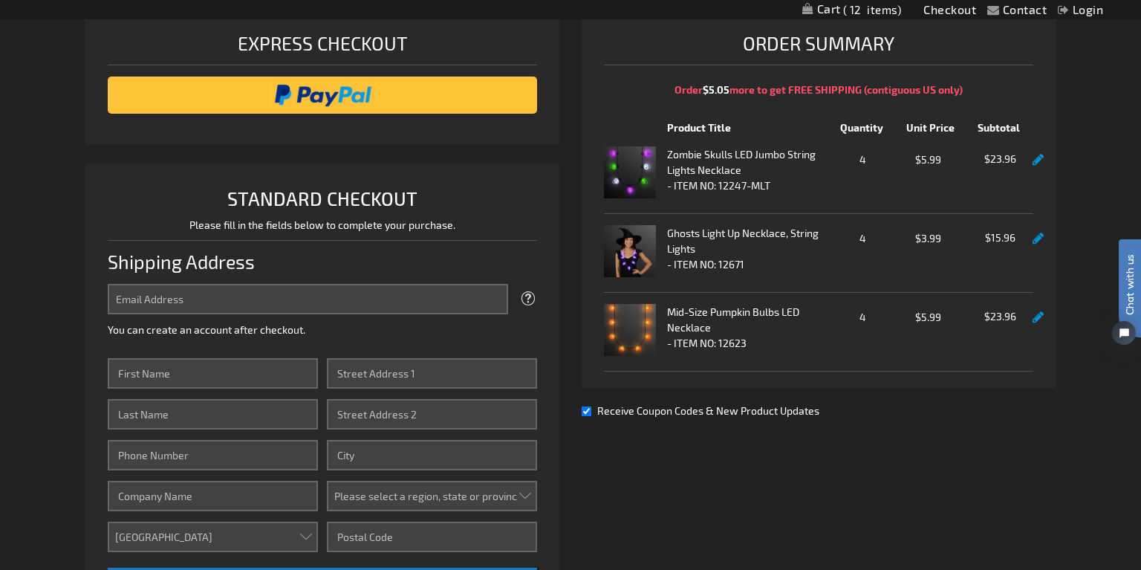
click at [866, 161] on span "4" at bounding box center [863, 159] width 62 height 19
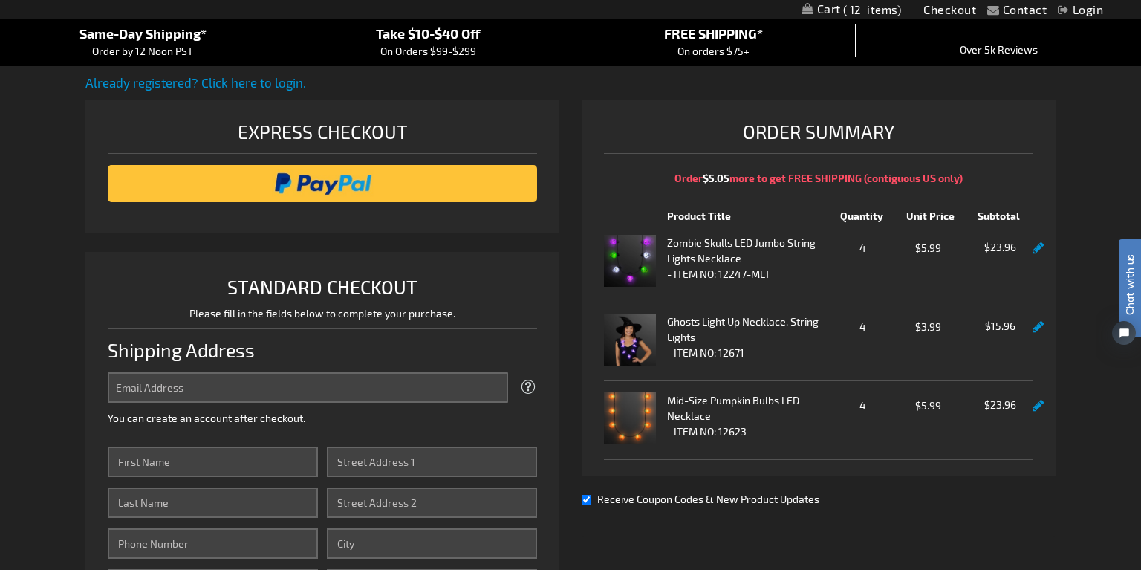
scroll to position [123, 0]
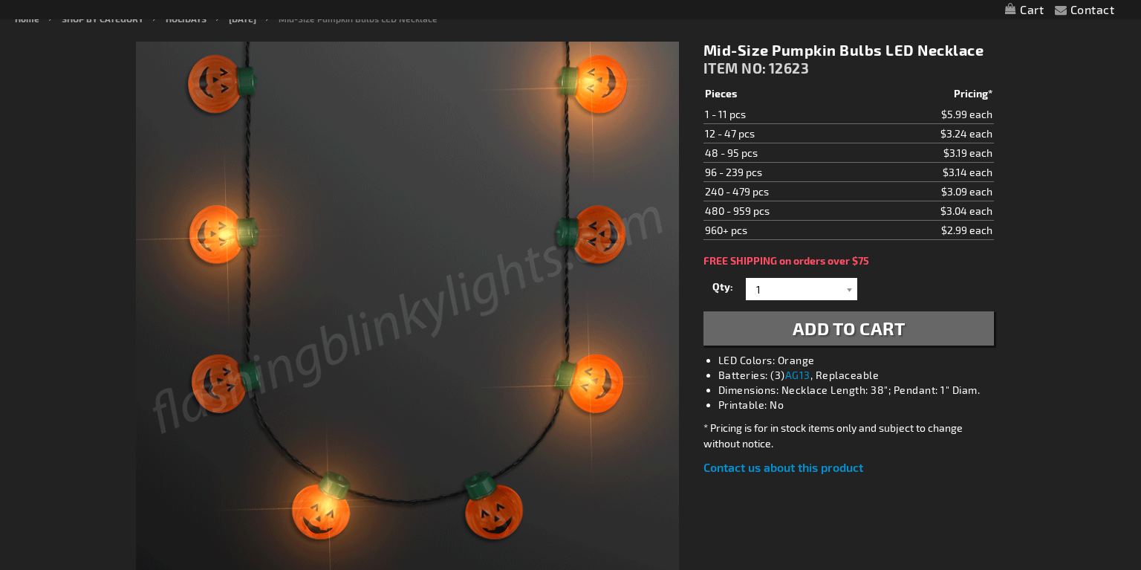
scroll to position [190, 0]
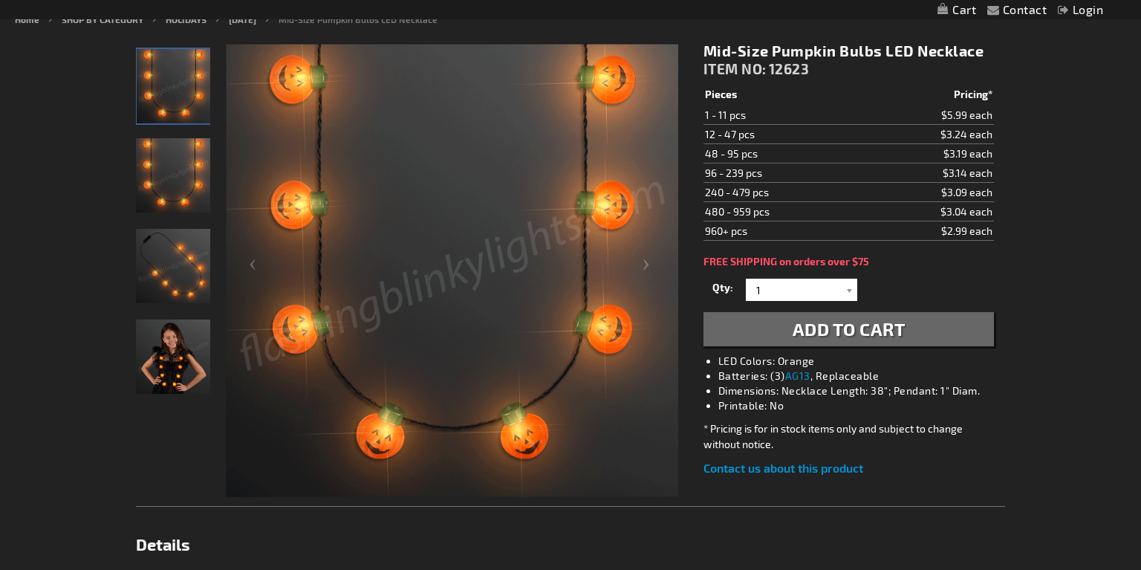
click at [179, 357] on img "Girl wearing Mid-Size Pumpkin Bulbs LED Necklace" at bounding box center [173, 357] width 74 height 74
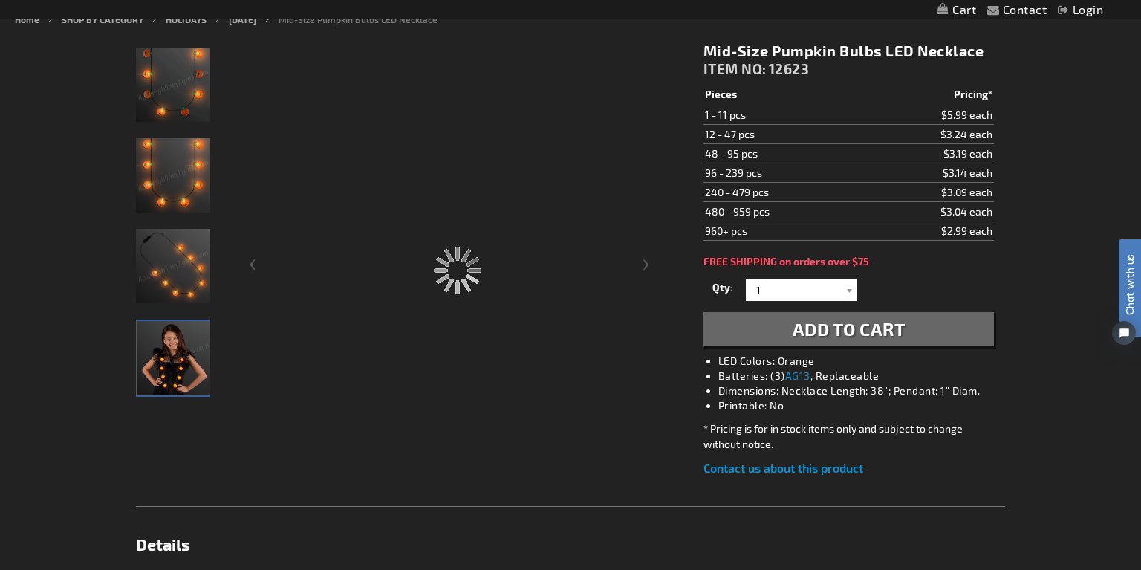
scroll to position [0, 0]
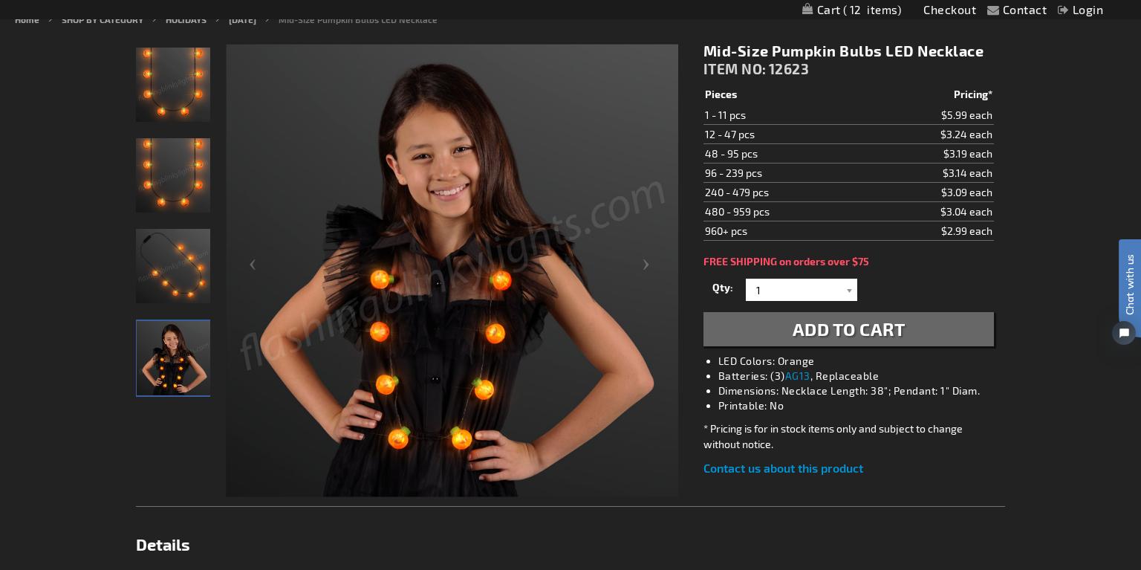
click at [163, 88] on img "Mid-Size Pumpkin Bulbs LED Necklace" at bounding box center [173, 85] width 74 height 74
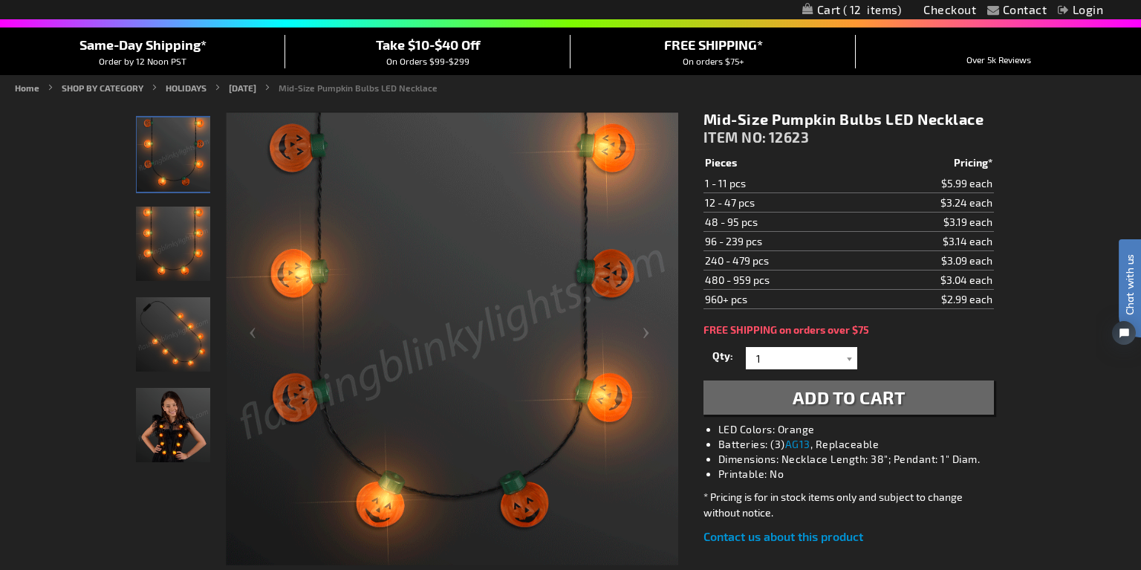
scroll to position [133, 0]
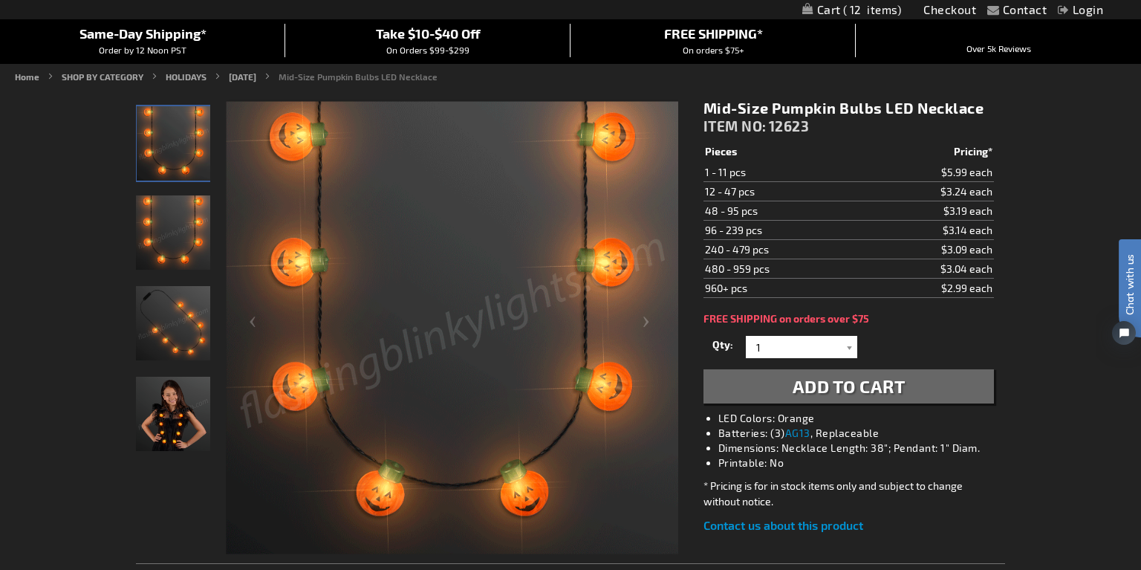
click at [178, 408] on img "Girl wearing Mid-Size Pumpkin Bulbs LED Necklace" at bounding box center [173, 414] width 74 height 74
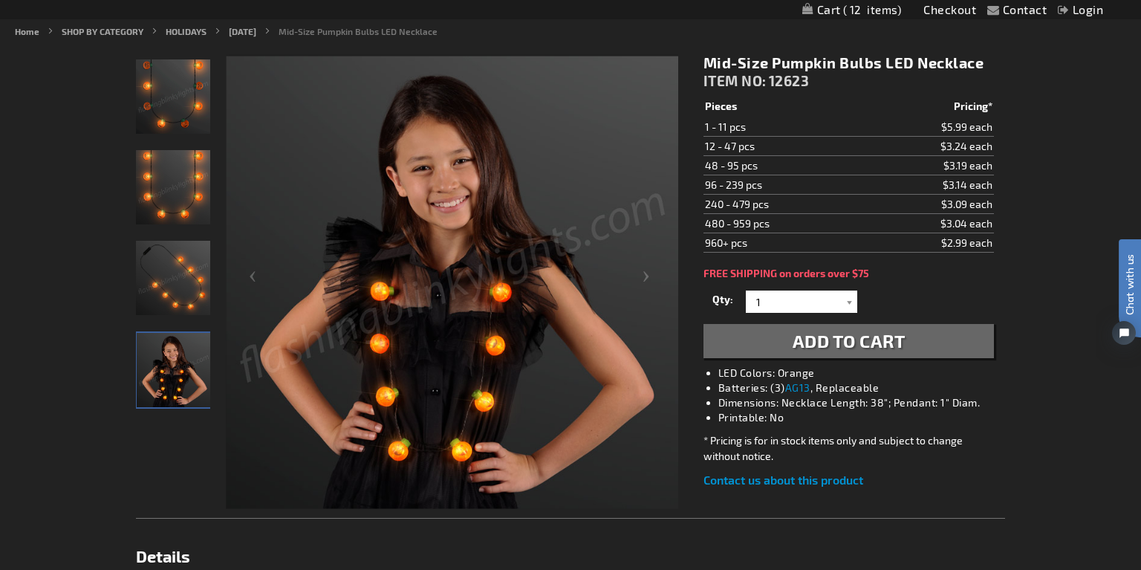
scroll to position [149, 0]
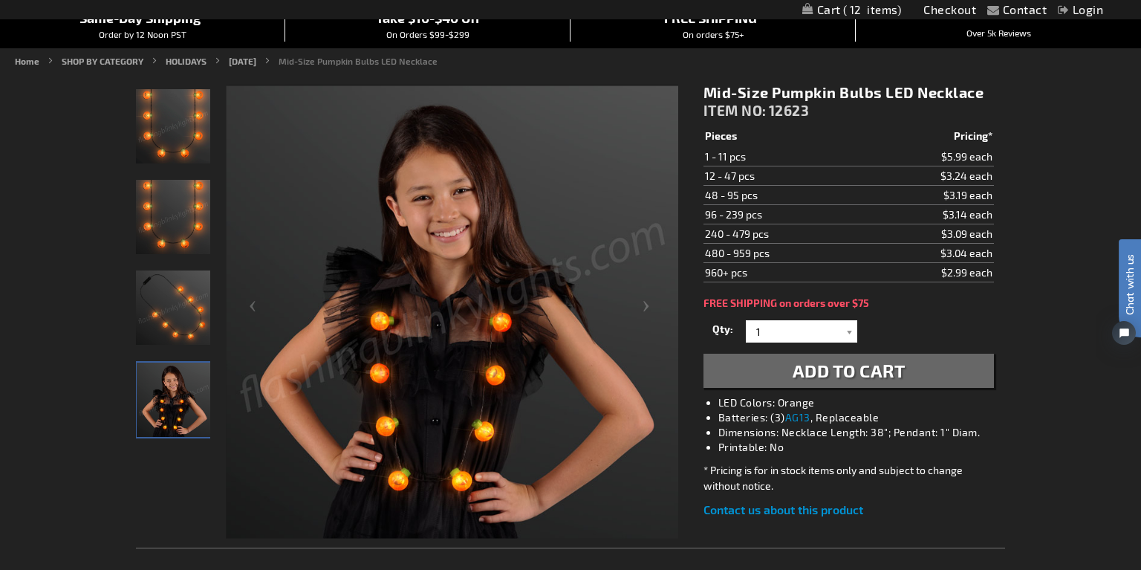
click at [161, 152] on img "Mid-Size Pumpkin Bulbs LED Necklace" at bounding box center [173, 126] width 74 height 74
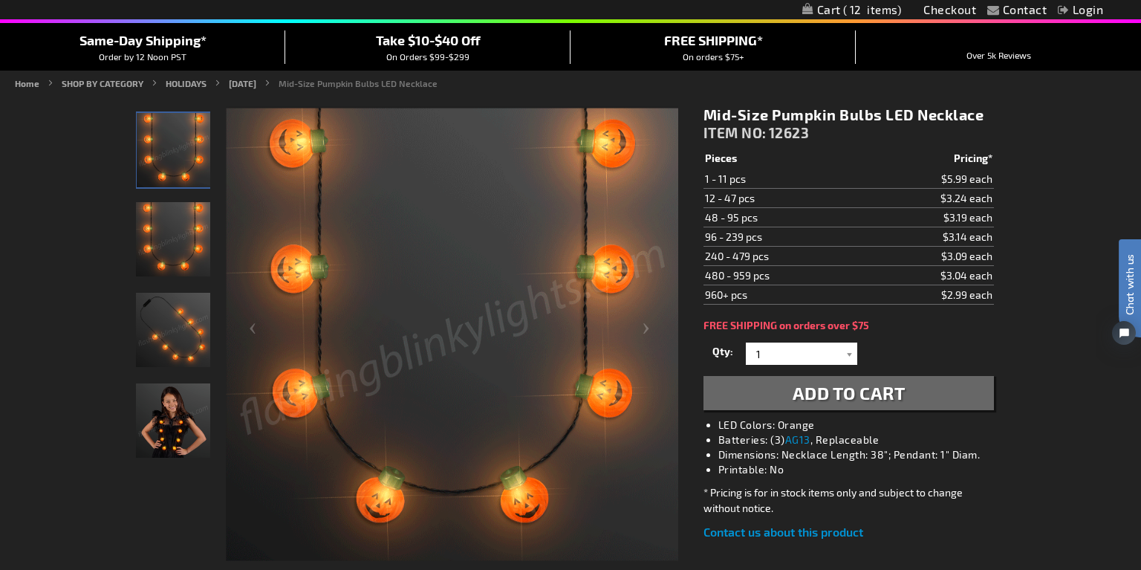
scroll to position [0, 0]
